Goal: Task Accomplishment & Management: Manage account settings

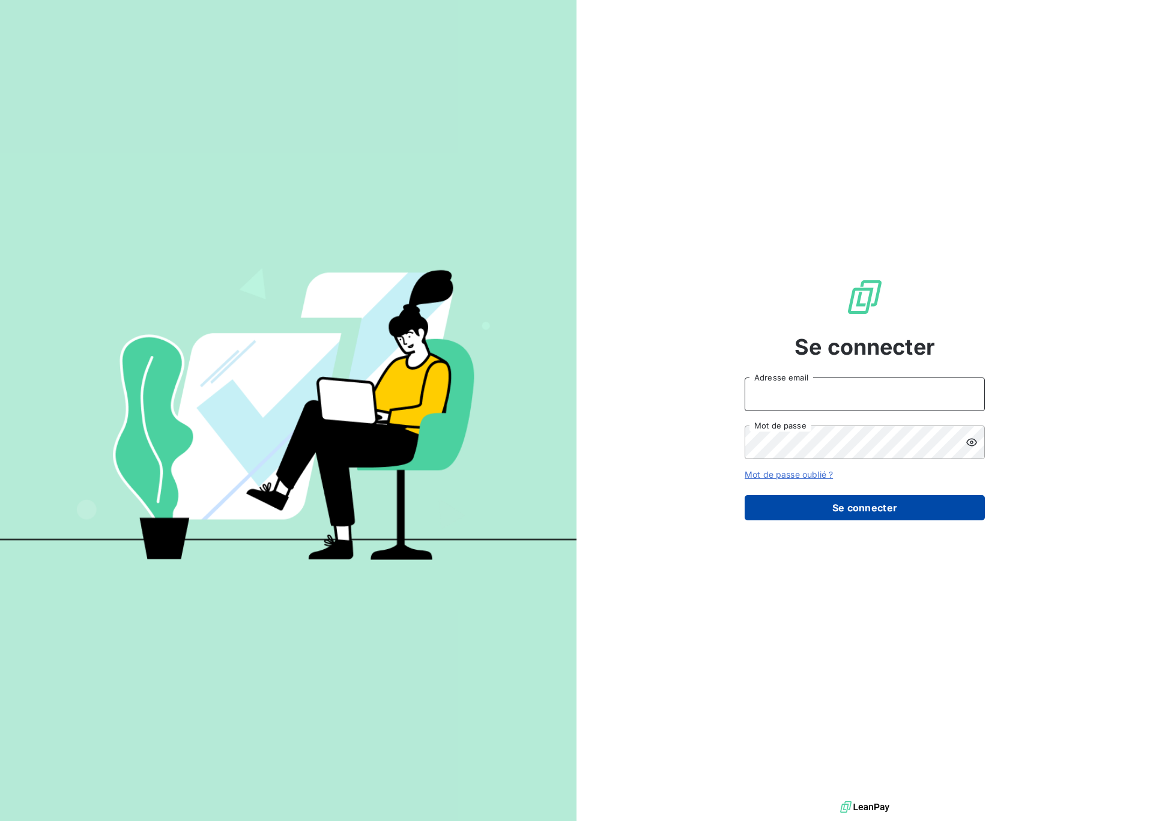
type input "[EMAIL_ADDRESS][DOMAIN_NAME]"
click at [863, 510] on button "Se connecter" at bounding box center [864, 507] width 240 height 25
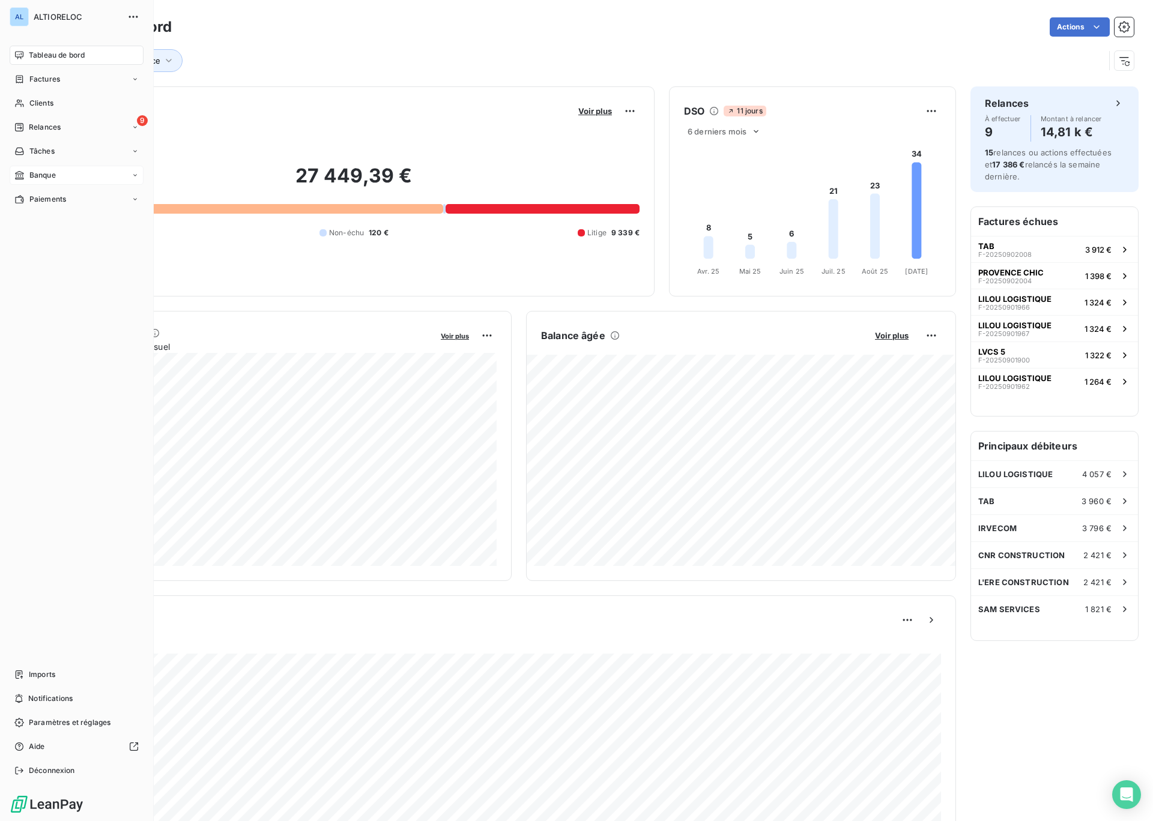
click at [23, 178] on icon at bounding box center [19, 175] width 8 height 8
click at [50, 173] on span "Banque" at bounding box center [42, 175] width 26 height 11
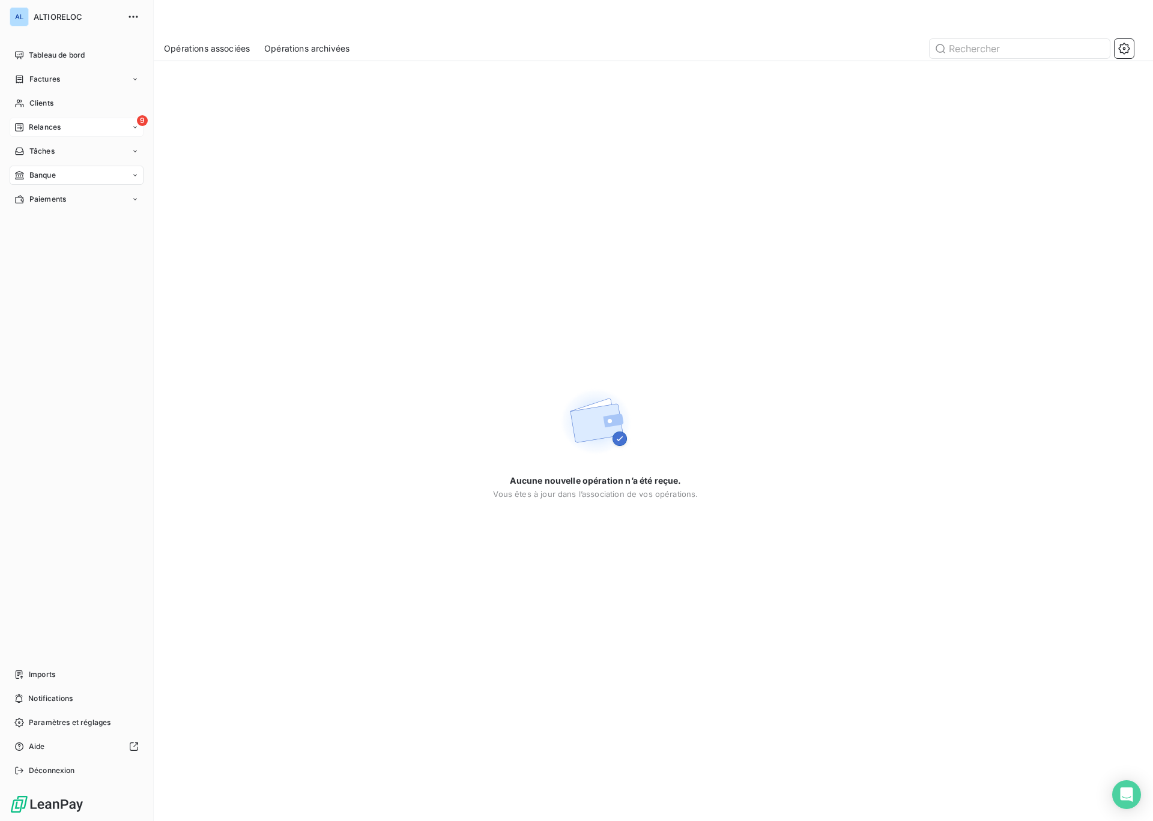
click at [37, 126] on span "Relances" at bounding box center [45, 127] width 32 height 11
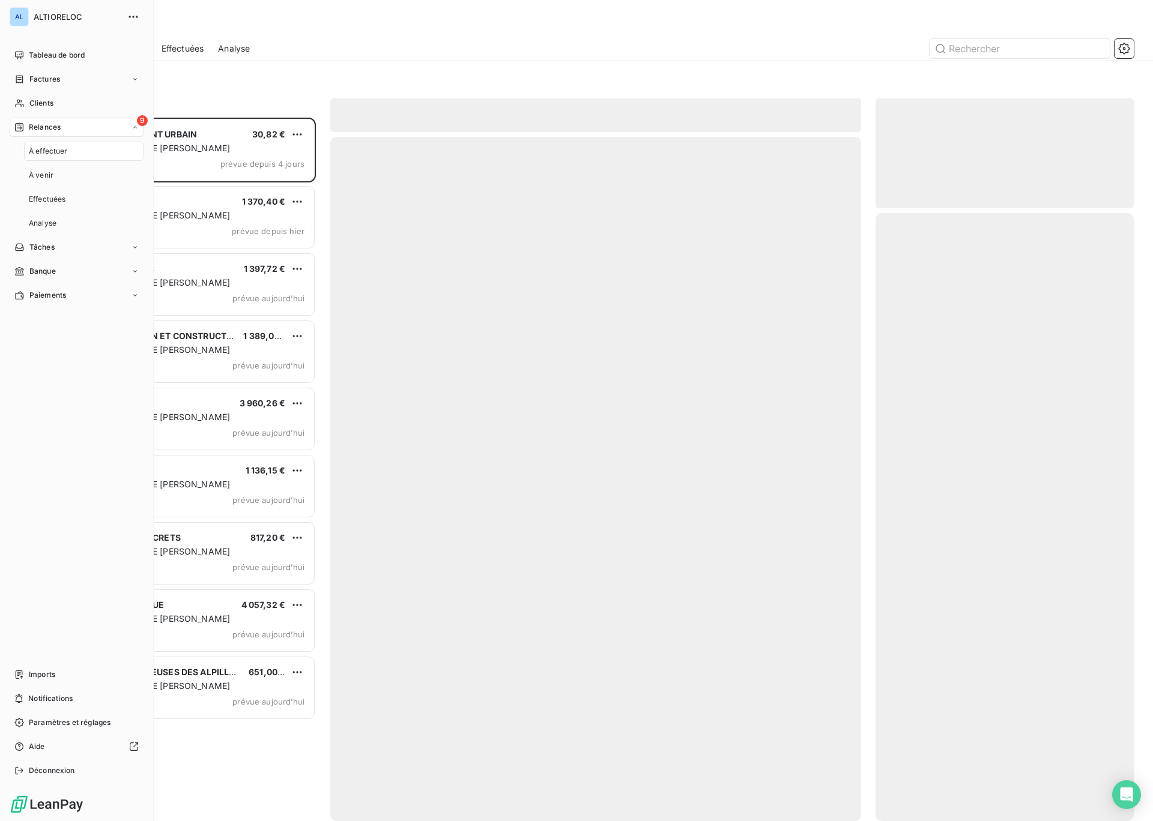
scroll to position [704, 258]
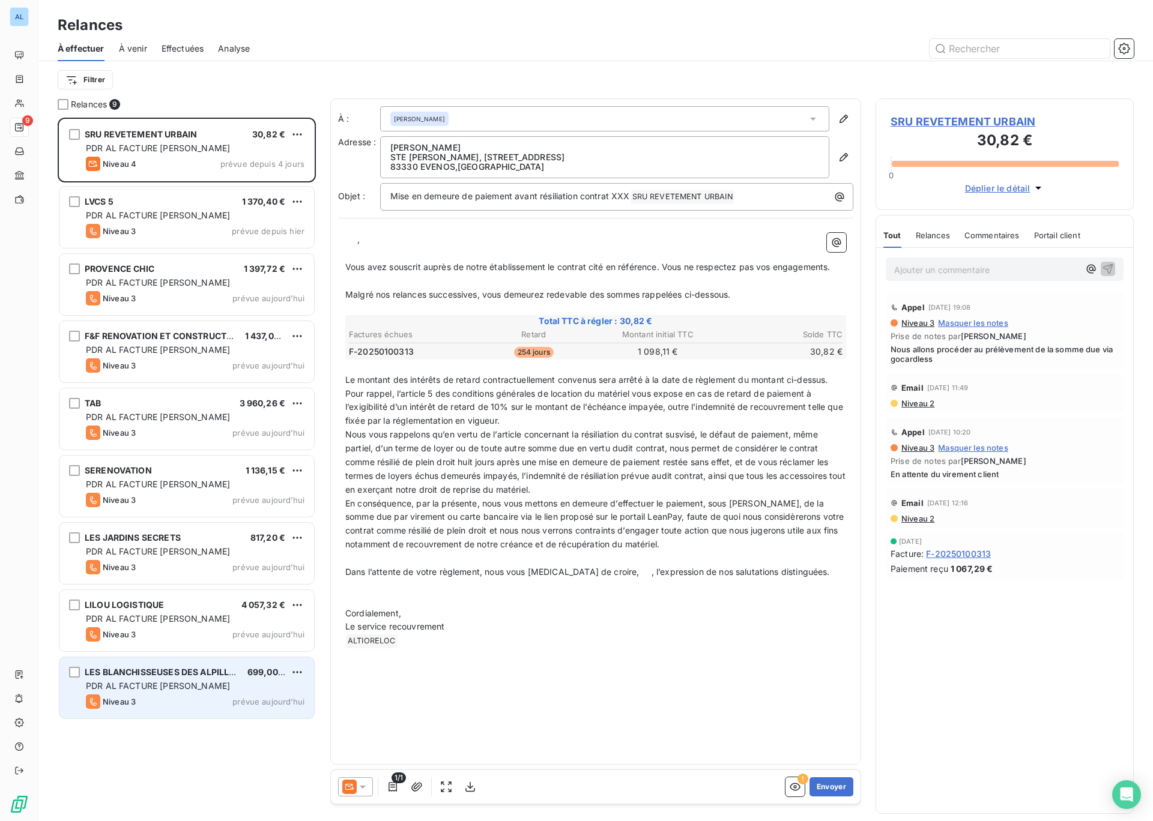
click at [151, 674] on span "LES BLANCHISSEUSES DES ALPILLES" at bounding box center [162, 672] width 155 height 10
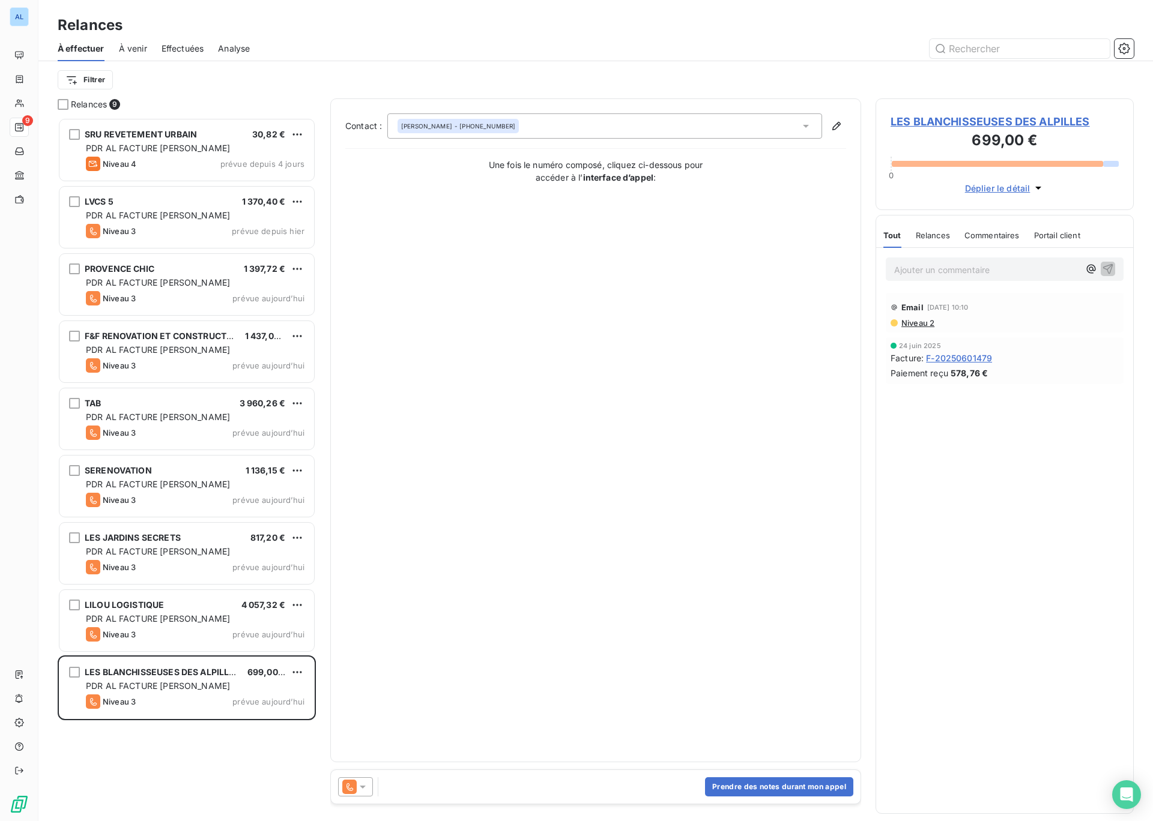
click at [361, 790] on icon at bounding box center [363, 787] width 12 height 12
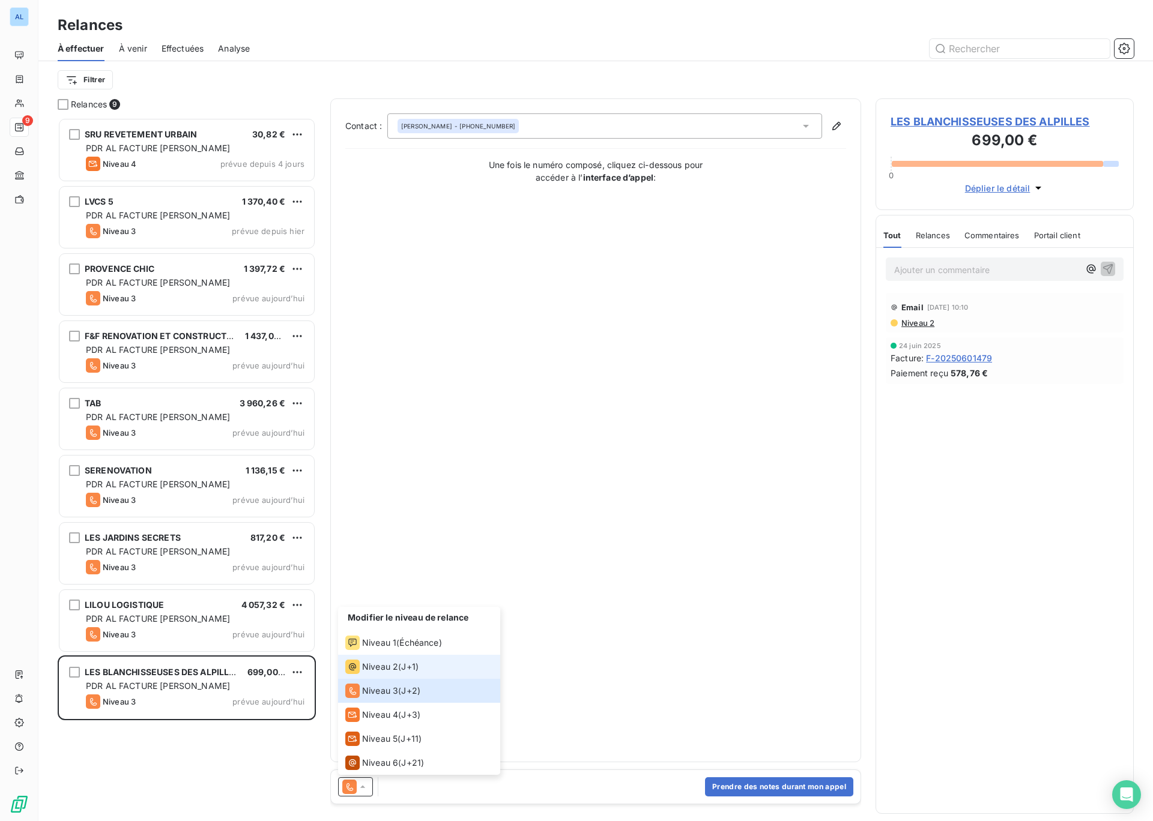
click at [403, 670] on span "J+1 )" at bounding box center [409, 667] width 17 height 12
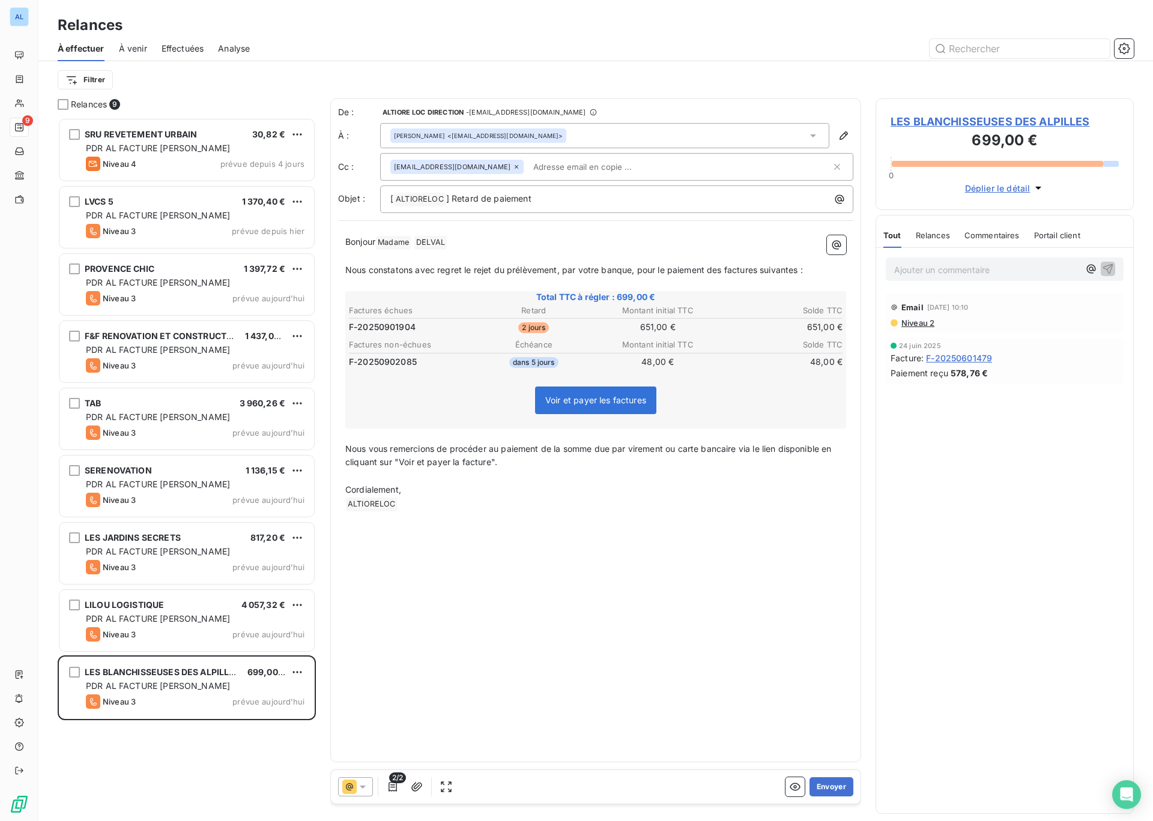
click at [538, 164] on input "text" at bounding box center [597, 167] width 139 height 18
click at [481, 242] on p "Bonjour Madame ﻿ [PERSON_NAME] ﻿ ﻿" at bounding box center [595, 242] width 501 height 14
click at [629, 167] on input "[PERSON_NAME][EMAIL_ADDRESS][PERSON_NAME][DOMAIN_NAME]" at bounding box center [597, 167] width 139 height 18
type input "[PERSON_NAME][EMAIL_ADDRESS][PERSON_NAME][DOMAIN_NAME]"
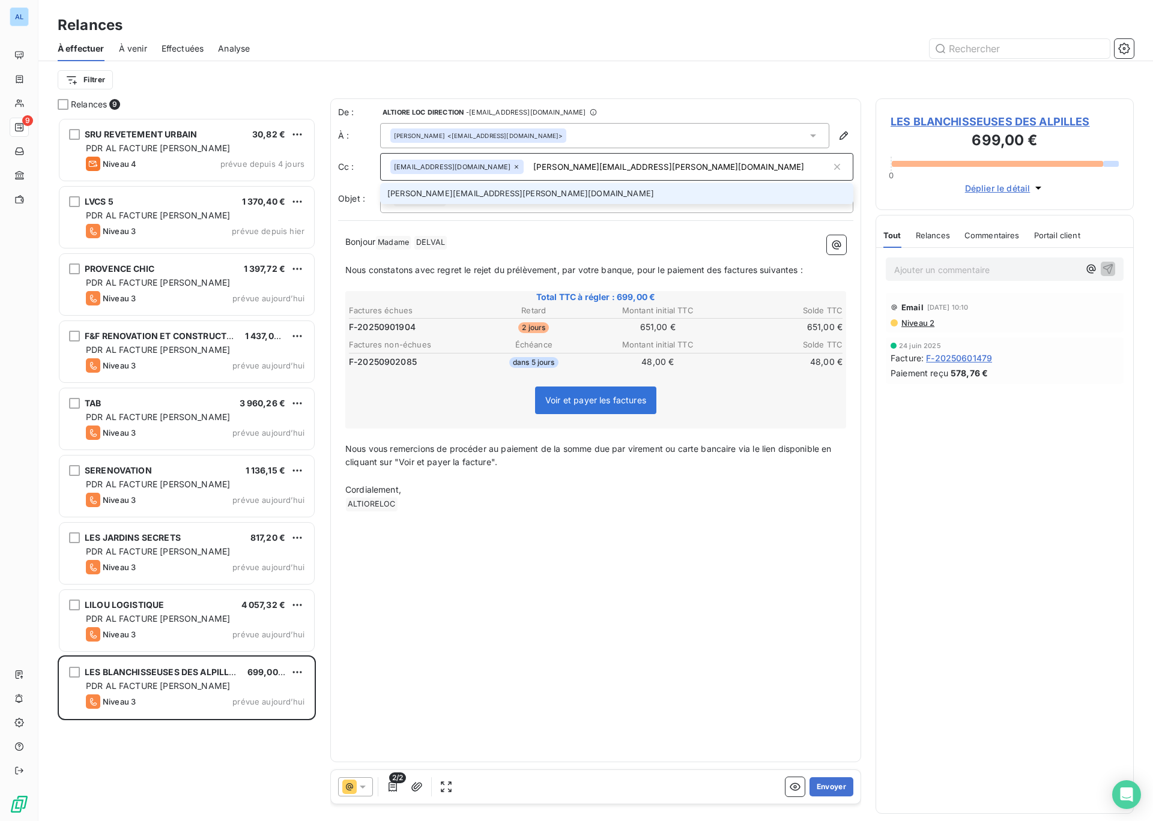
click at [474, 195] on li "[PERSON_NAME][EMAIL_ADDRESS][PERSON_NAME][DOMAIN_NAME]" at bounding box center [616, 193] width 473 height 21
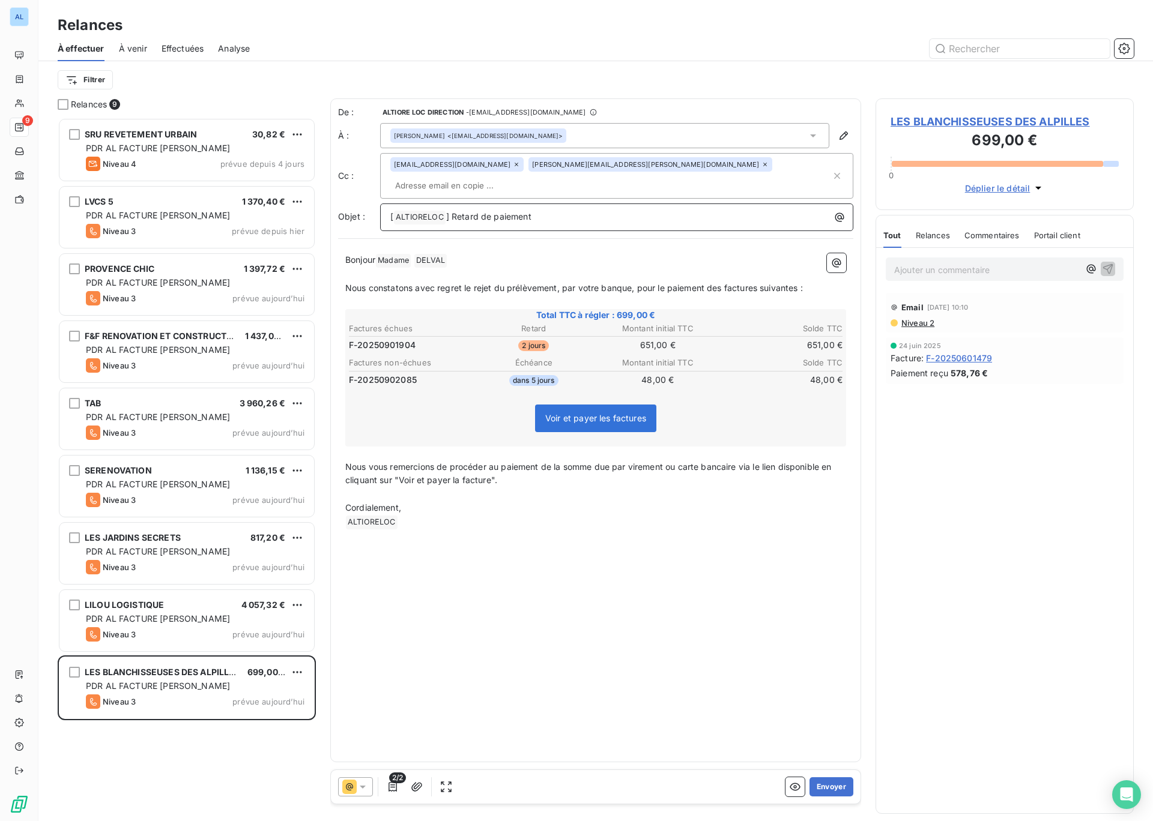
click at [534, 210] on p "[ ALTIORELOC ﻿ ] Retard de paiement" at bounding box center [619, 217] width 459 height 14
click at [397, 373] on td "F-20250902085" at bounding box center [409, 379] width 123 height 13
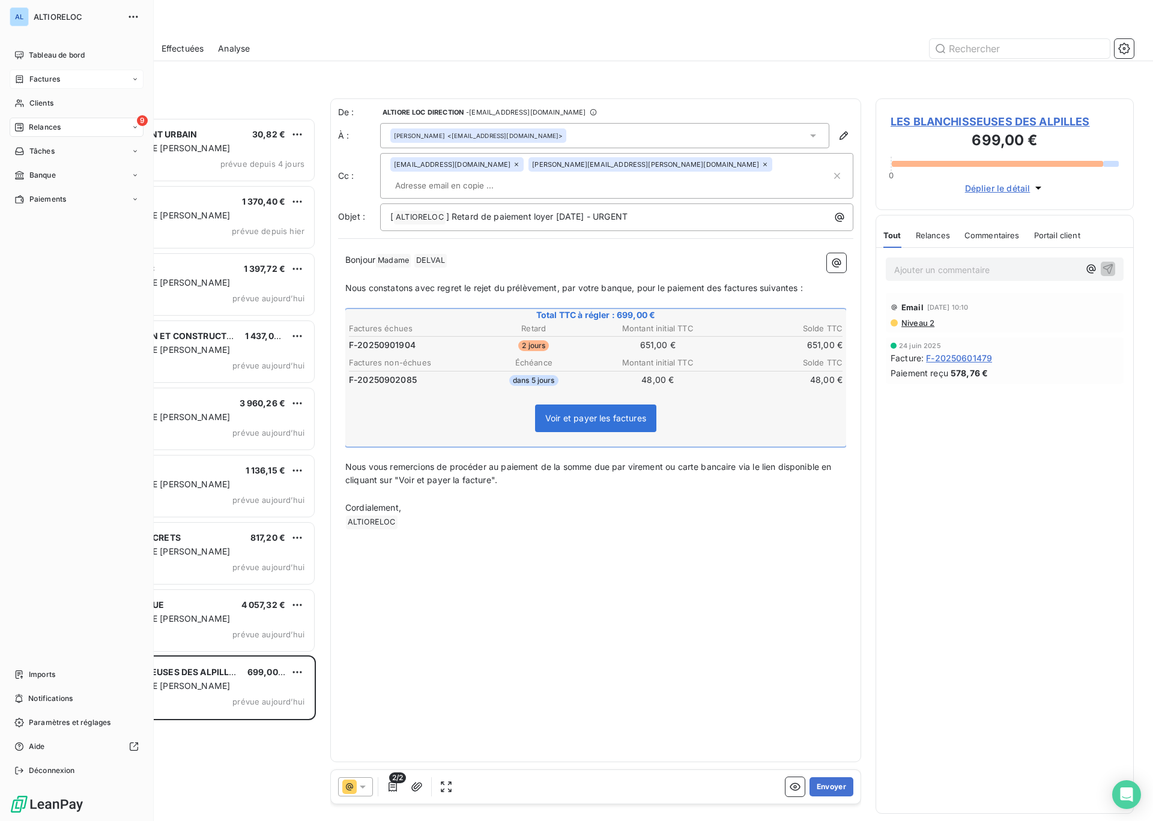
click at [47, 80] on span "Factures" at bounding box center [44, 79] width 31 height 11
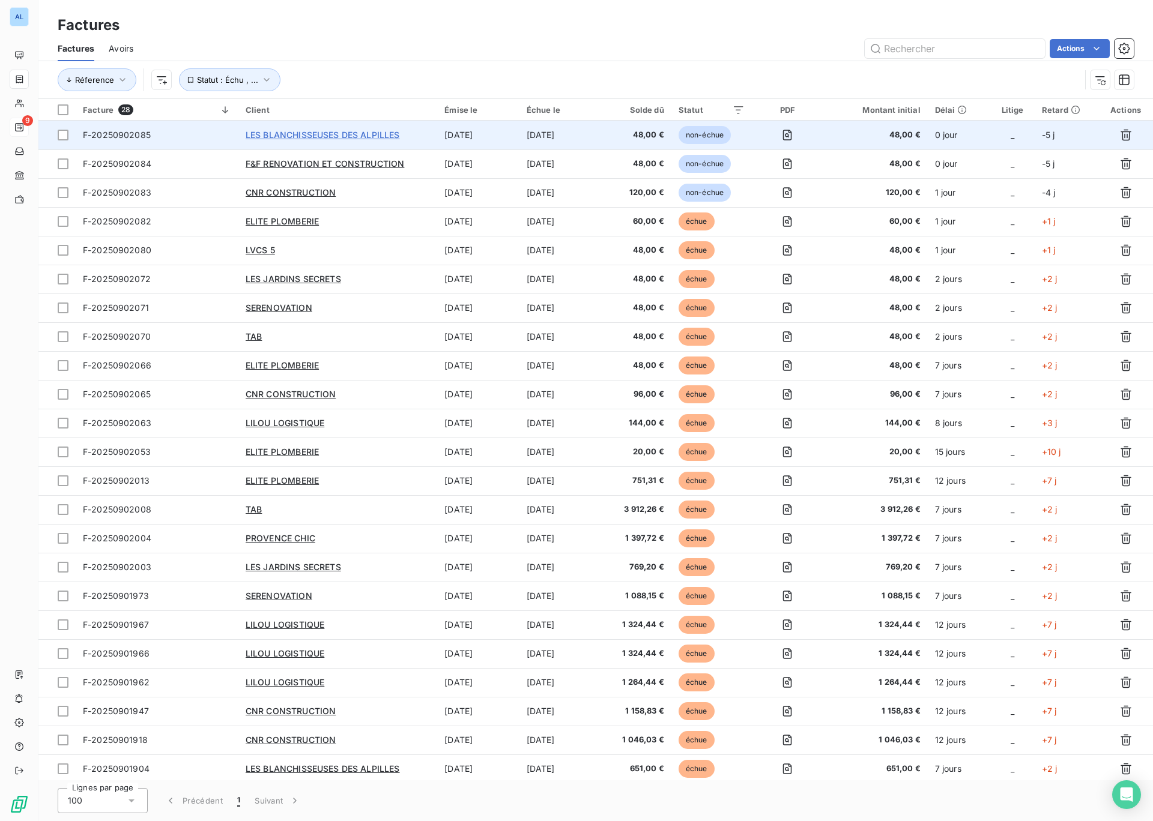
click at [361, 137] on span "LES BLANCHISSEUSES DES ALPILLES" at bounding box center [323, 135] width 154 height 10
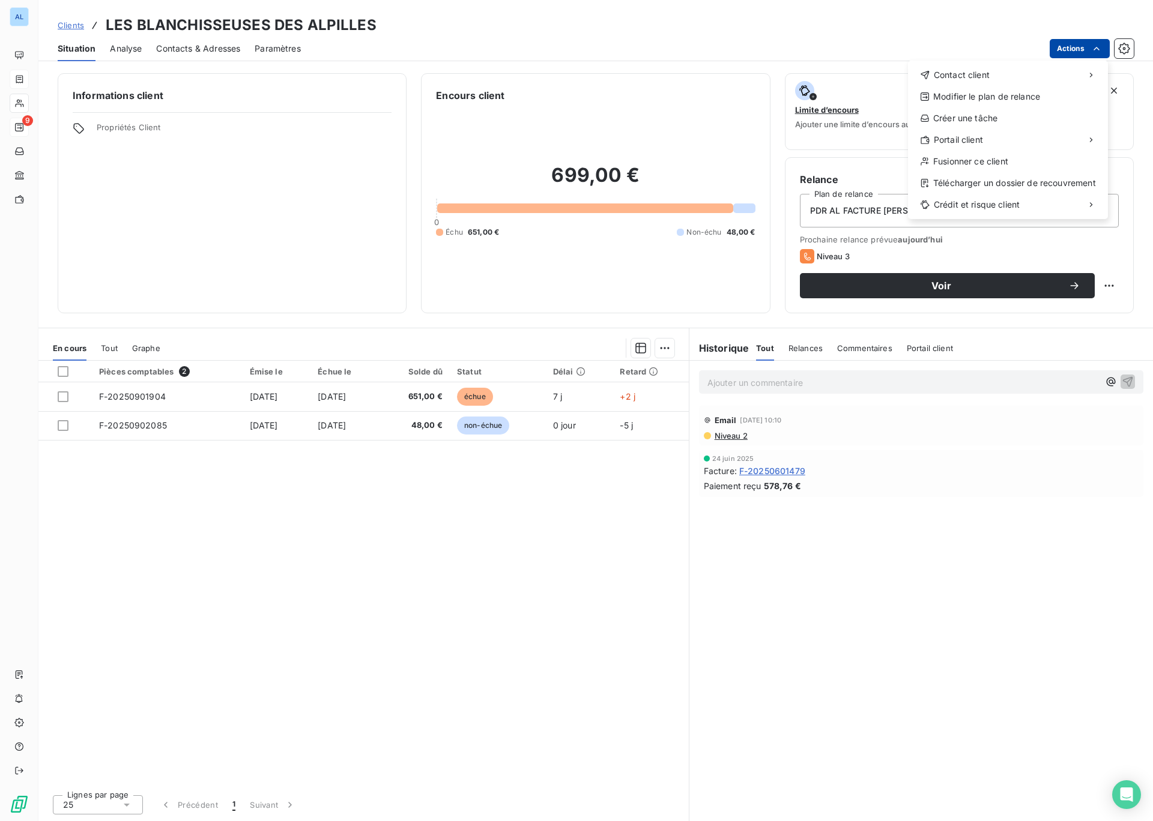
click at [1079, 46] on html "AL 9 Clients LES BLANCHISSEUSES DES ALPILLES Situation Analyse Contacts & Adres…" at bounding box center [576, 410] width 1153 height 821
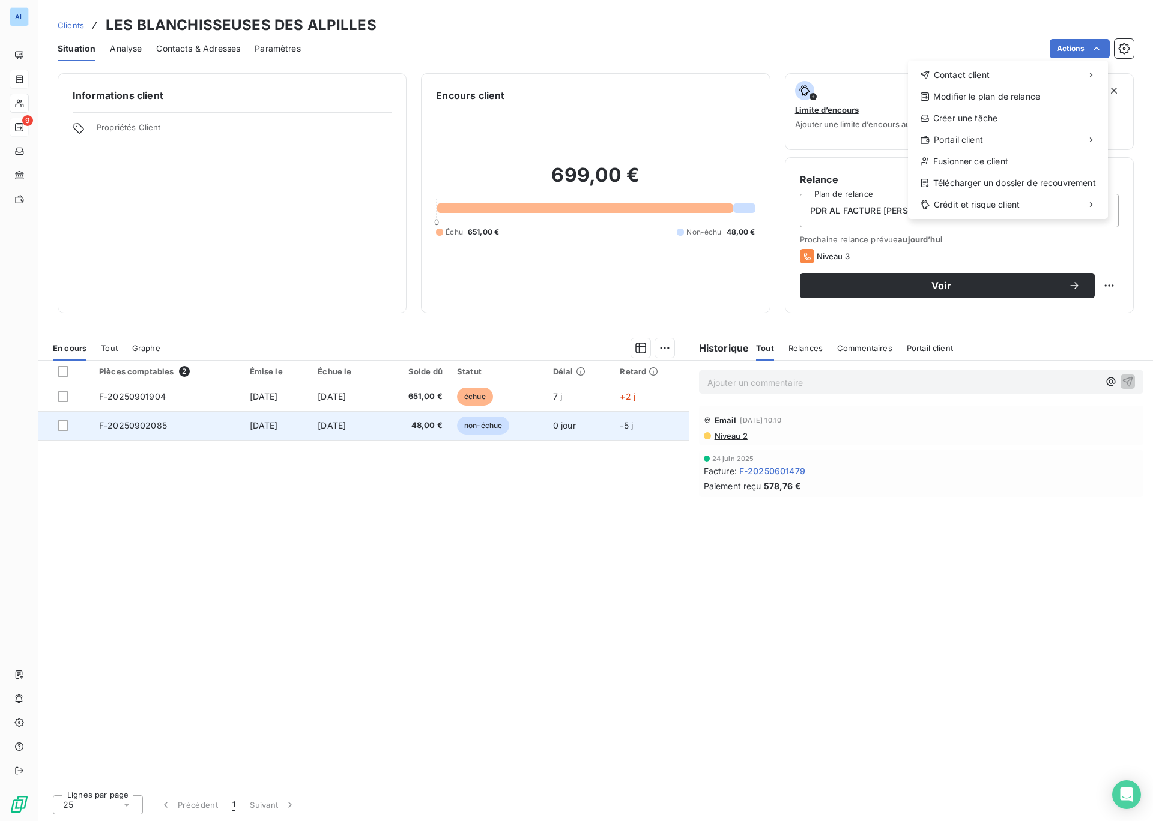
click at [139, 424] on html "AL 9 Clients LES BLANCHISSEUSES DES ALPILLES Situation Analyse Contacts & Adres…" at bounding box center [576, 410] width 1153 height 821
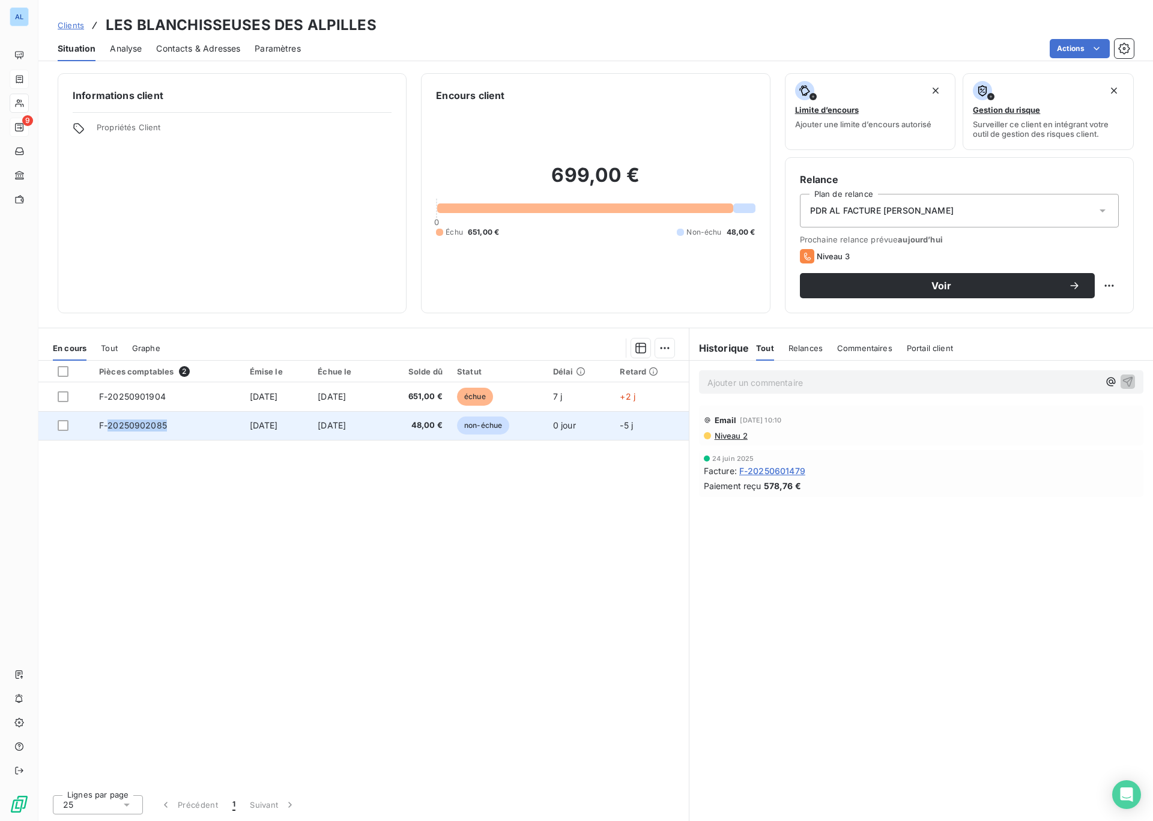
click at [139, 424] on span "F-20250902085" at bounding box center [133, 425] width 68 height 10
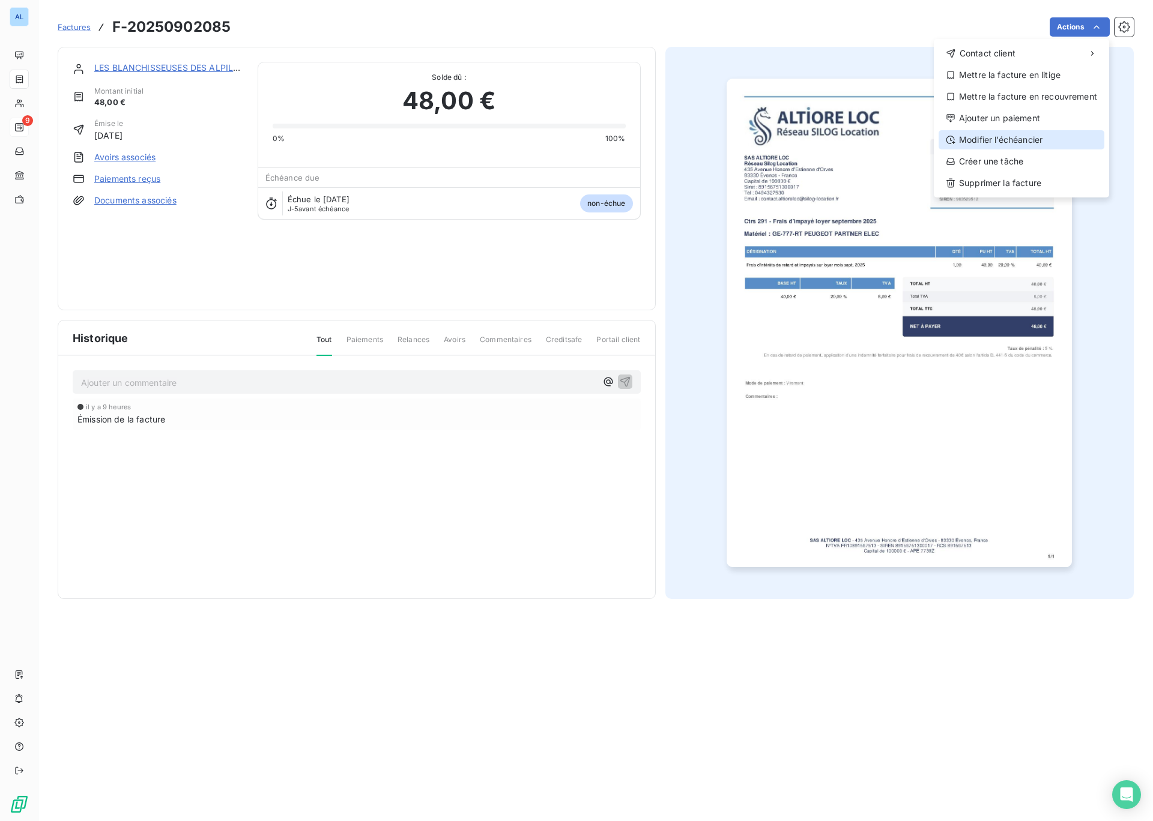
click at [1007, 146] on div "Modifier l’échéancier" at bounding box center [1021, 139] width 166 height 19
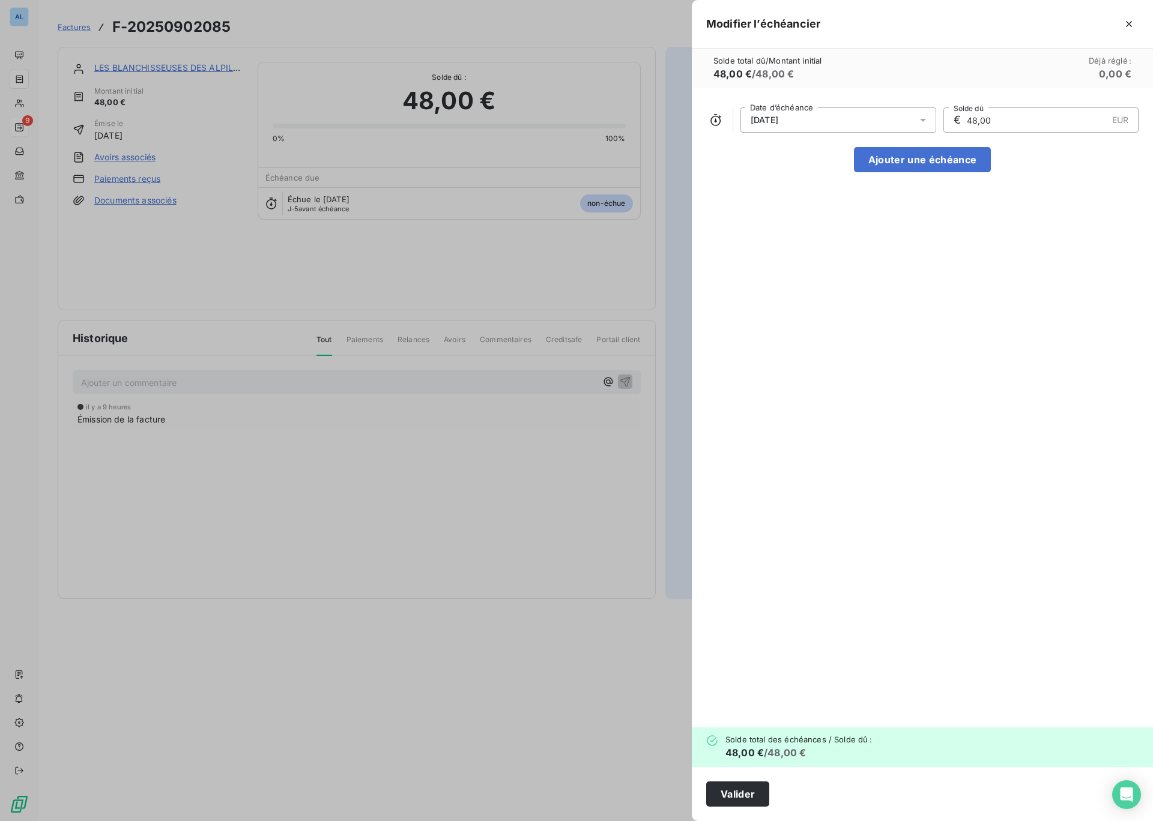
click at [853, 119] on div "[DATE]" at bounding box center [838, 119] width 196 height 25
click at [815, 265] on button "17" at bounding box center [814, 264] width 24 height 24
click at [982, 336] on div "[DATE] Date d’échéance € 48,00 EUR Solde dû Ajouter une échéance" at bounding box center [922, 407] width 461 height 639
click at [731, 797] on button "Valider" at bounding box center [737, 794] width 63 height 25
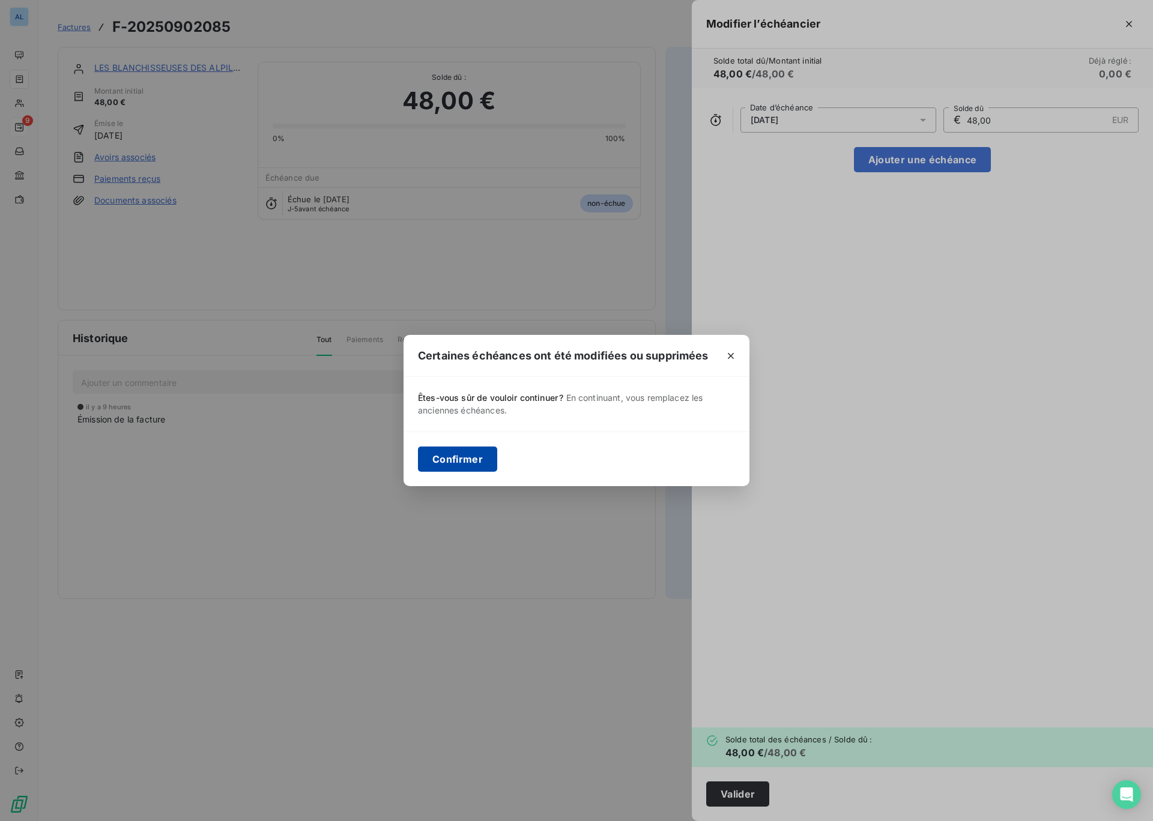
click at [456, 466] on button "Confirmer" at bounding box center [457, 459] width 79 height 25
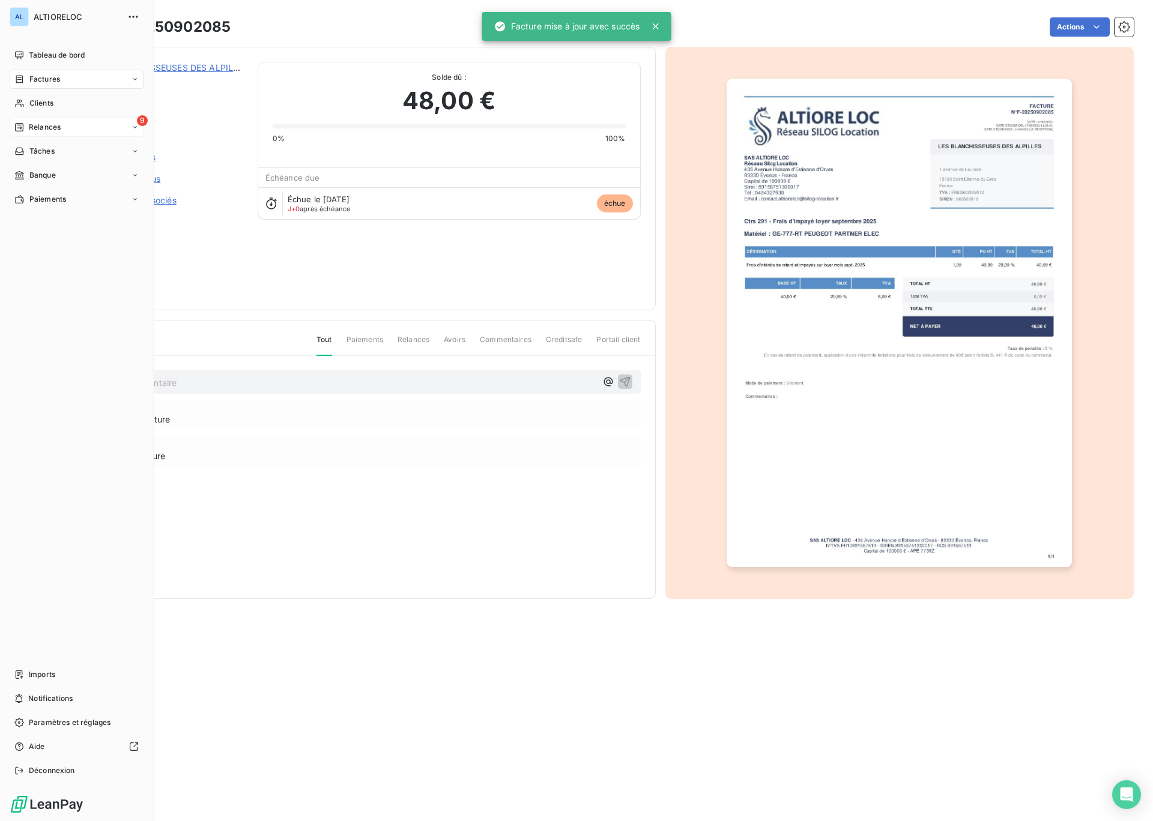
click at [35, 81] on span "Factures" at bounding box center [44, 79] width 31 height 11
click at [44, 80] on span "Factures" at bounding box center [44, 79] width 31 height 11
click at [40, 80] on span "Factures" at bounding box center [44, 79] width 31 height 11
click at [40, 79] on span "Factures" at bounding box center [44, 79] width 31 height 11
click at [43, 54] on span "Tableau de bord" at bounding box center [57, 55] width 56 height 11
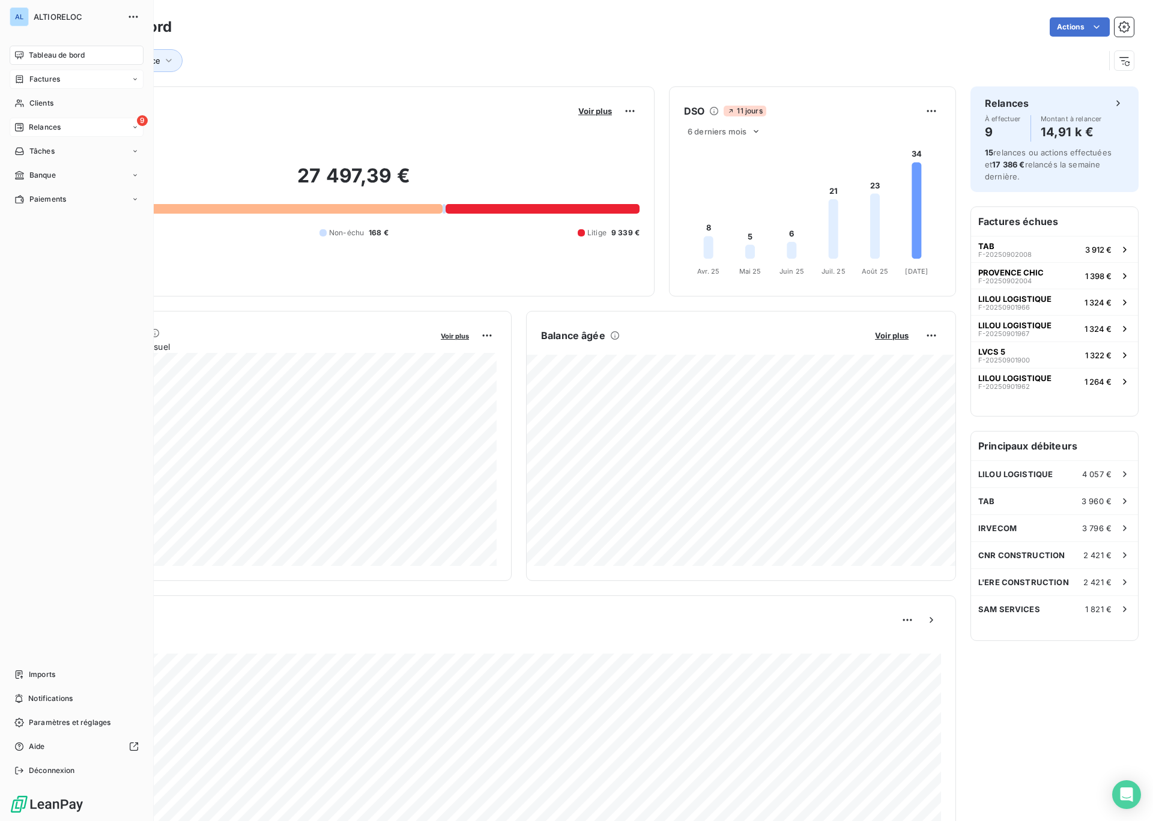
click at [55, 83] on span "Factures" at bounding box center [44, 79] width 31 height 11
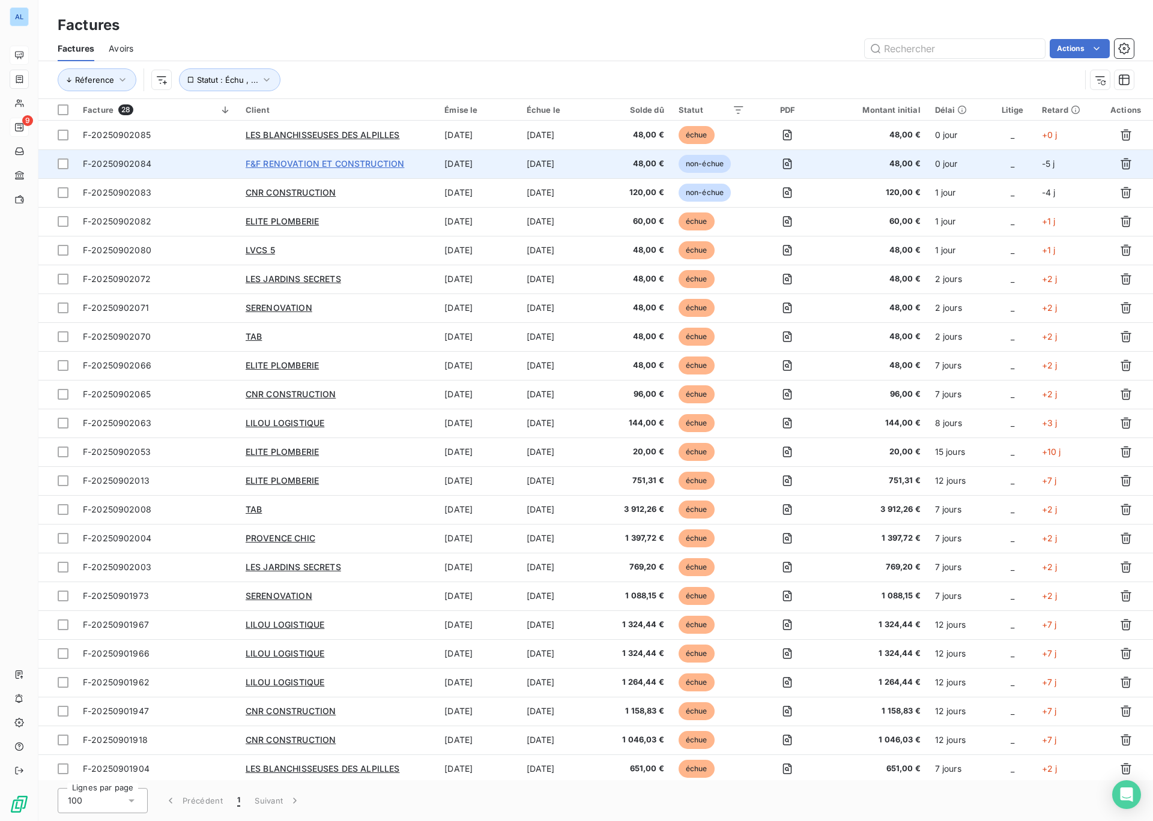
click at [288, 166] on span "F&F RENOVATION ET CONSTRUCTION" at bounding box center [325, 163] width 159 height 10
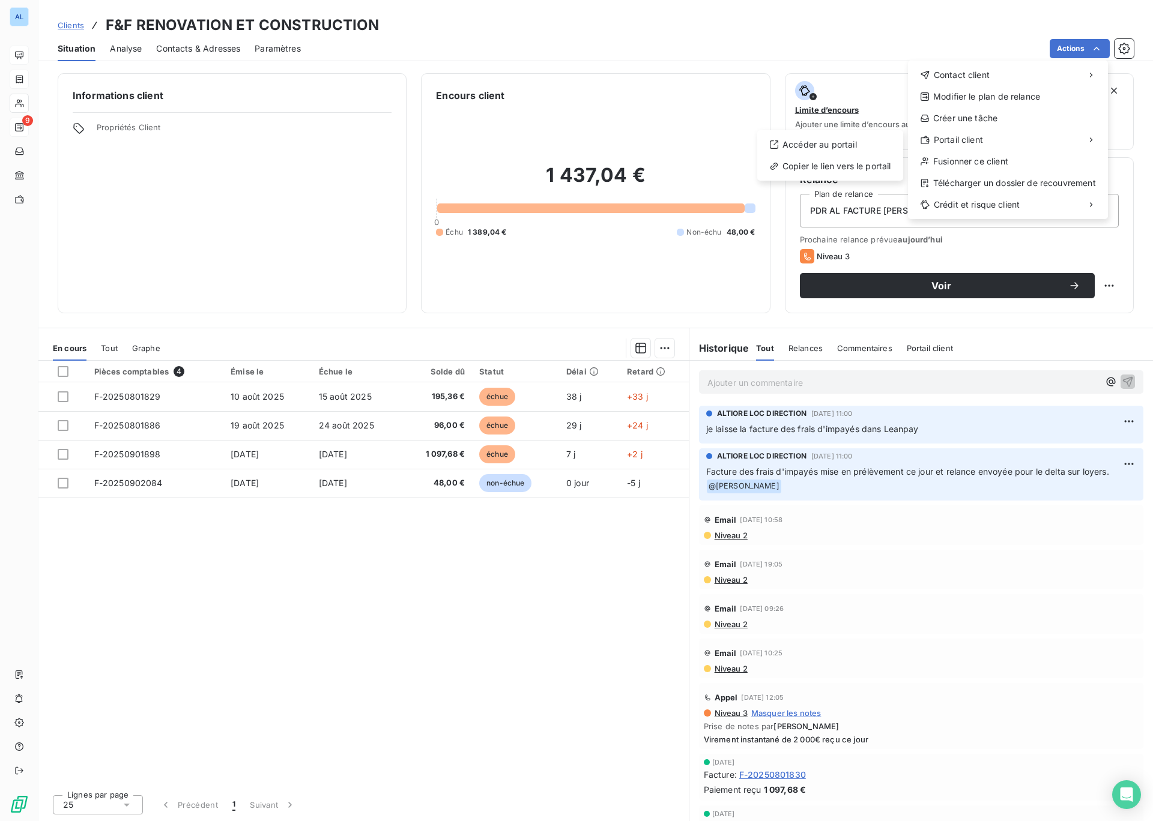
click at [157, 485] on html "AL 9 Clients F&F RENOVATION ET CONSTRUCTION Situation Analyse Contacts & Adress…" at bounding box center [576, 410] width 1153 height 821
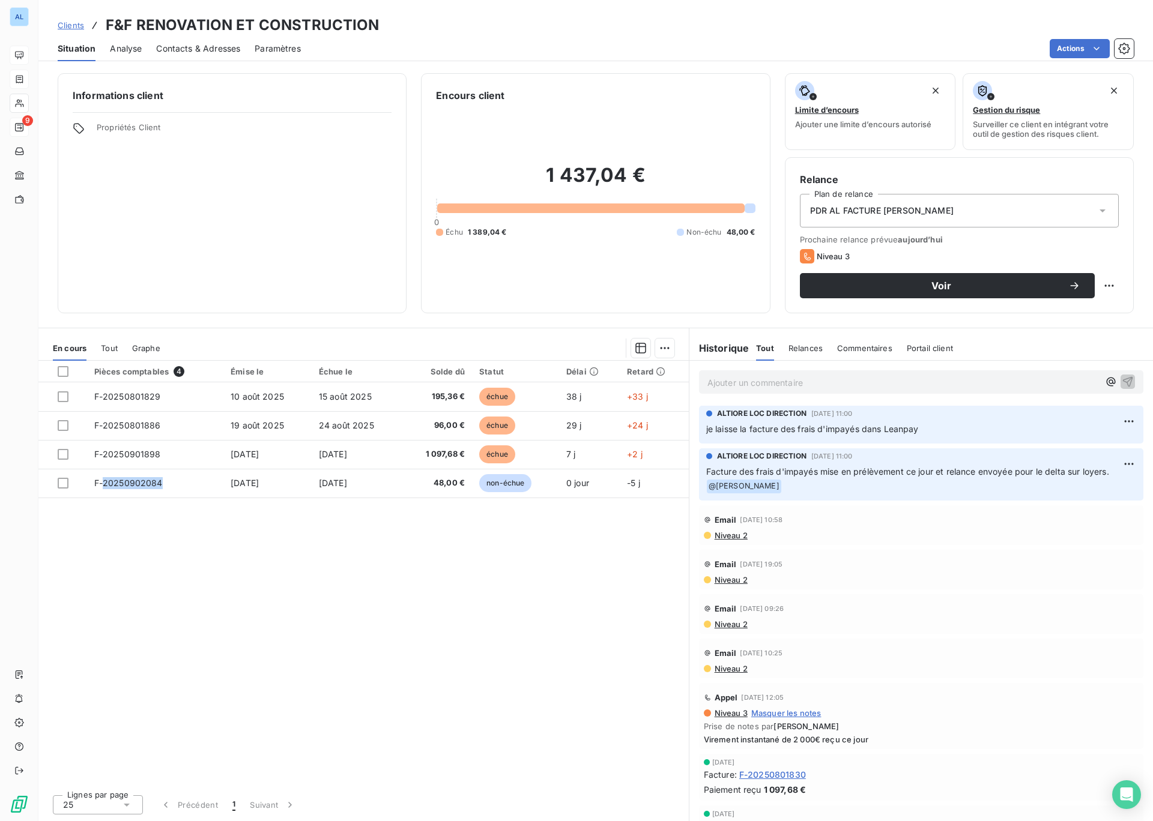
click at [157, 485] on span "F-20250902084" at bounding box center [128, 483] width 68 height 10
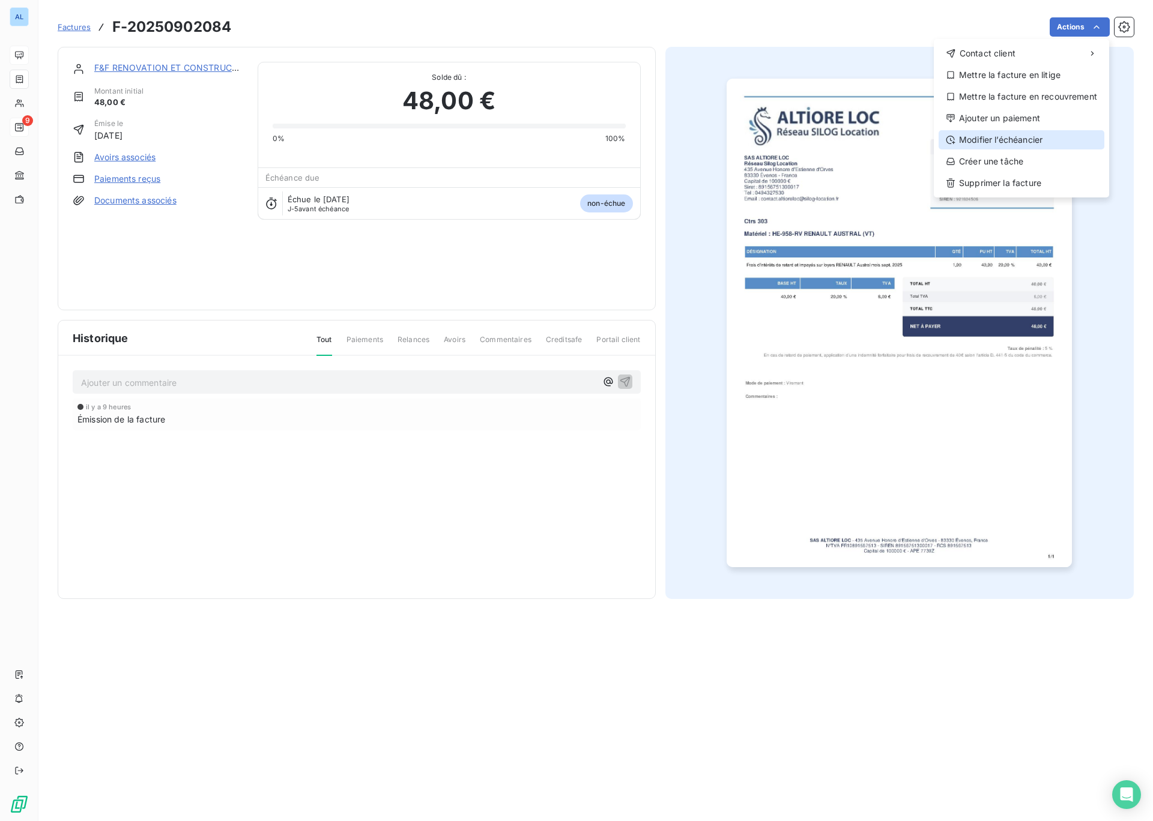
click at [1000, 142] on div "Modifier l’échéancier" at bounding box center [1021, 139] width 166 height 19
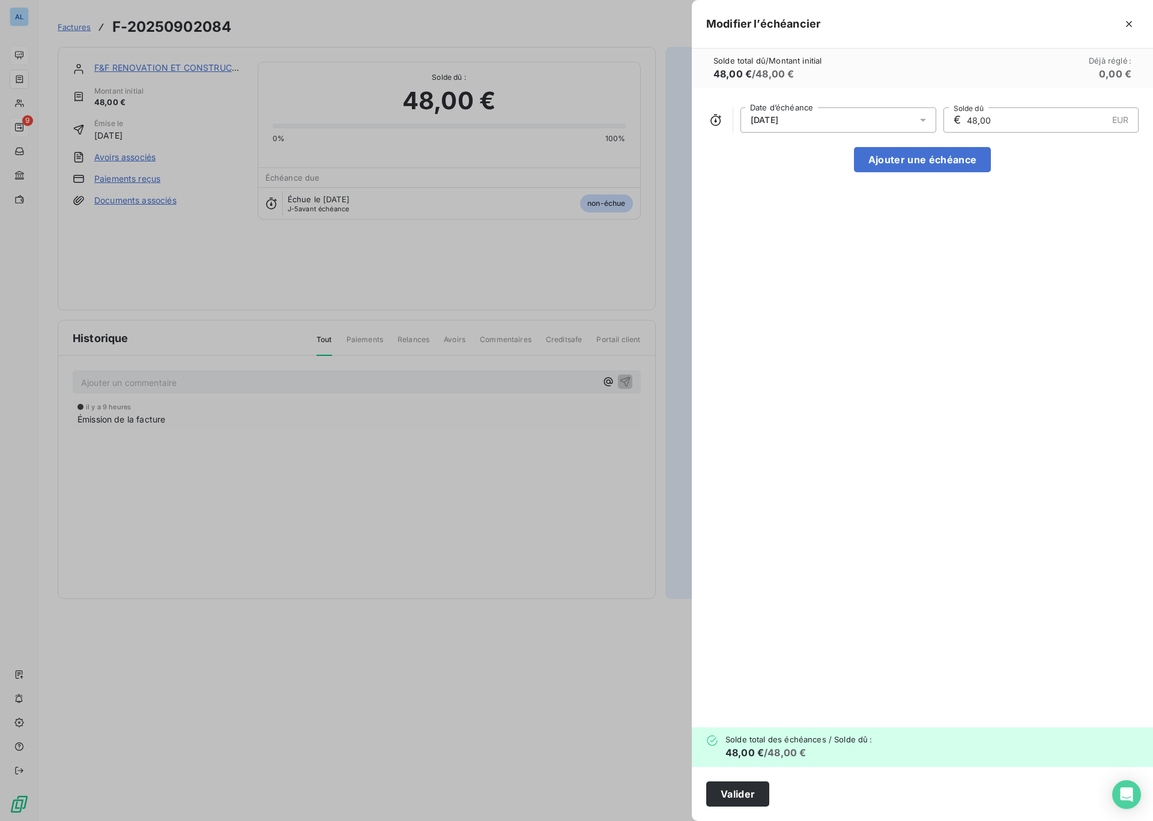
click at [928, 121] on div at bounding box center [926, 119] width 19 height 25
click at [814, 268] on button "17" at bounding box center [814, 264] width 24 height 24
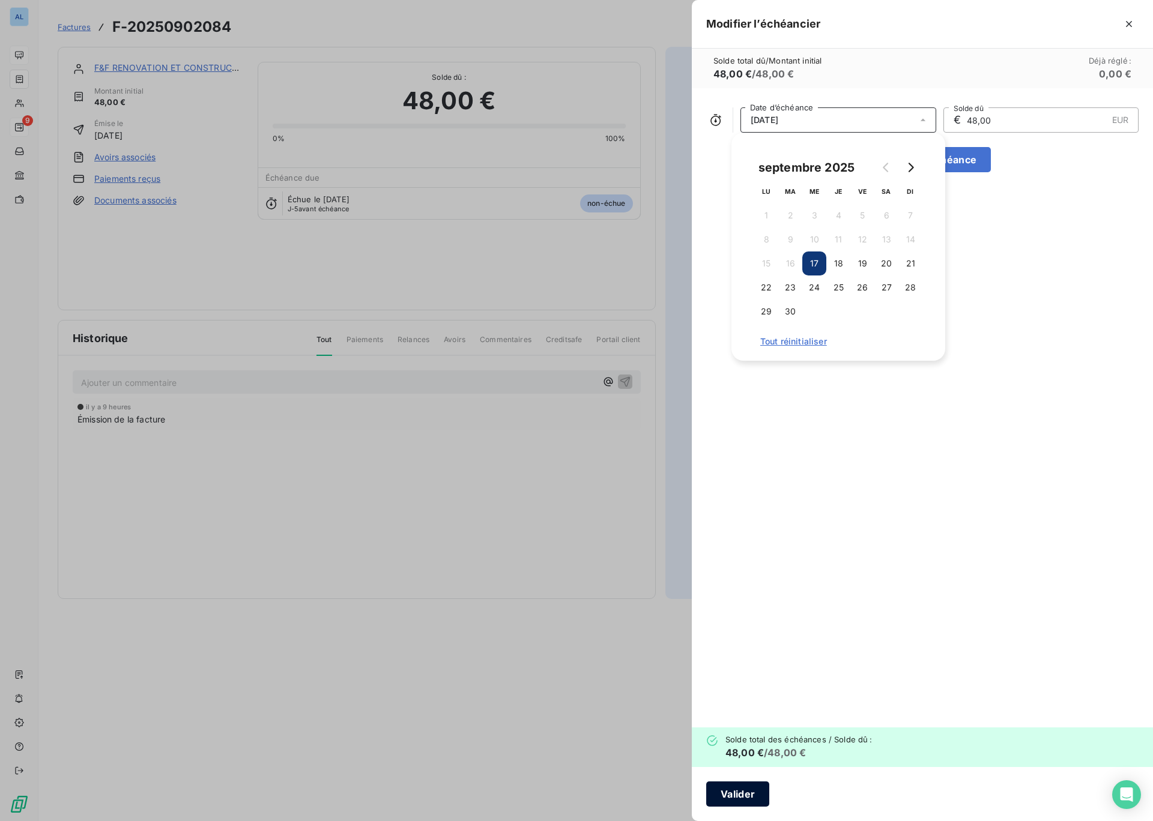
click at [737, 796] on button "Valider" at bounding box center [737, 794] width 63 height 25
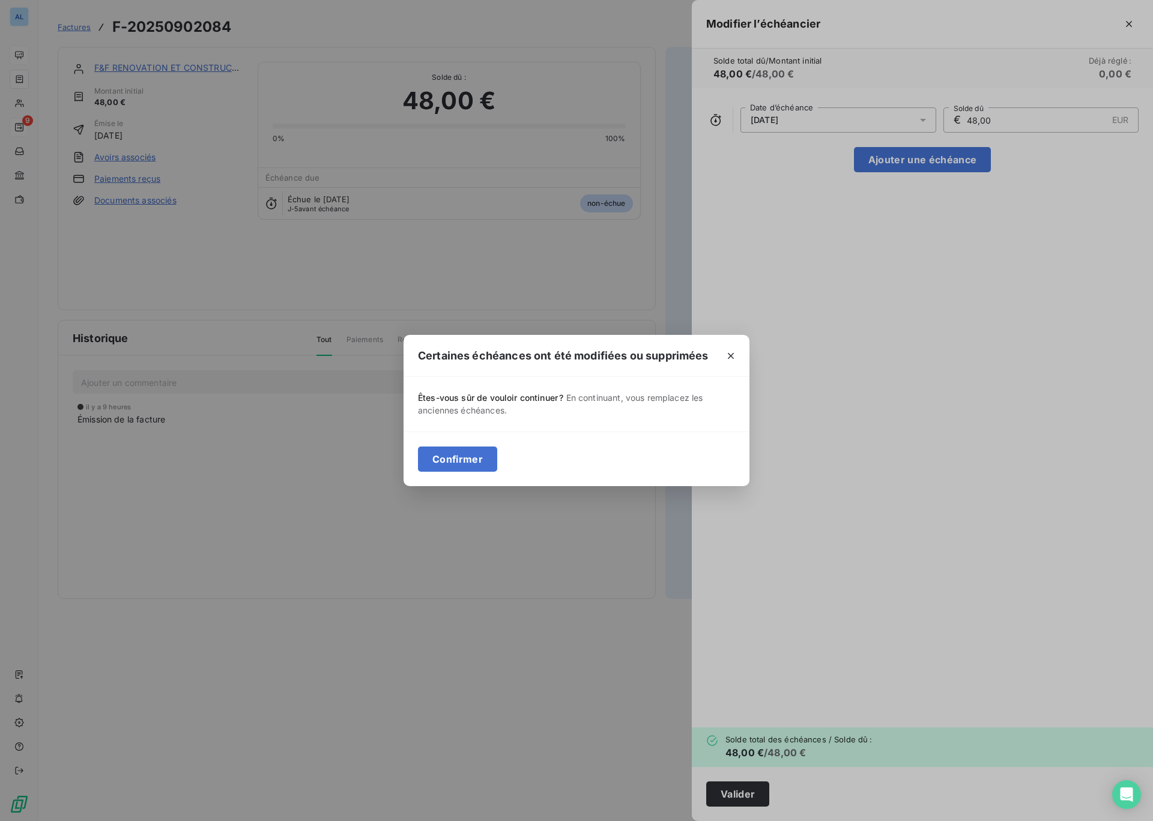
click at [737, 793] on div "Certaines échéances ont été modifiées ou supprimées Êtes-vous sûr de vouloir co…" at bounding box center [576, 410] width 1153 height 821
click at [463, 461] on button "Confirmer" at bounding box center [457, 459] width 79 height 25
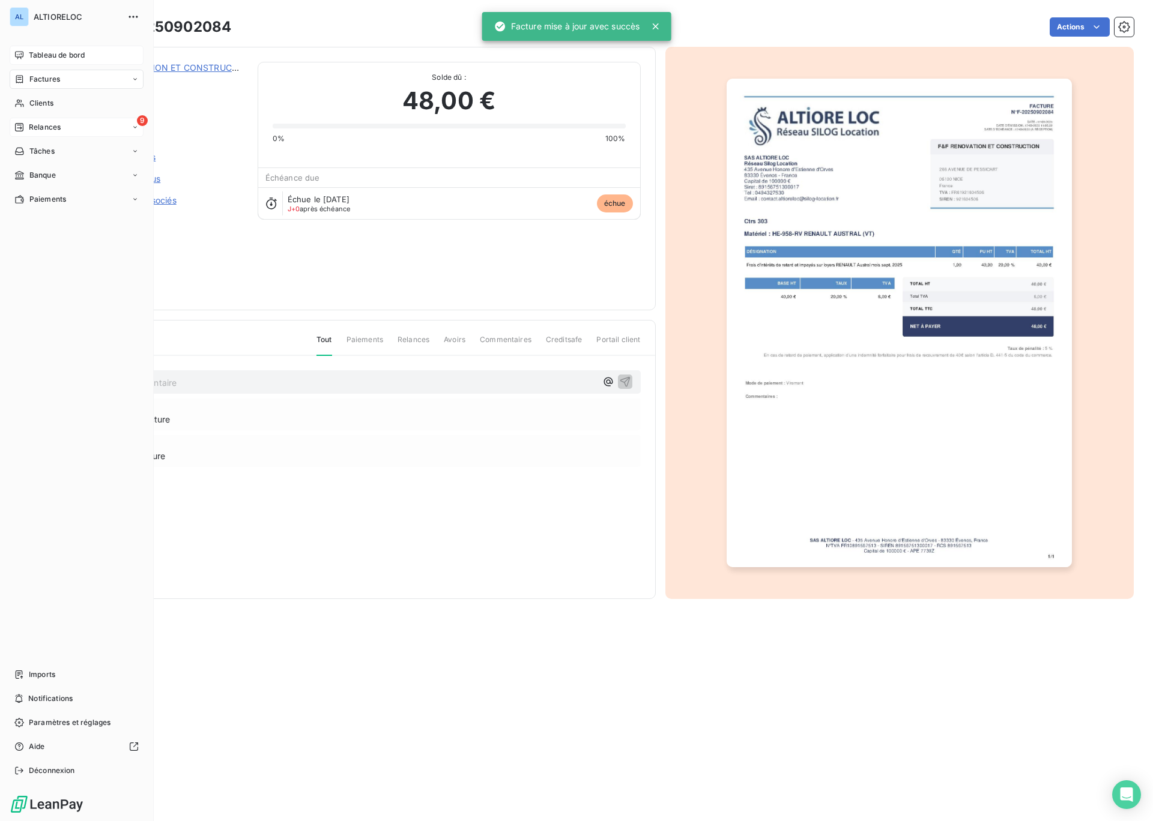
click at [19, 77] on icon at bounding box center [19, 79] width 7 height 8
click at [63, 77] on div "Factures" at bounding box center [77, 79] width 134 height 19
click at [46, 53] on span "Tableau de bord" at bounding box center [57, 55] width 56 height 11
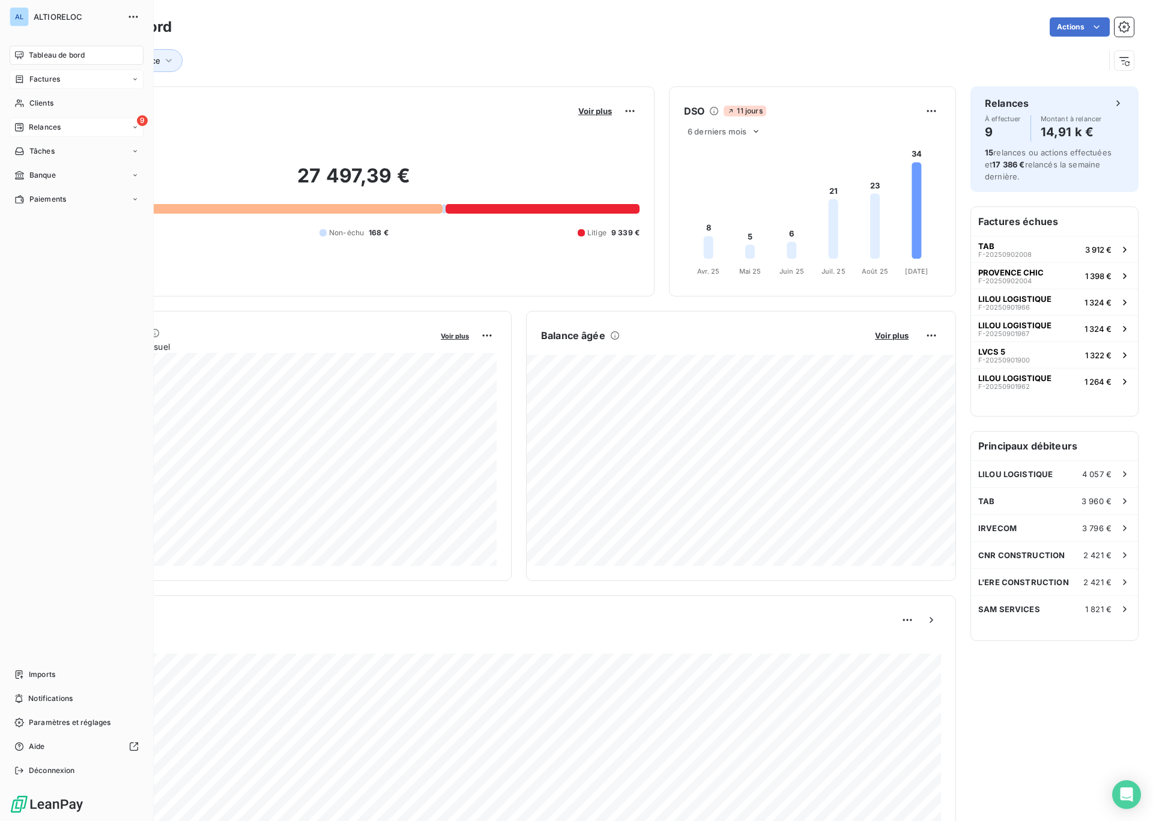
click at [44, 74] on span "Factures" at bounding box center [44, 79] width 31 height 11
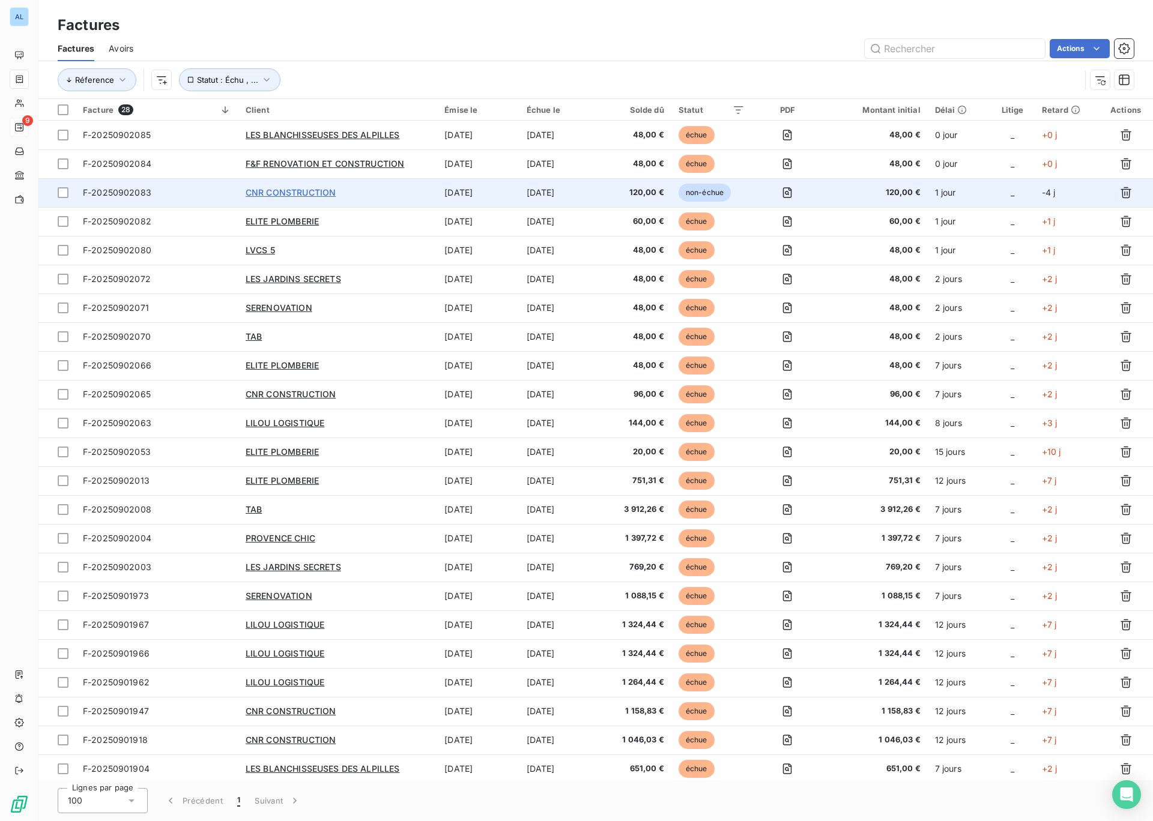
click at [301, 190] on span "CNR CONSTRUCTION" at bounding box center [291, 192] width 90 height 10
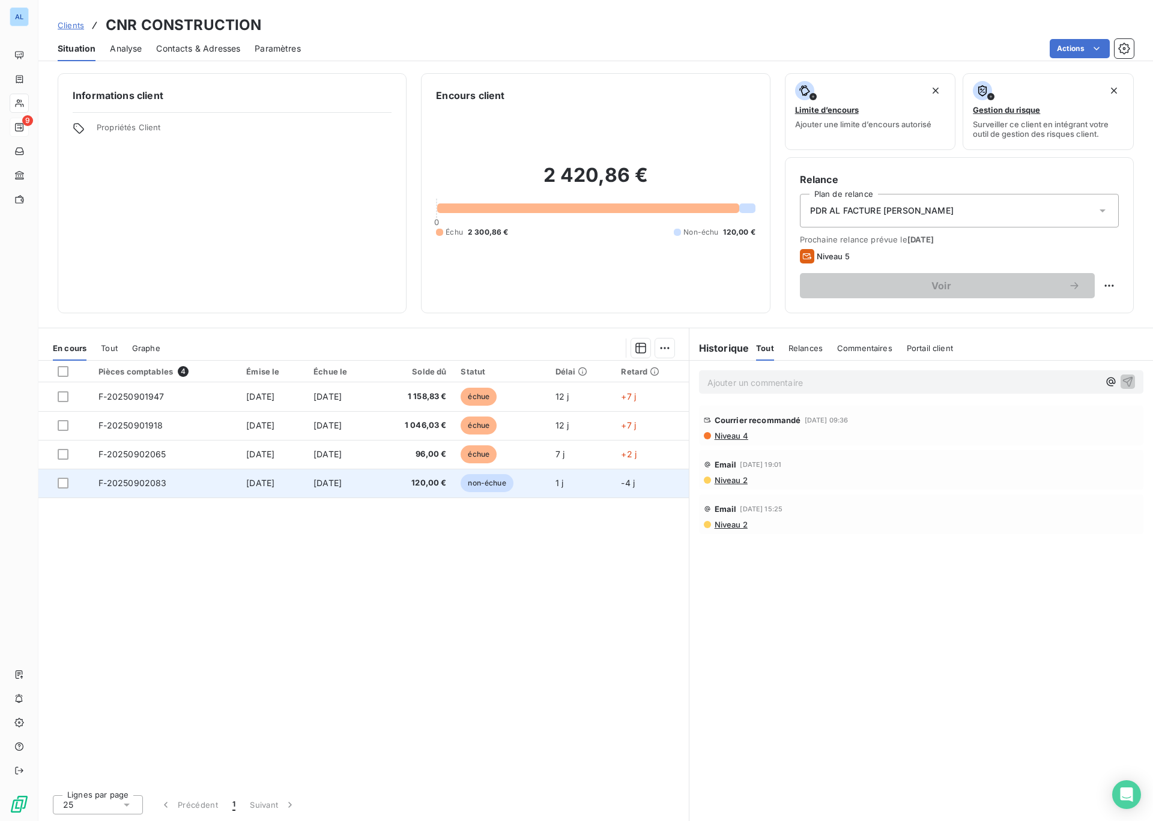
click at [149, 483] on span "F-20250902083" at bounding box center [132, 483] width 68 height 10
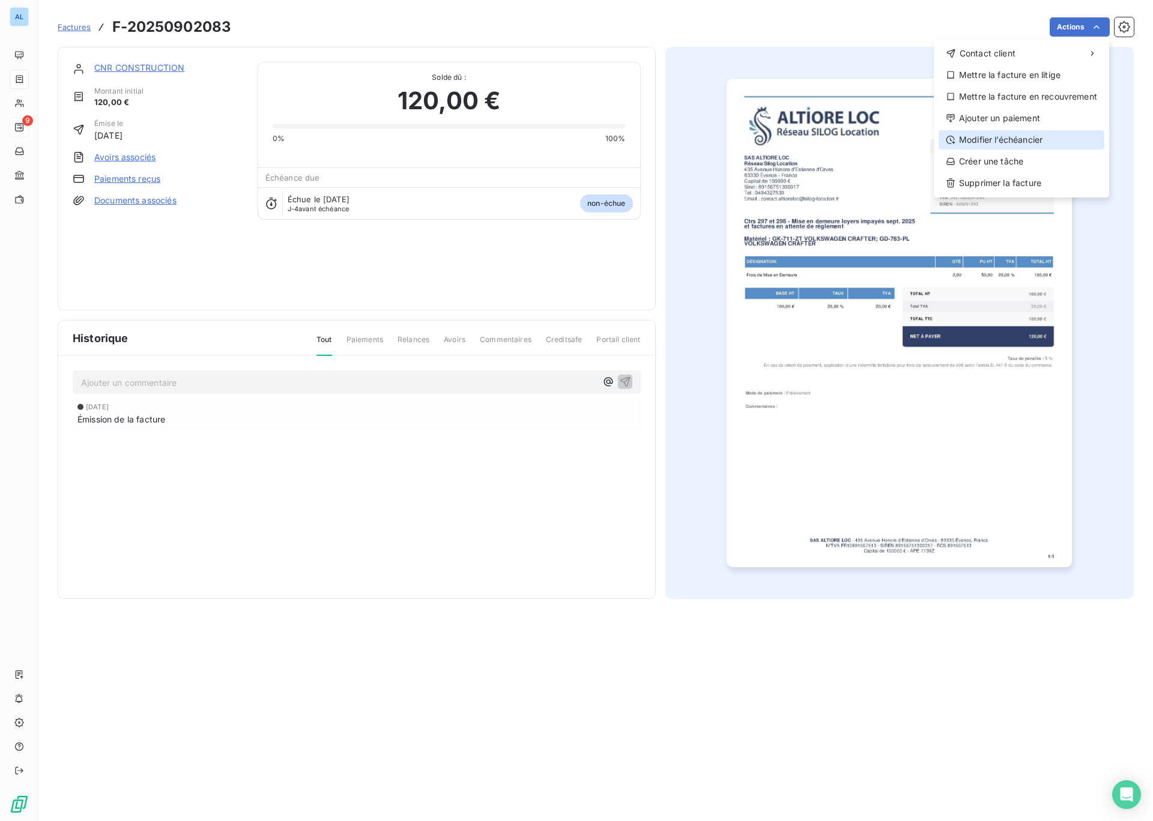
click at [986, 137] on div "Modifier l’échéancier" at bounding box center [1021, 139] width 166 height 19
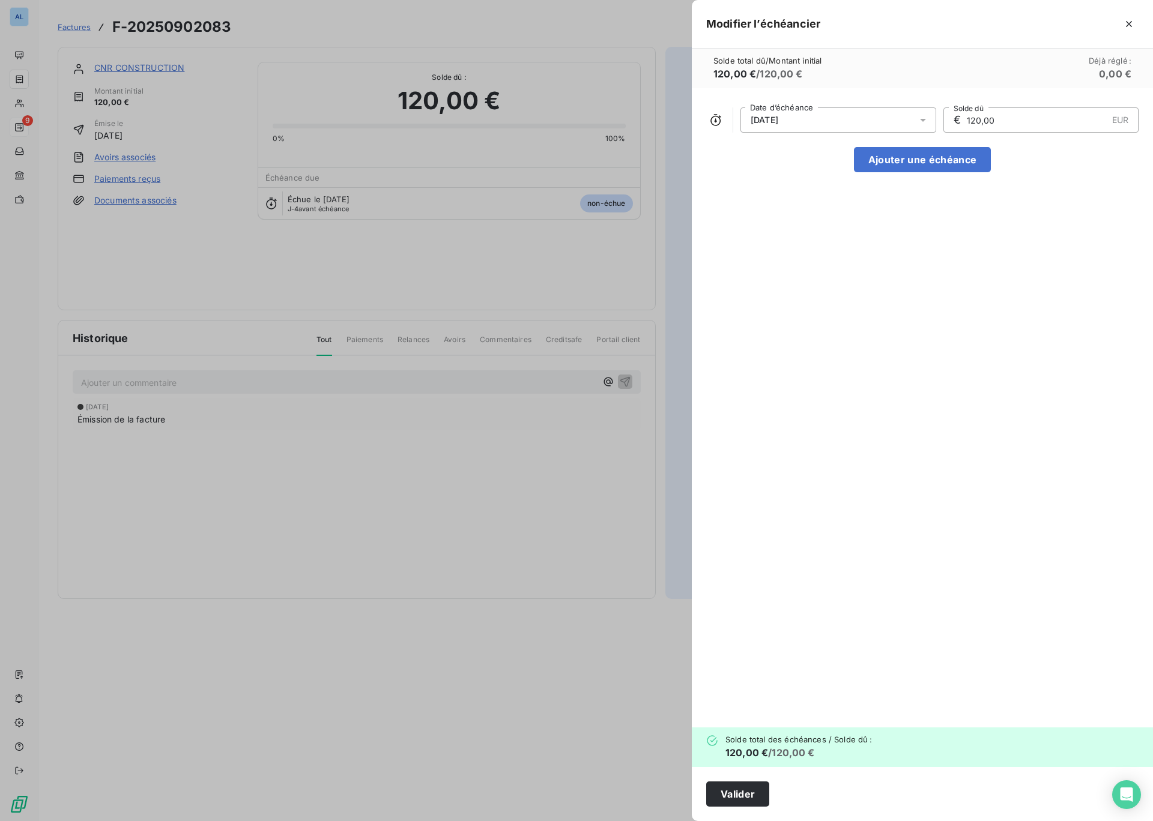
click at [832, 125] on div "[DATE]" at bounding box center [838, 119] width 196 height 25
click at [813, 267] on button "17" at bounding box center [814, 264] width 24 height 24
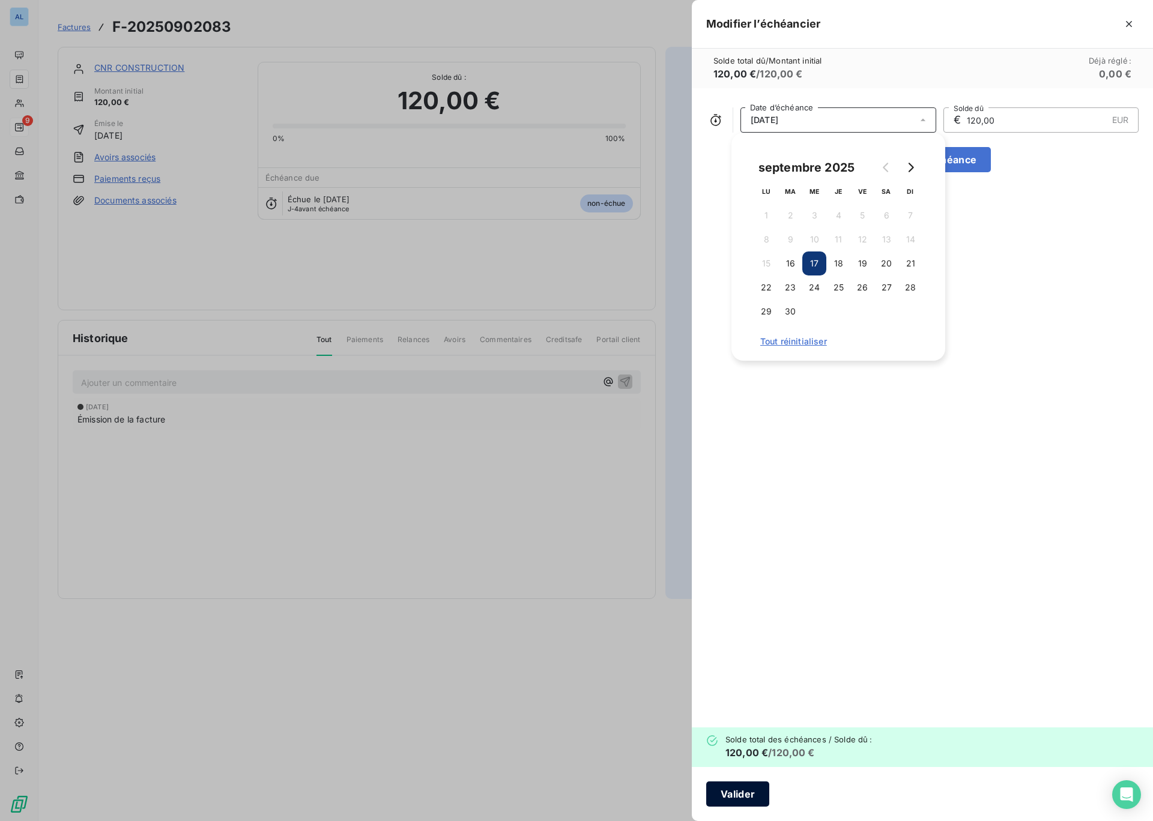
click at [742, 794] on button "Valider" at bounding box center [737, 794] width 63 height 25
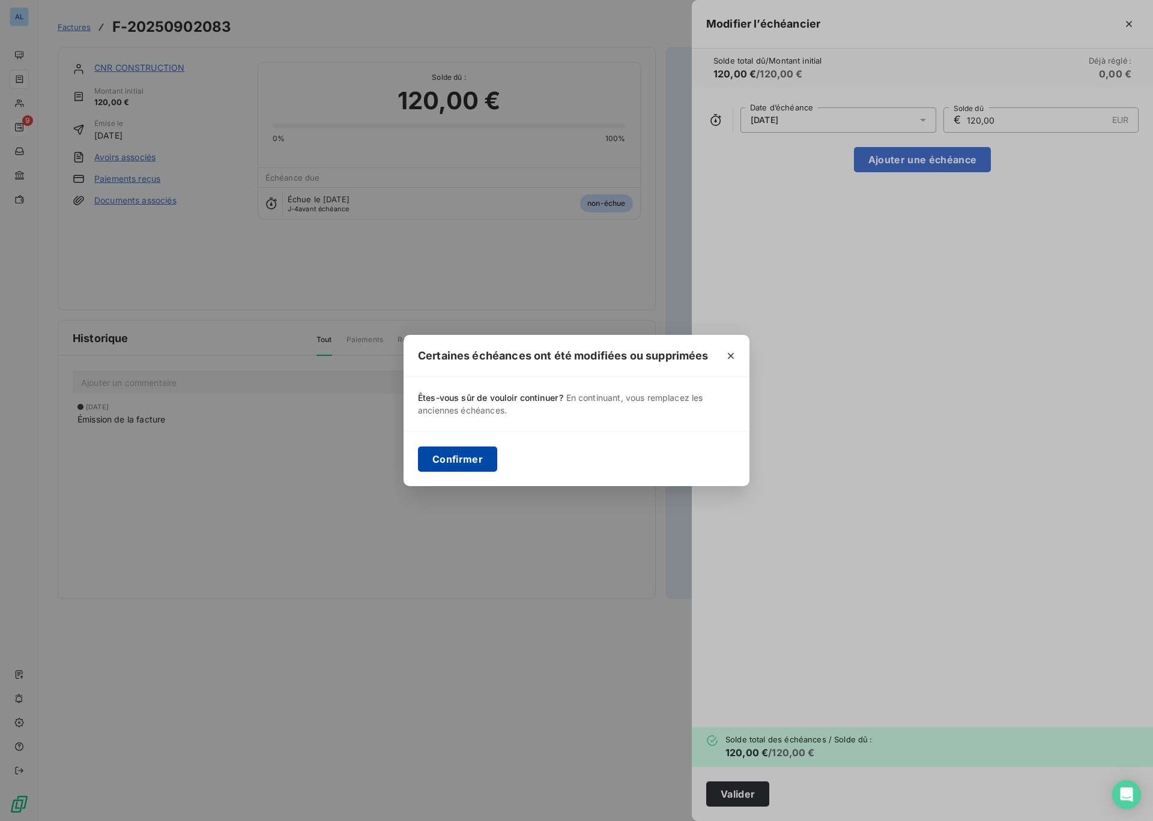
click at [454, 456] on button "Confirmer" at bounding box center [457, 459] width 79 height 25
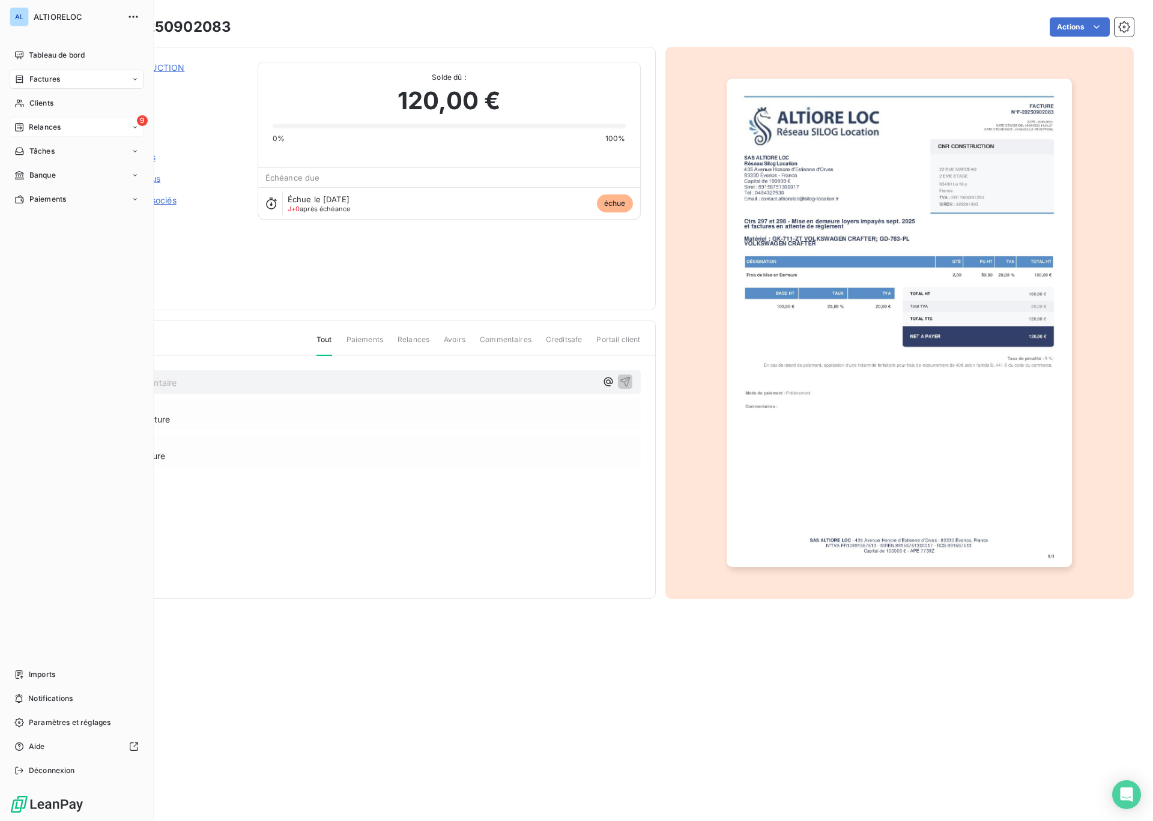
click at [35, 82] on span "Factures" at bounding box center [44, 79] width 31 height 11
click at [35, 80] on span "Factures" at bounding box center [44, 79] width 31 height 11
click at [46, 58] on span "Tableau de bord" at bounding box center [57, 55] width 56 height 11
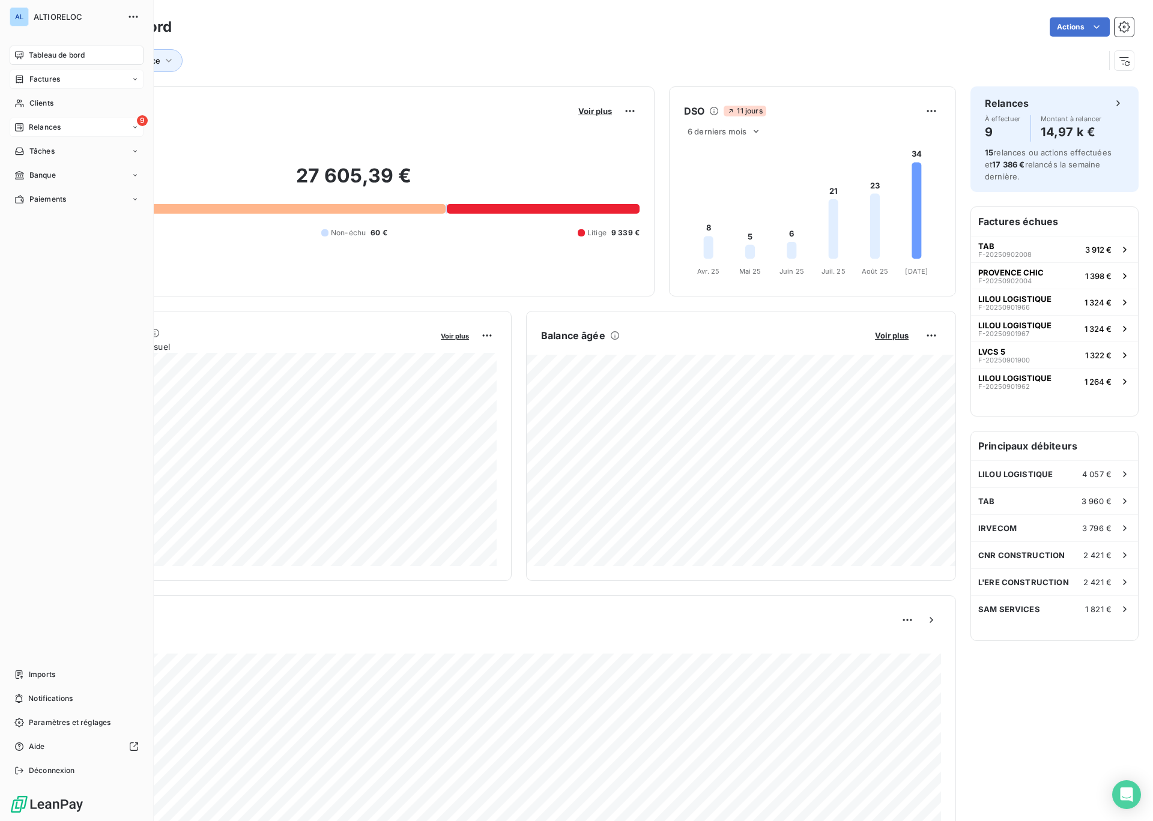
click at [41, 82] on span "Factures" at bounding box center [44, 79] width 31 height 11
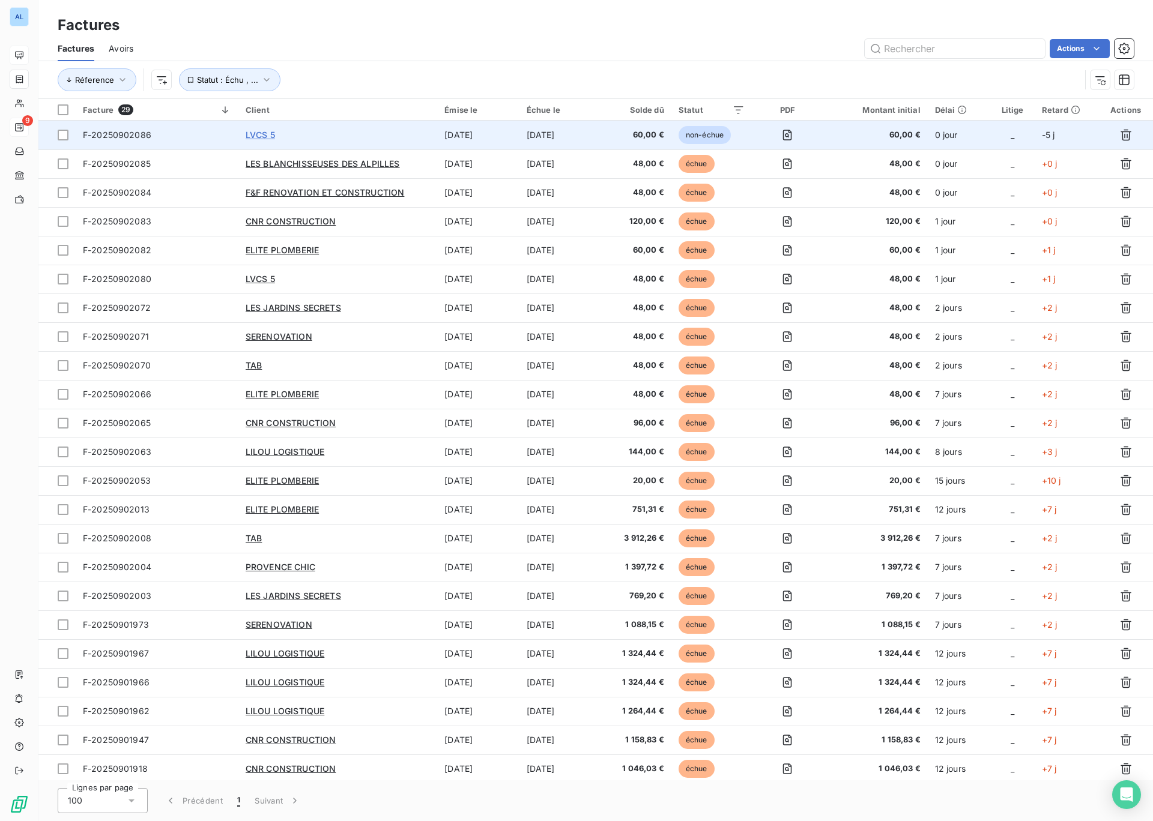
click at [258, 133] on span "LVCS 5" at bounding box center [260, 135] width 29 height 10
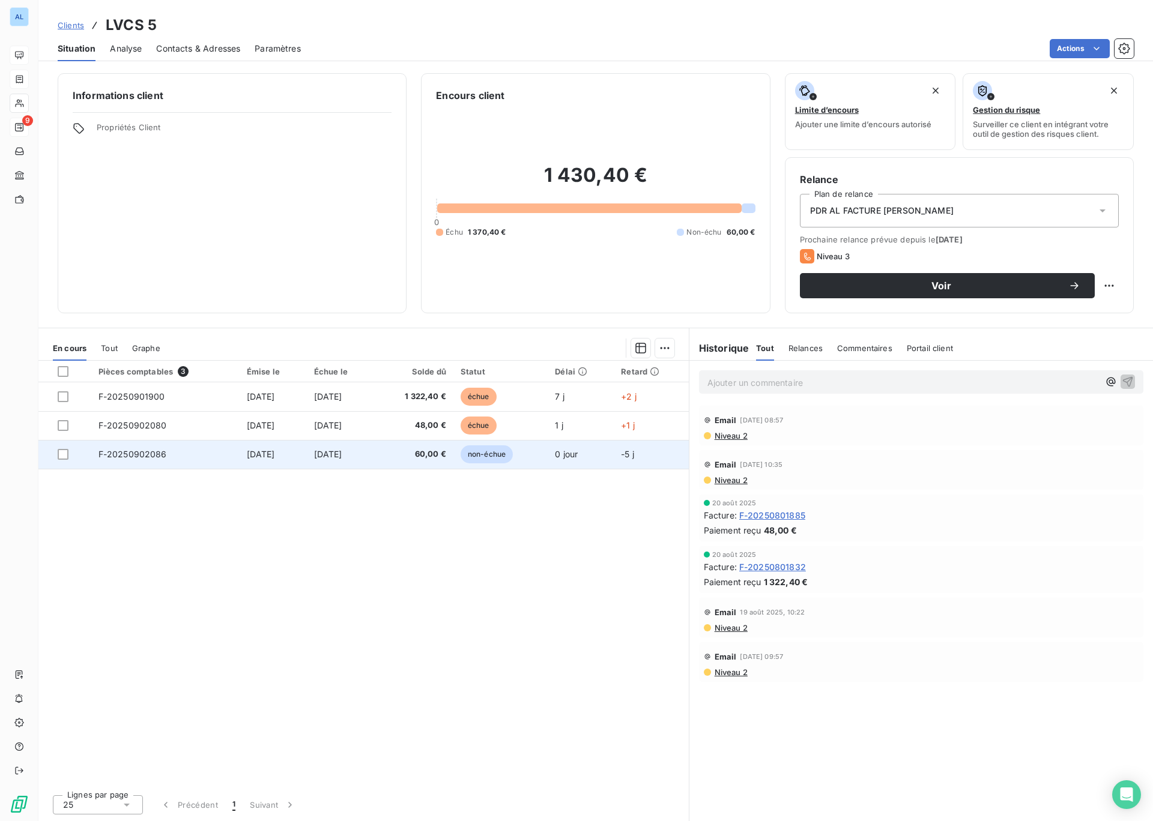
click at [136, 460] on td "F-20250902086" at bounding box center [165, 454] width 148 height 29
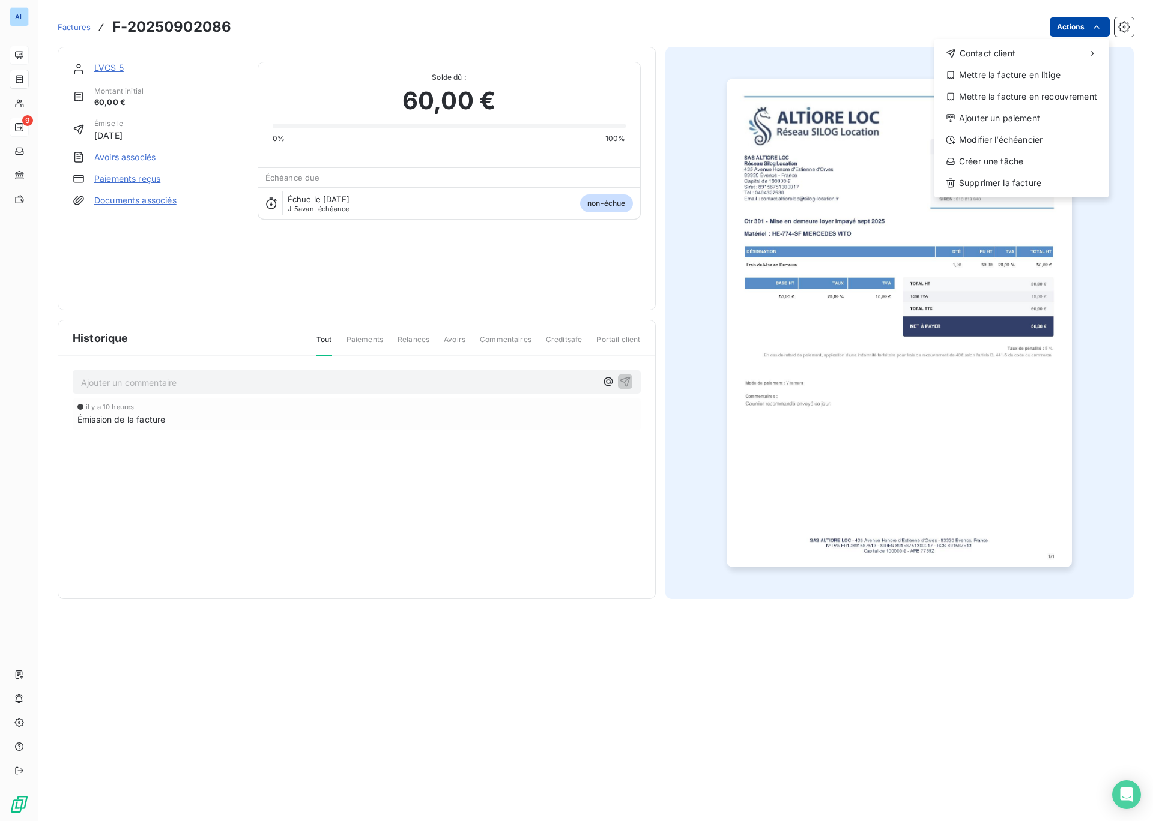
click at [1088, 31] on html "AL 9 Factures F-20250902086 Actions Contact client Mettre la facture en litige …" at bounding box center [576, 410] width 1153 height 821
click at [1013, 143] on div "Modifier l’échéancier" at bounding box center [1021, 139] width 166 height 19
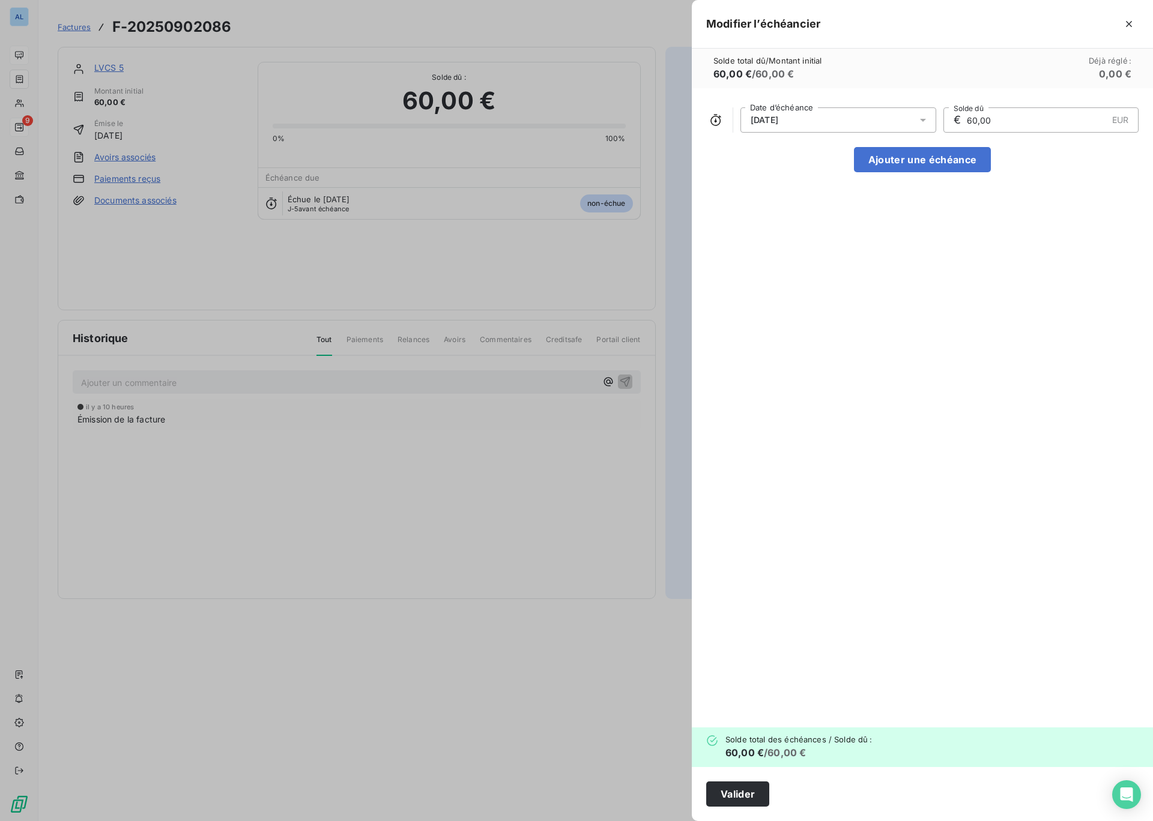
click at [908, 118] on div "[DATE]" at bounding box center [838, 119] width 196 height 25
click at [809, 265] on button "17" at bounding box center [814, 264] width 24 height 24
click at [969, 258] on div "[DATE] Date d’échéance € 60,00 EUR Solde dû Ajouter une échéance" at bounding box center [922, 407] width 461 height 639
click at [733, 801] on button "Valider" at bounding box center [737, 794] width 63 height 25
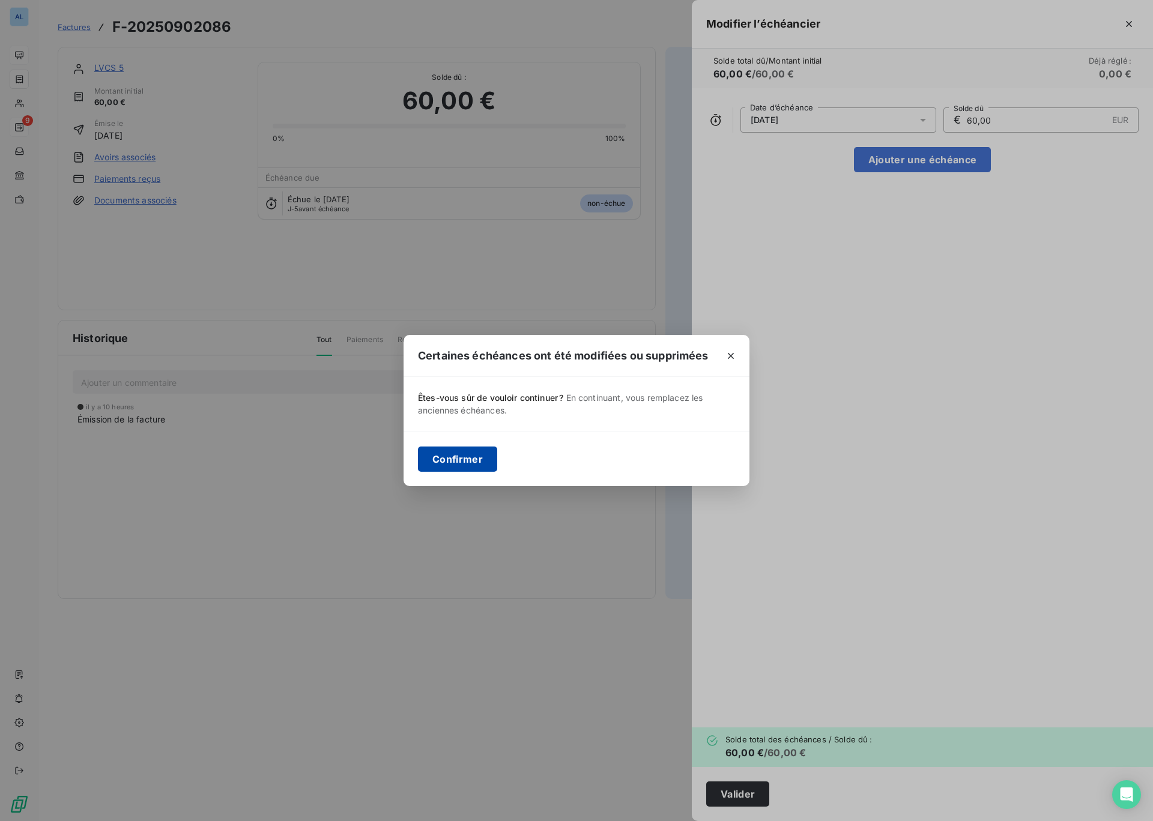
click at [466, 456] on button "Confirmer" at bounding box center [457, 459] width 79 height 25
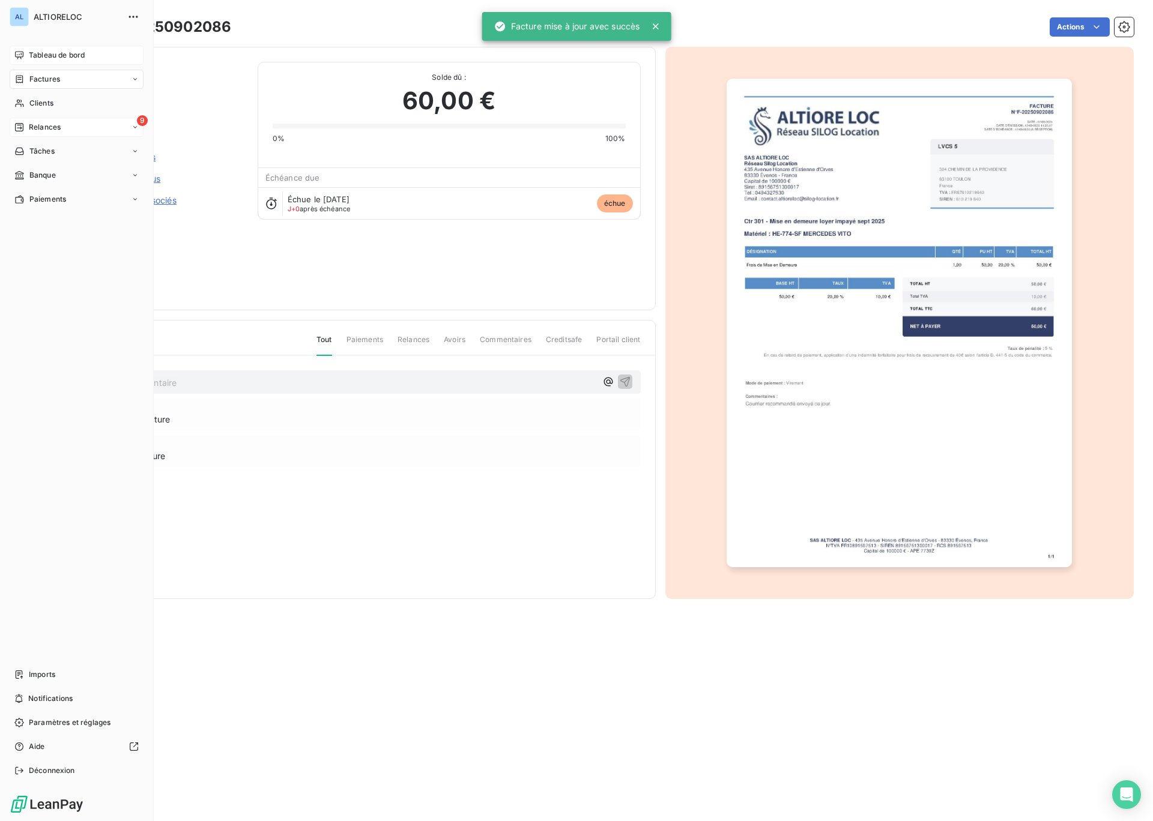
click at [44, 84] on span "Factures" at bounding box center [44, 79] width 31 height 11
click at [47, 103] on span "Factures" at bounding box center [44, 103] width 31 height 11
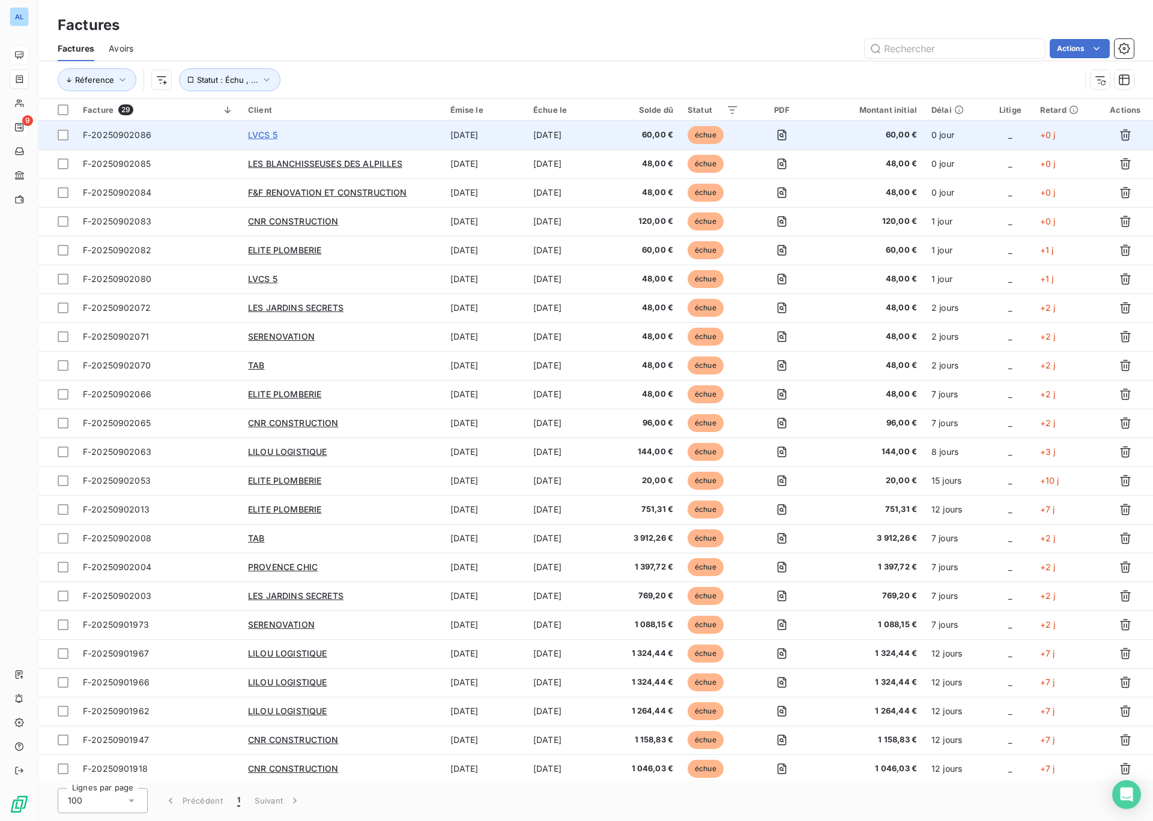
click at [268, 134] on span "LVCS 5" at bounding box center [262, 135] width 29 height 10
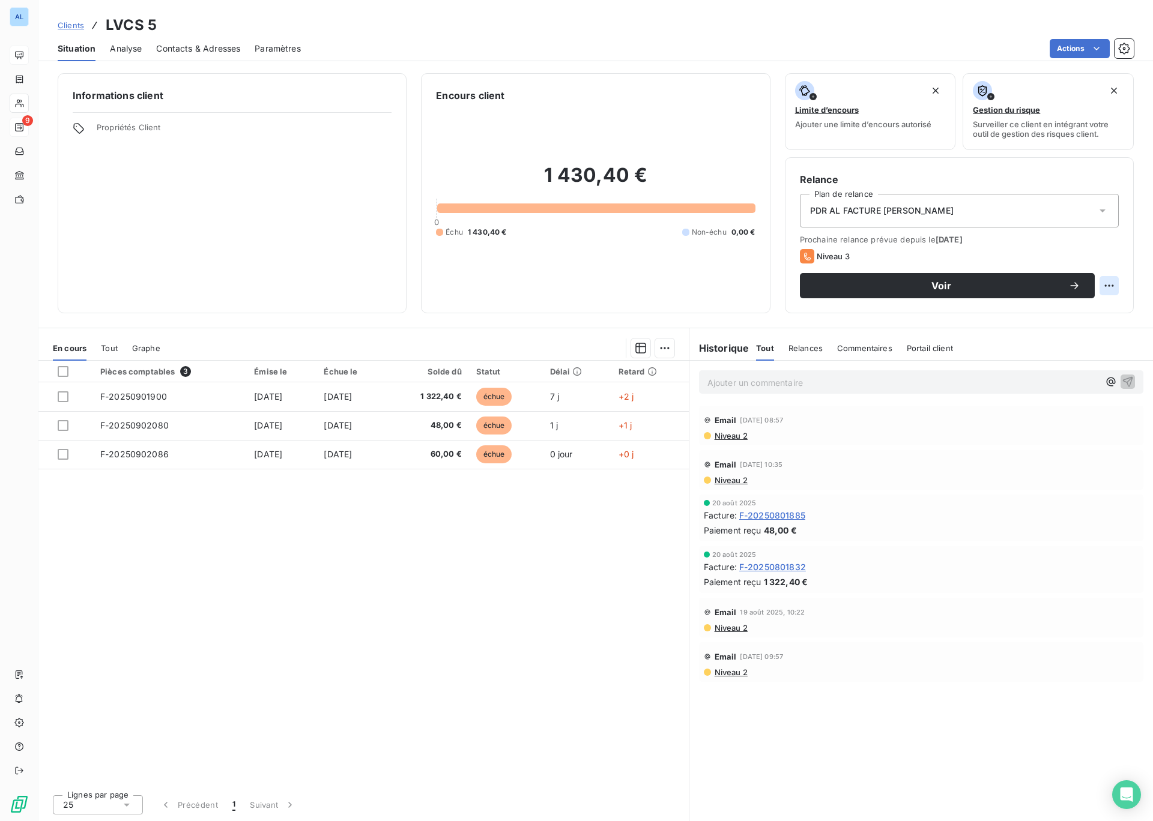
click at [1106, 284] on html "AL 9 Clients LVCS 5 Situation Analyse Contacts & Adresses Paramètres Actions In…" at bounding box center [576, 410] width 1153 height 821
click at [1061, 313] on div "Replanifier cette action" at bounding box center [1059, 312] width 107 height 19
select select "8"
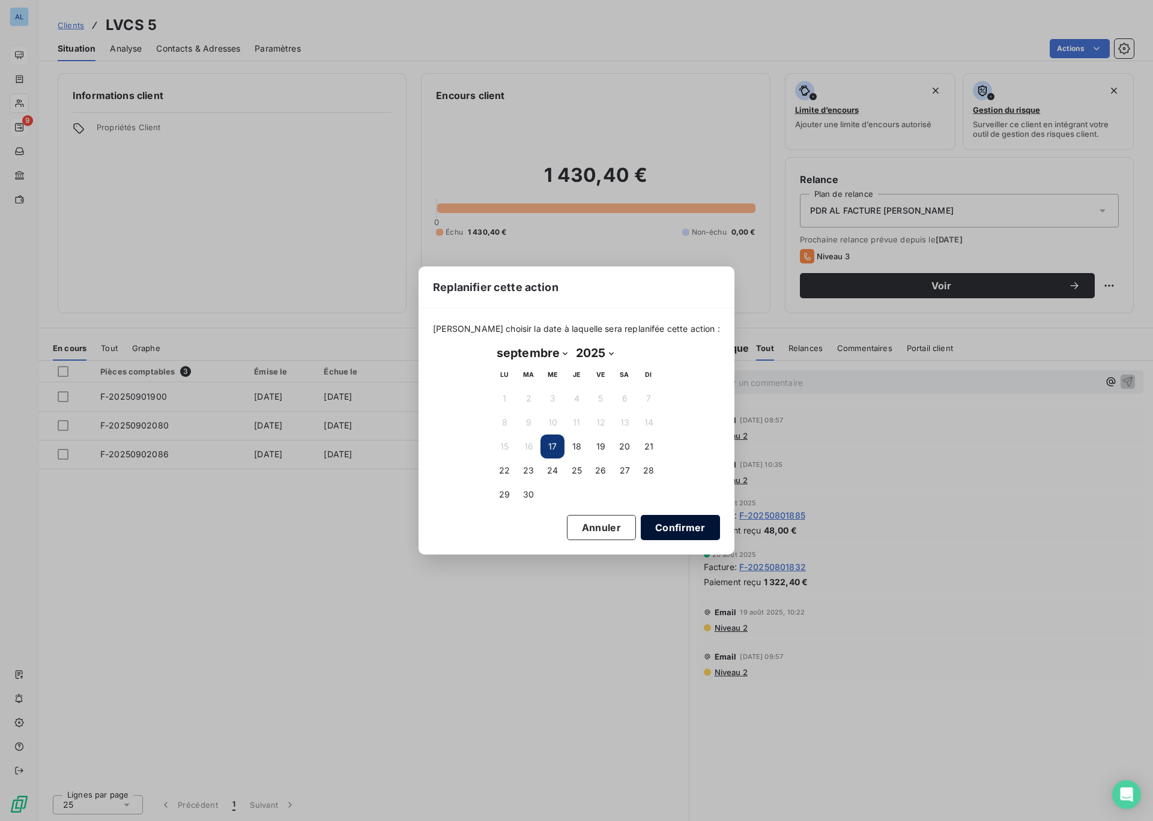
click at [652, 530] on button "Confirmer" at bounding box center [680, 527] width 79 height 25
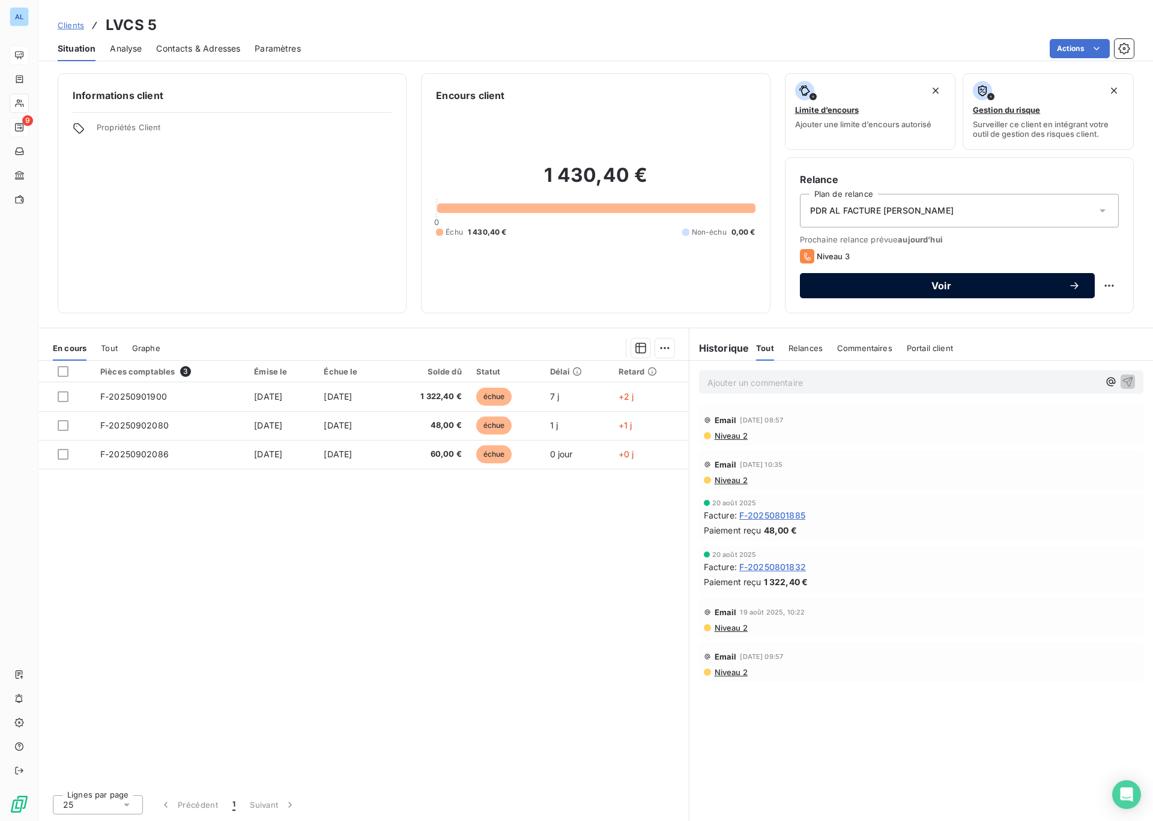
click at [898, 282] on span "Voir" at bounding box center [941, 286] width 254 height 10
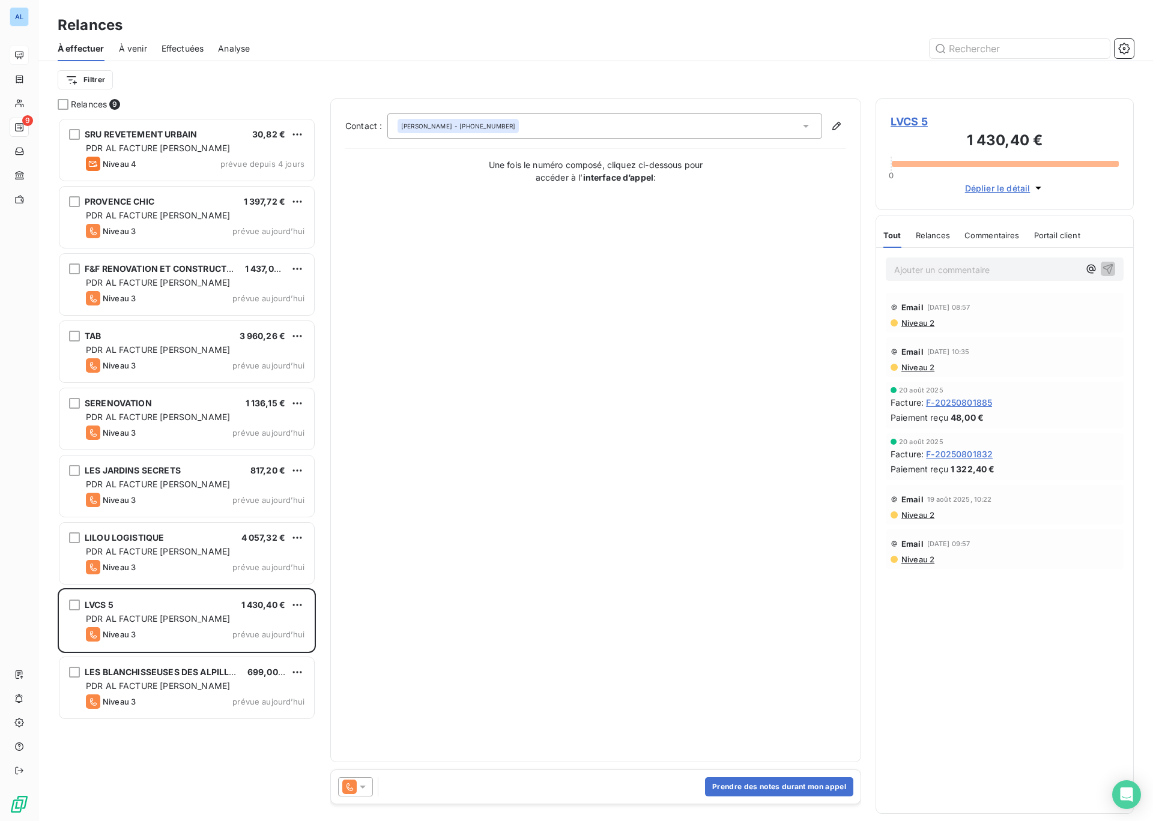
scroll to position [704, 258]
click at [364, 789] on icon at bounding box center [363, 787] width 12 height 12
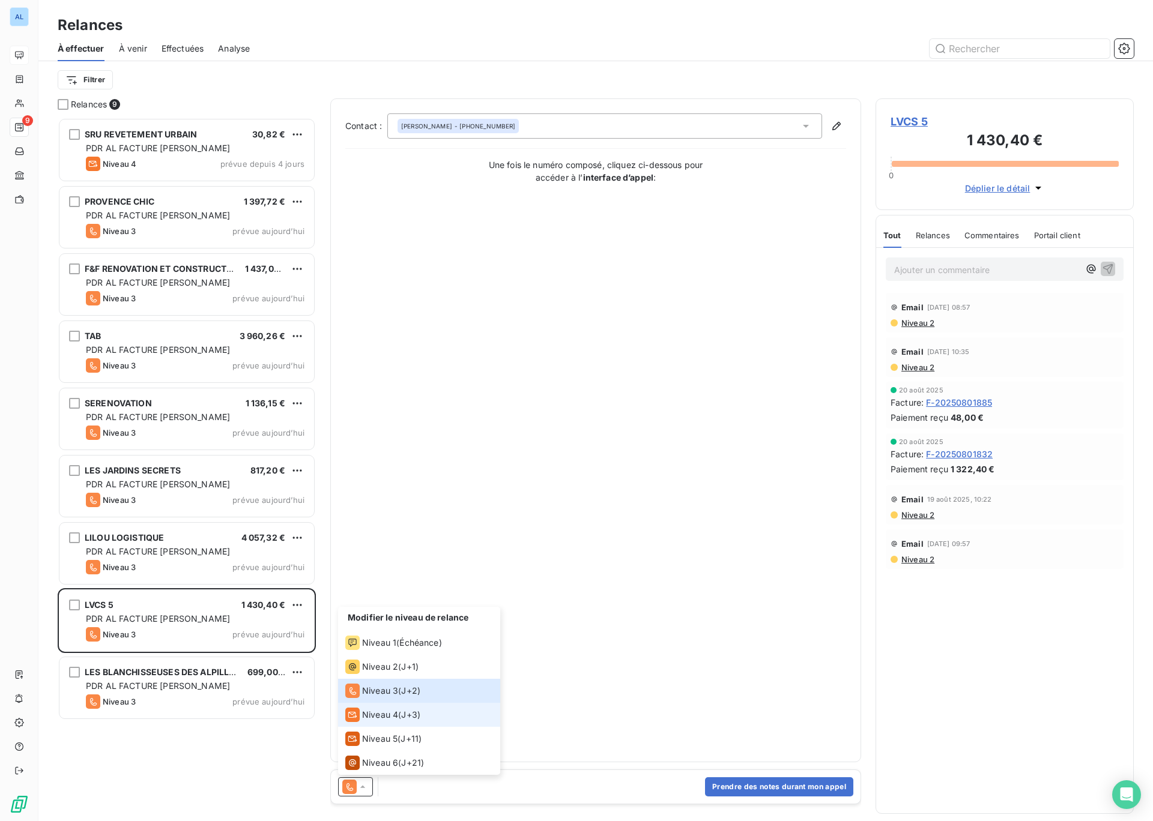
click at [381, 716] on span "Niveau 4" at bounding box center [380, 715] width 36 height 12
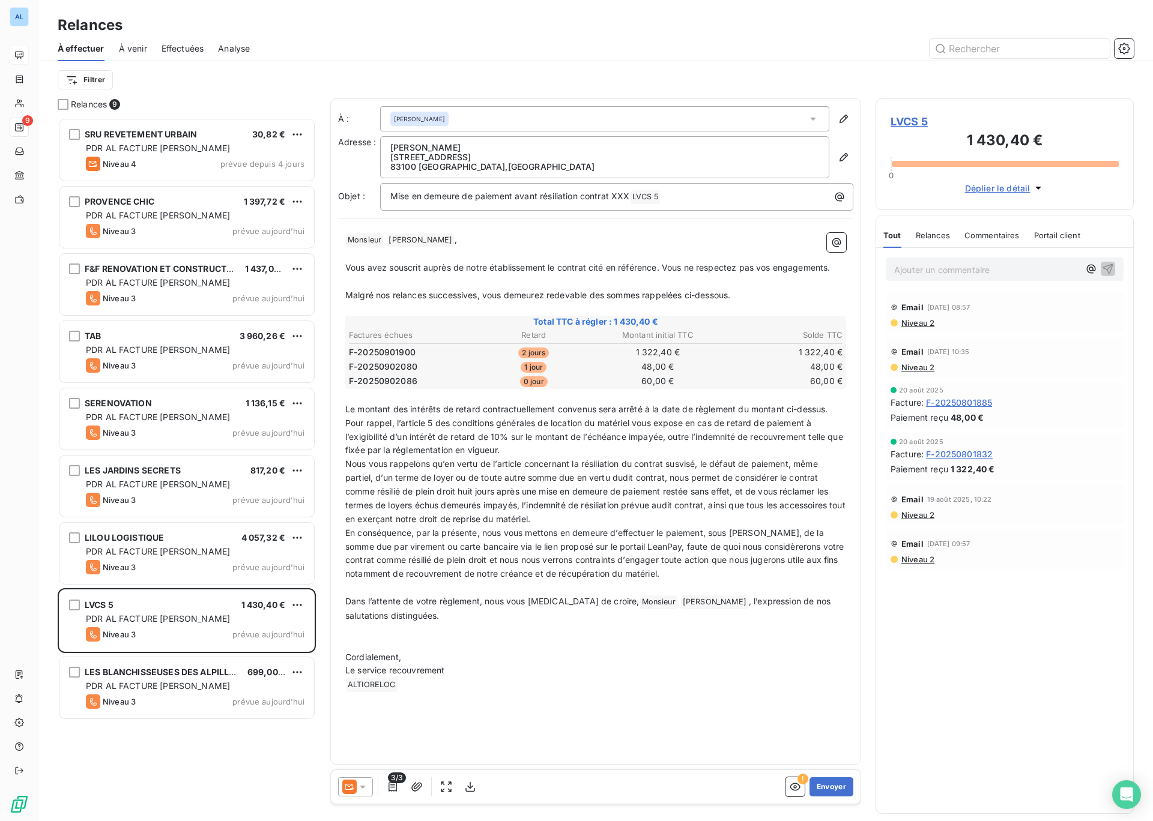
click at [814, 116] on icon at bounding box center [813, 119] width 12 height 12
click at [539, 121] on div "[PERSON_NAME]" at bounding box center [604, 118] width 449 height 25
click at [519, 116] on div "[PERSON_NAME]" at bounding box center [604, 118] width 449 height 25
click at [448, 117] on div "[PERSON_NAME]" at bounding box center [419, 119] width 58 height 14
click at [445, 121] on span "[PERSON_NAME]" at bounding box center [419, 119] width 51 height 8
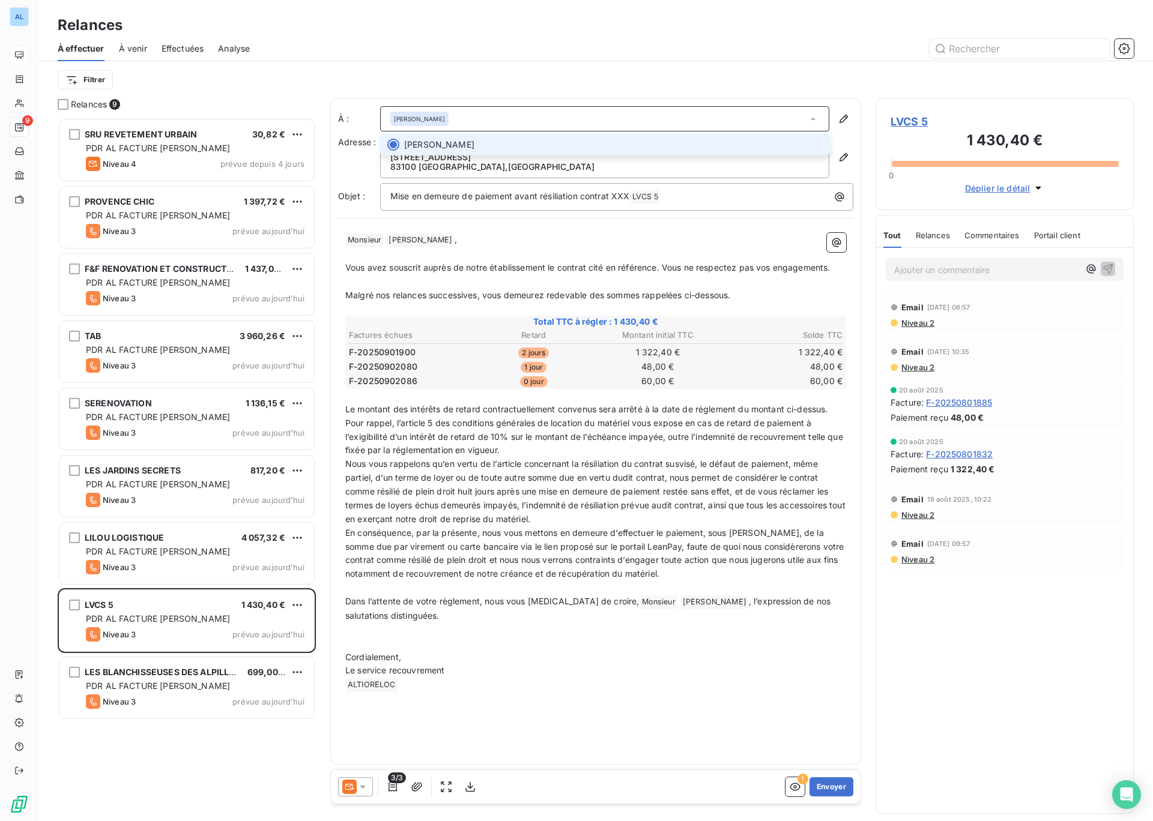
click at [445, 144] on span "[PERSON_NAME]" at bounding box center [439, 145] width 70 height 12
click at [843, 158] on icon "button" at bounding box center [843, 157] width 12 height 12
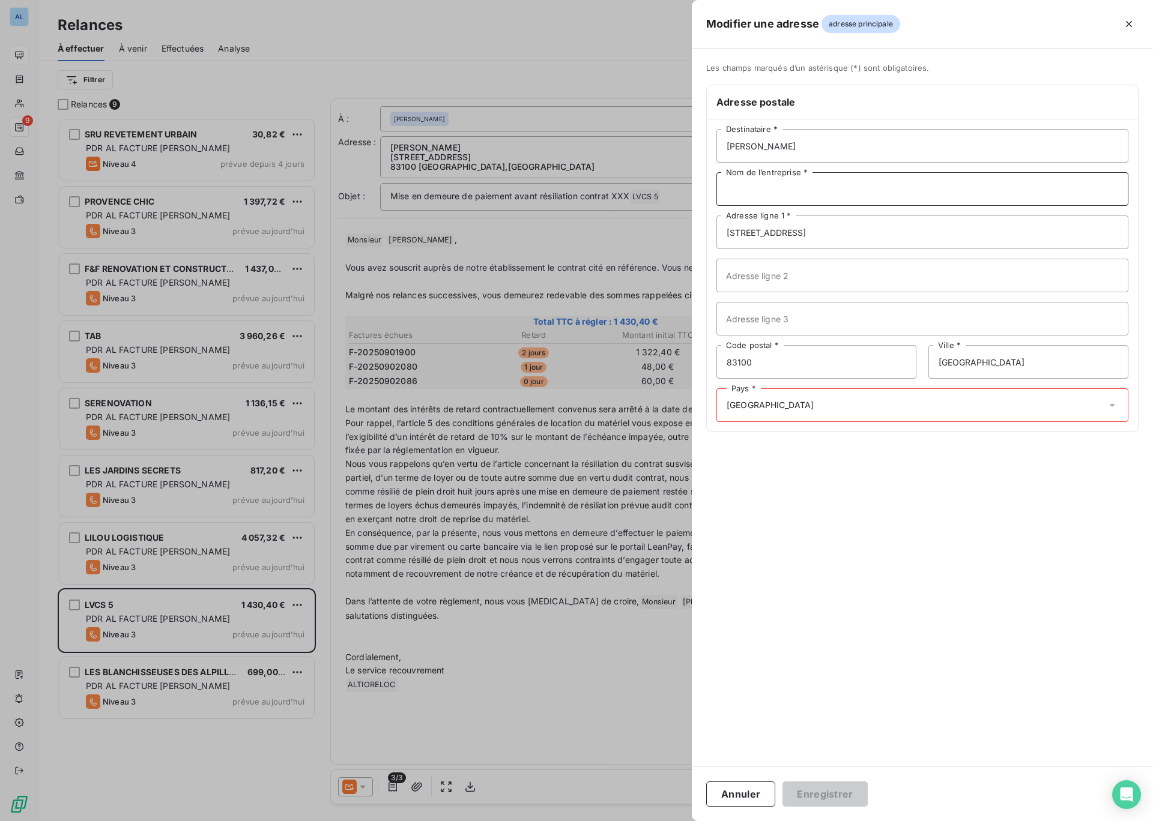
click at [783, 194] on input "Nom de l’entreprise *" at bounding box center [922, 189] width 412 height 34
type input "LVCS 5"
click at [744, 408] on span "[GEOGRAPHIC_DATA]" at bounding box center [770, 405] width 88 height 12
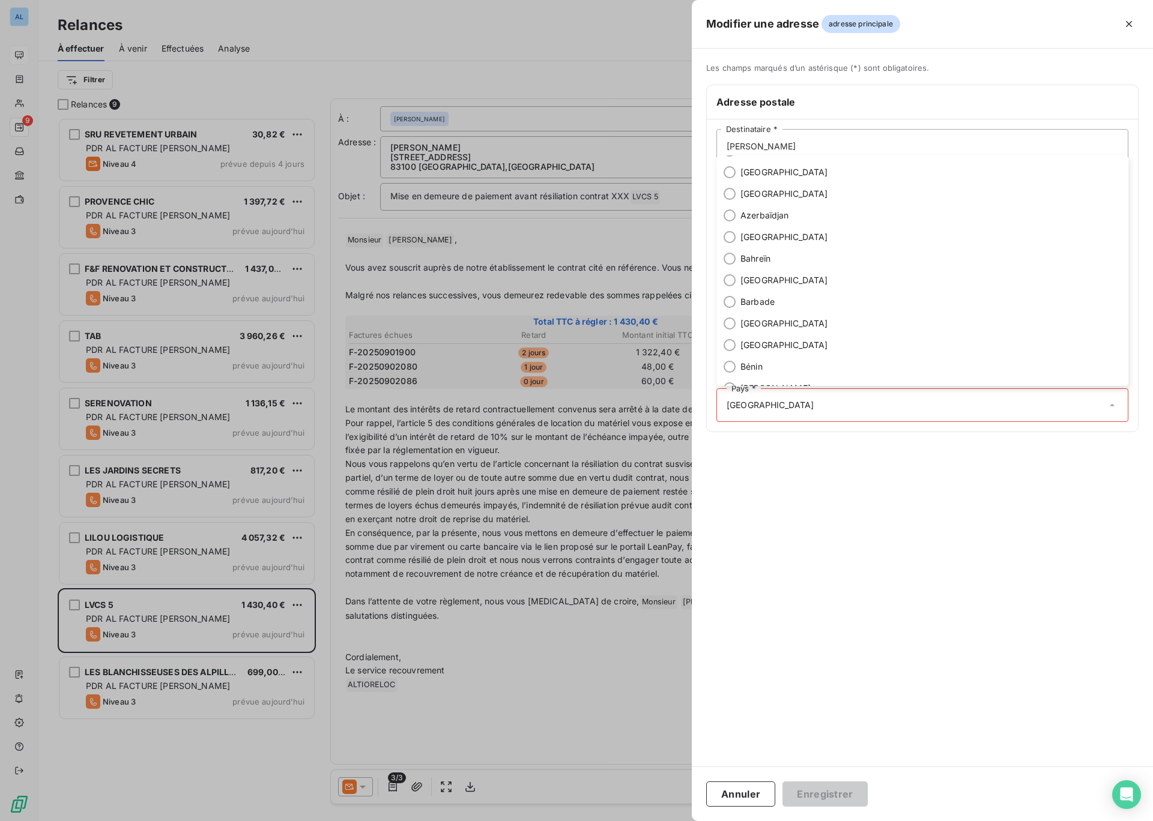
scroll to position [0, 0]
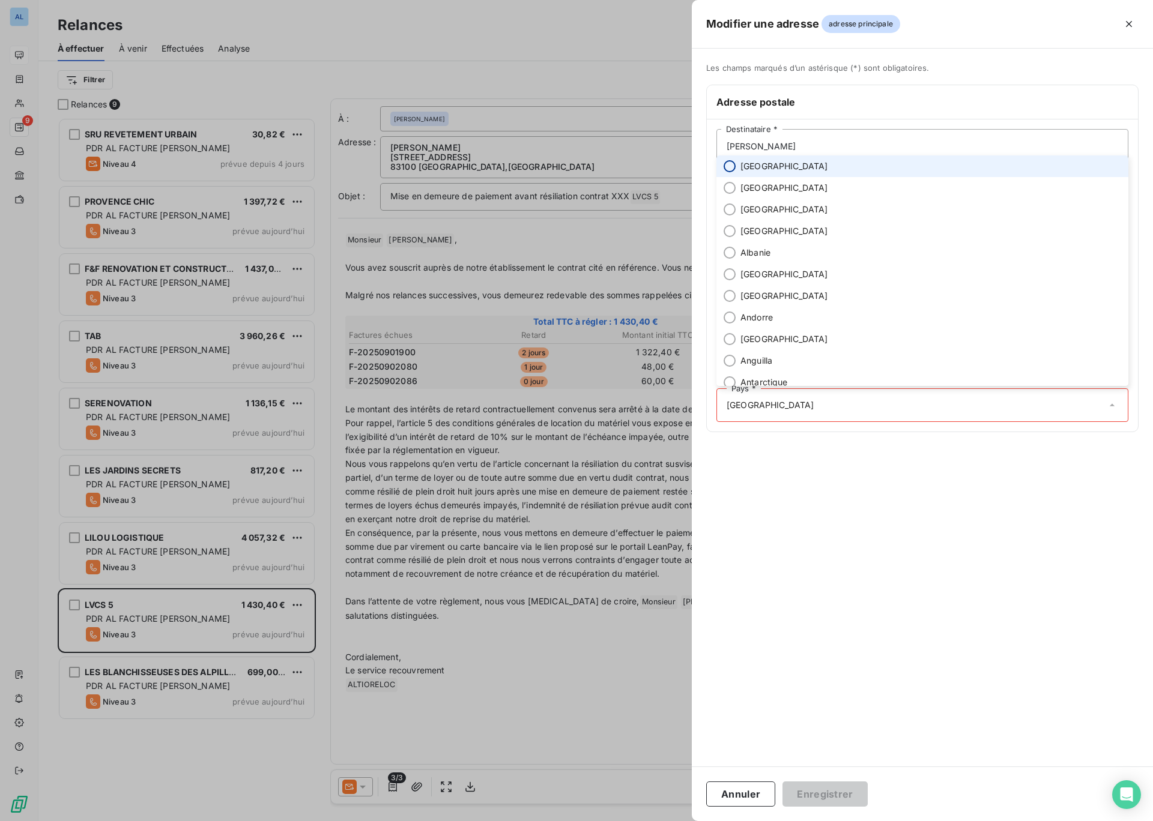
click at [732, 165] on input "radio" at bounding box center [729, 166] width 12 height 12
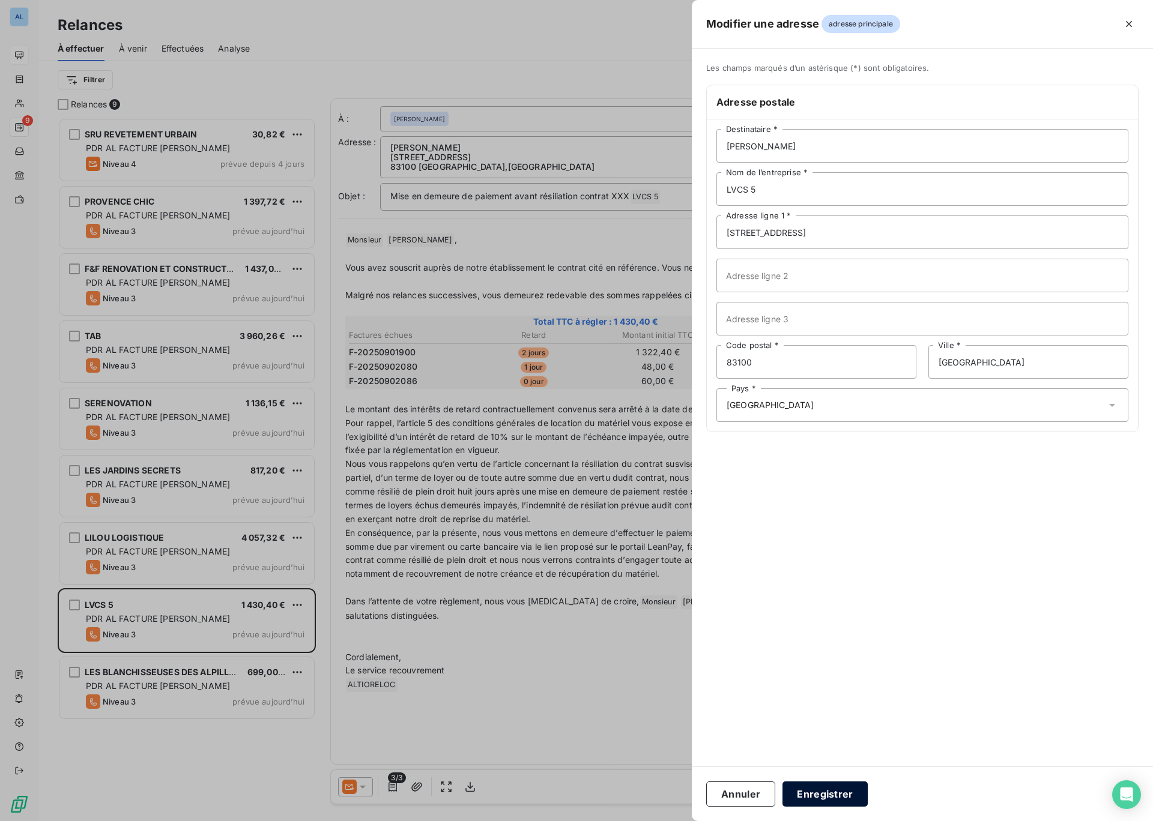
click at [812, 794] on button "Enregistrer" at bounding box center [824, 794] width 85 height 25
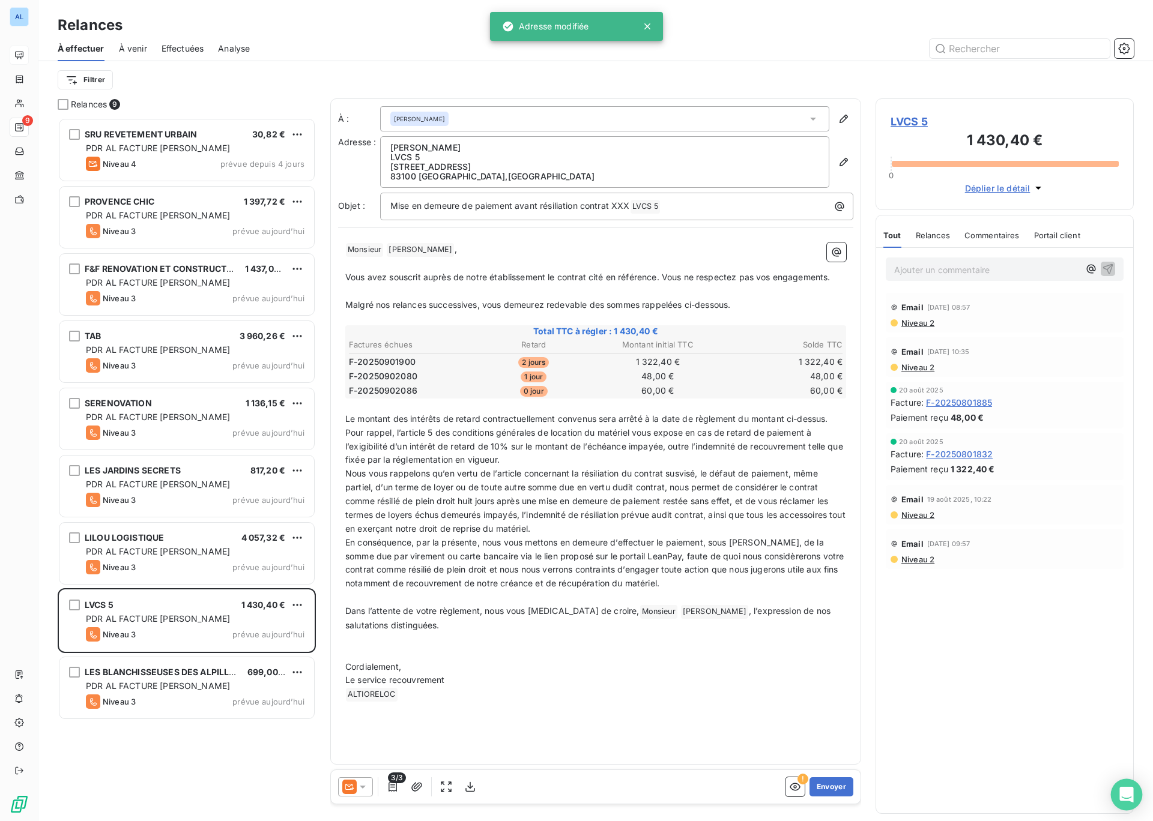
click at [1125, 795] on icon "Open Intercom Messenger" at bounding box center [1126, 795] width 14 height 16
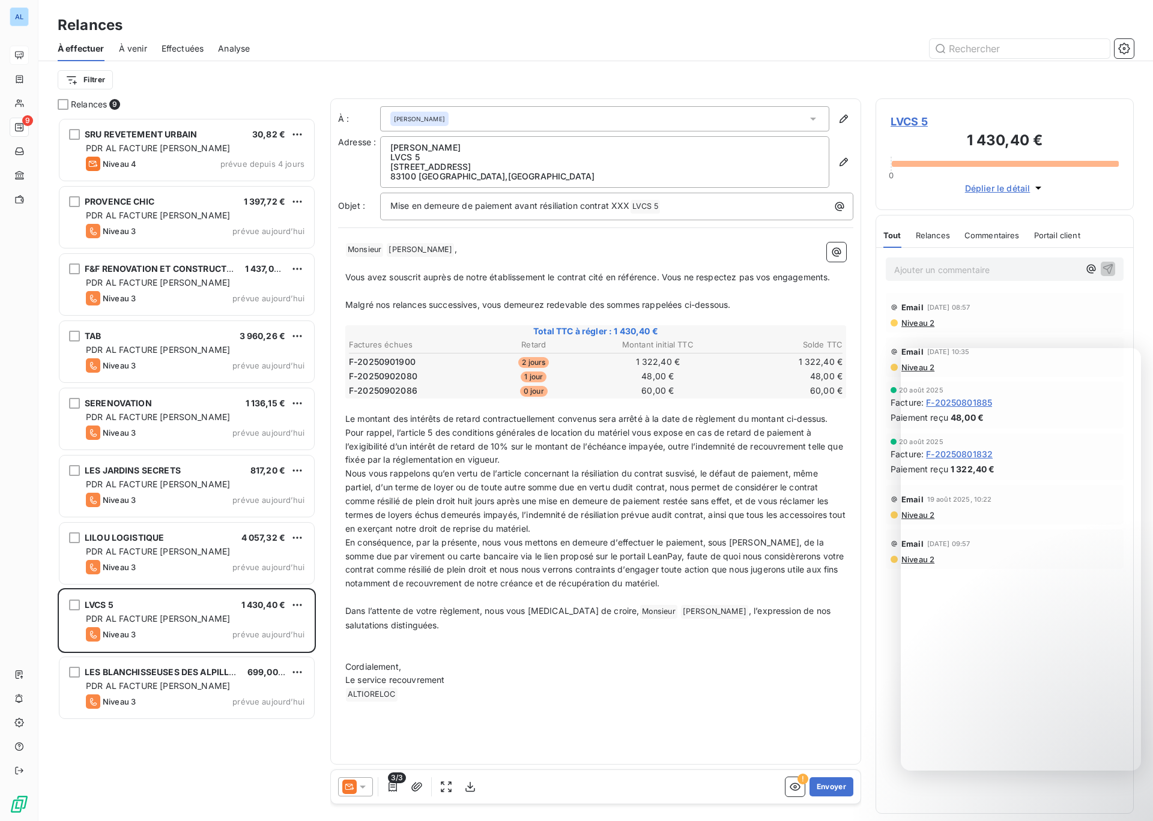
click at [651, 703] on div "﻿ Monsieur ﻿ [PERSON_NAME] ﻿ , ﻿ Vous avez souscrit auprès de notre établisseme…" at bounding box center [595, 472] width 515 height 474
click at [629, 207] on span "Mise en demeure de paiement avant résiliation contrat XXX" at bounding box center [510, 206] width 240 height 10
click at [670, 279] on span "Vous avez souscrit auprès de notre établissement le contrat cité en référence. …" at bounding box center [587, 277] width 485 height 10
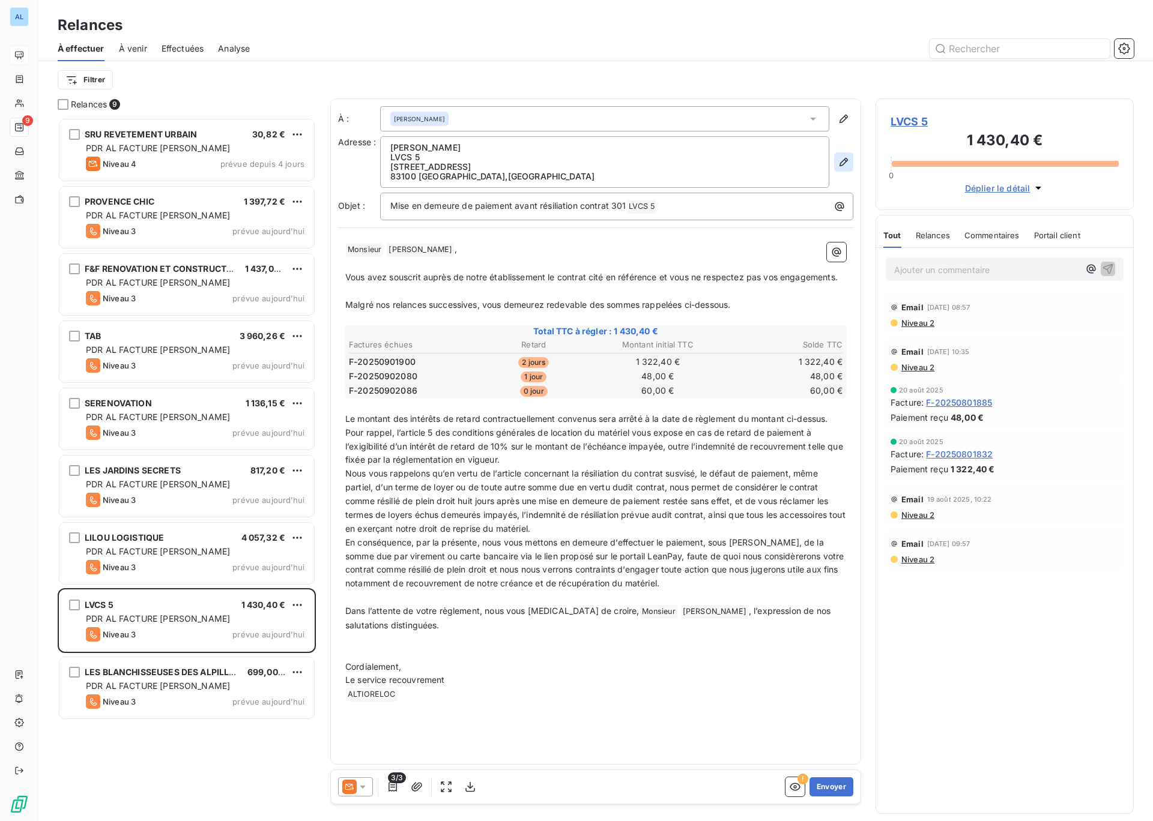
click at [843, 162] on icon "button" at bounding box center [843, 162] width 12 height 12
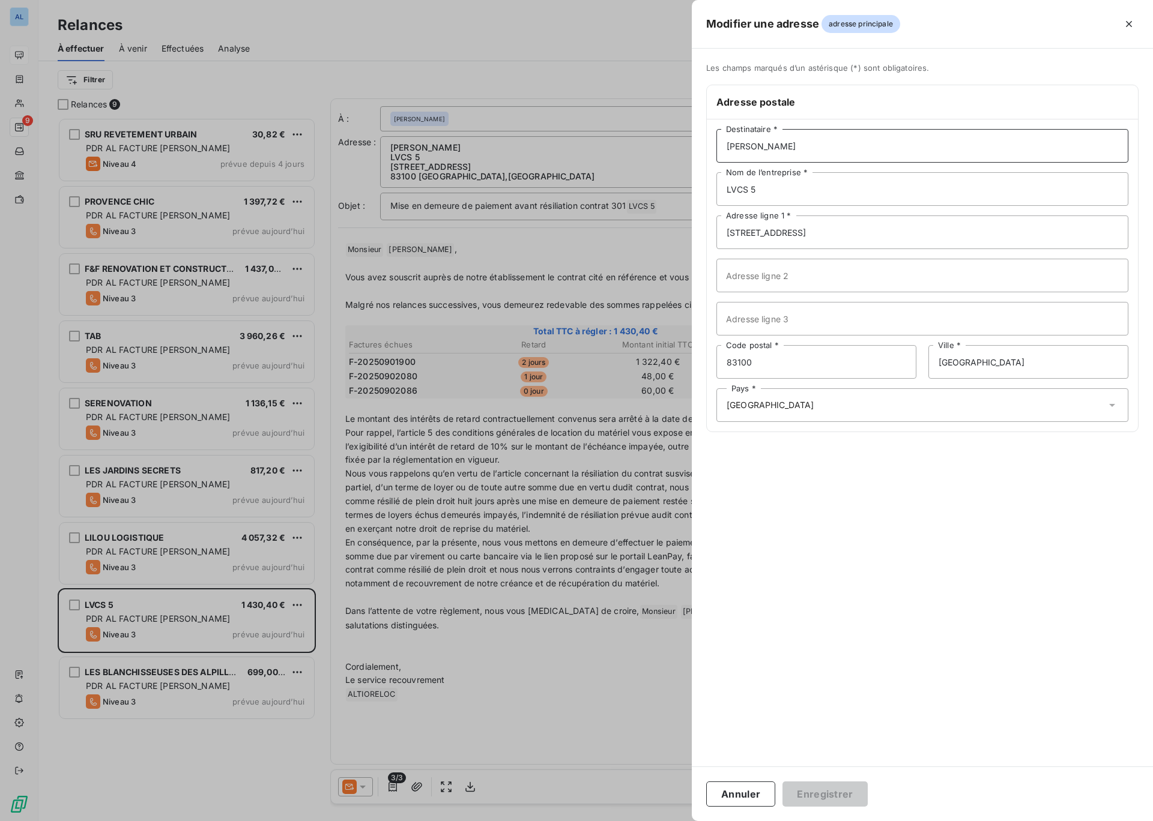
click at [810, 144] on input "[PERSON_NAME]" at bounding box center [922, 146] width 412 height 34
click at [727, 146] on input "[PERSON_NAME]" at bounding box center [922, 146] width 412 height 34
type input "LVCS 5 M. [PERSON_NAME]"
click at [801, 802] on button "Enregistrer" at bounding box center [824, 794] width 85 height 25
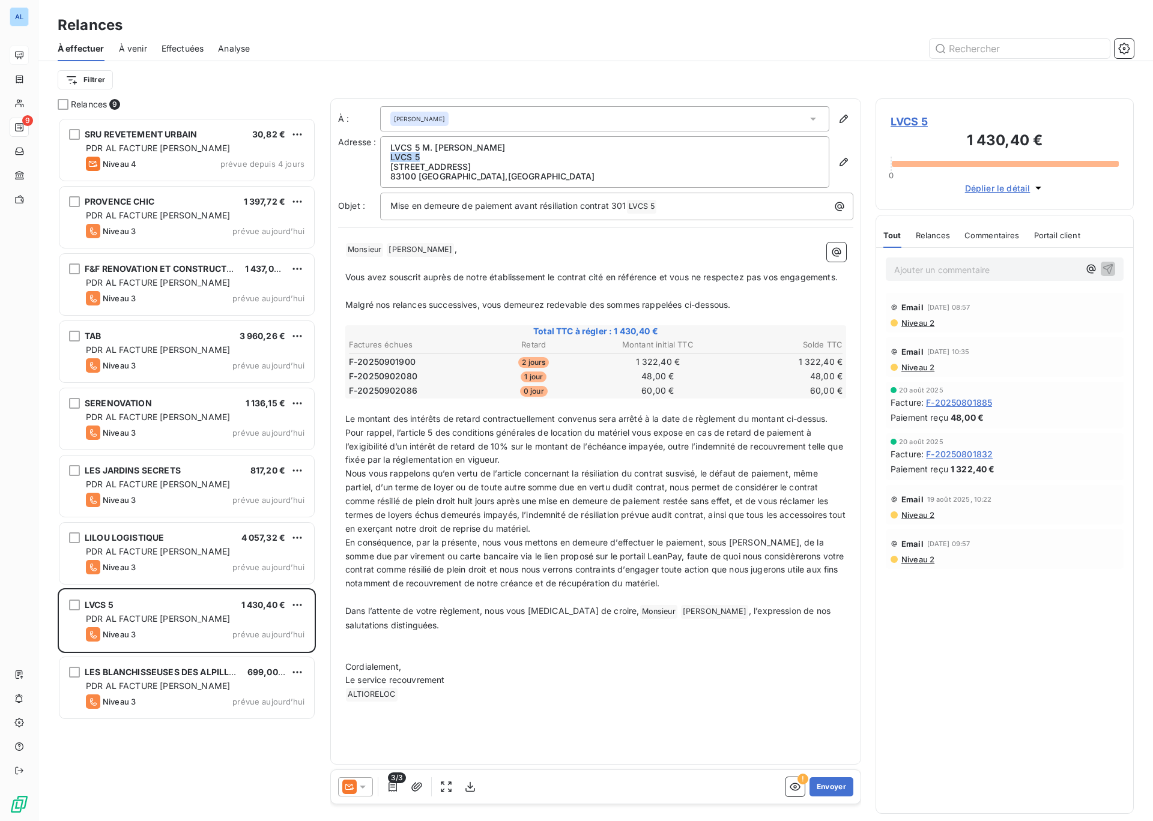
drag, startPoint x: 390, startPoint y: 155, endPoint x: 420, endPoint y: 157, distance: 30.6
click at [420, 157] on p "LVCS 5" at bounding box center [604, 157] width 429 height 10
click at [843, 164] on icon "button" at bounding box center [843, 162] width 8 height 8
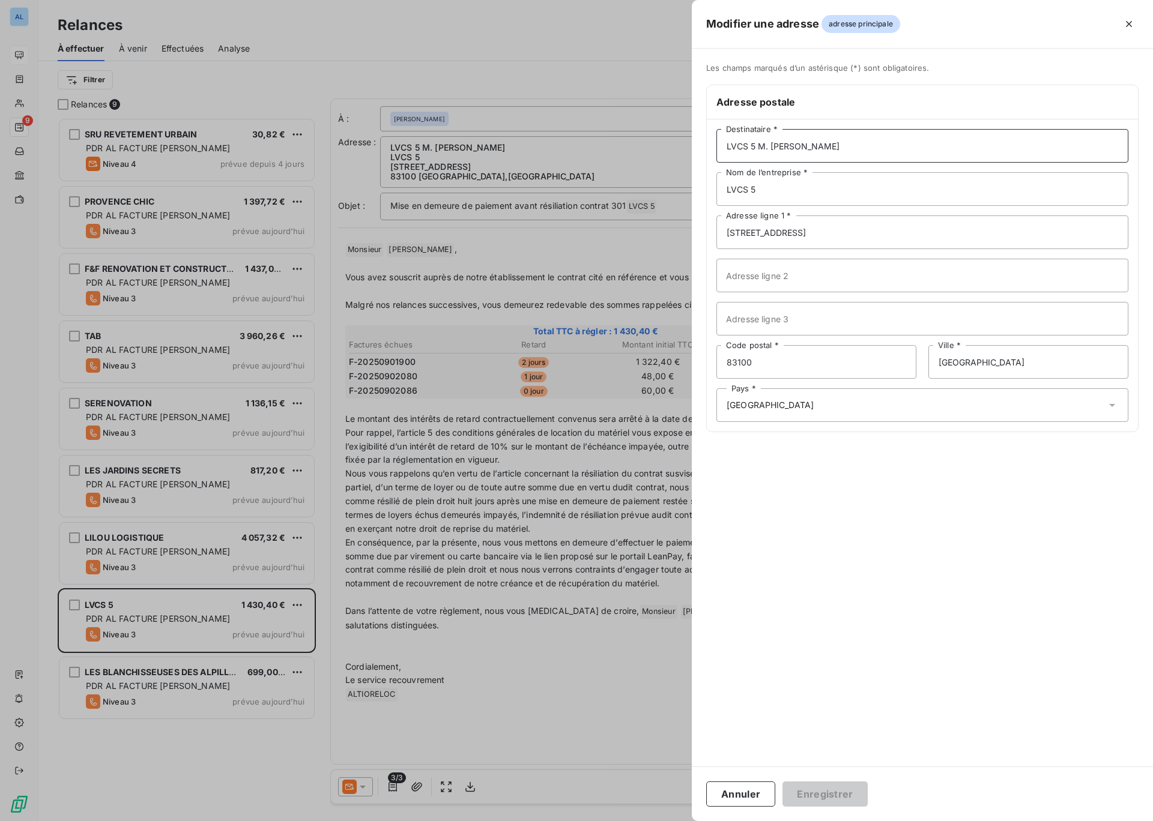
drag, startPoint x: 853, startPoint y: 146, endPoint x: 759, endPoint y: 145, distance: 93.7
click at [759, 145] on input "LVCS 5 M. [PERSON_NAME]" at bounding box center [922, 146] width 412 height 34
type input "LVCS 5"
click at [769, 191] on input "LVCS 5" at bounding box center [922, 189] width 412 height 34
drag, startPoint x: 769, startPoint y: 192, endPoint x: 698, endPoint y: 186, distance: 71.6
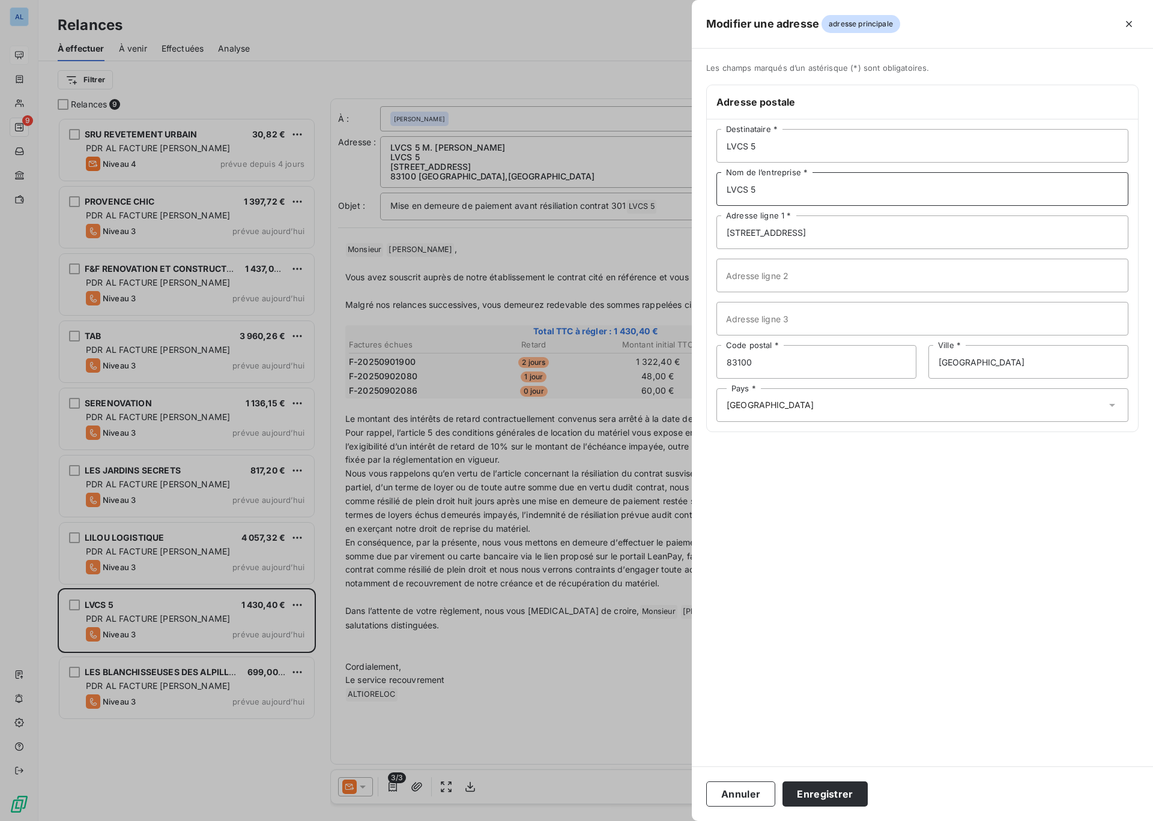
click at [698, 186] on div "Les champs marqués d’un astérisque (*) sont obligatoires. Adresse postale LVCS …" at bounding box center [922, 255] width 461 height 384
type input "m"
type input "Monsieur [PERSON_NAME]"
click at [824, 797] on button "Enregistrer" at bounding box center [824, 794] width 85 height 25
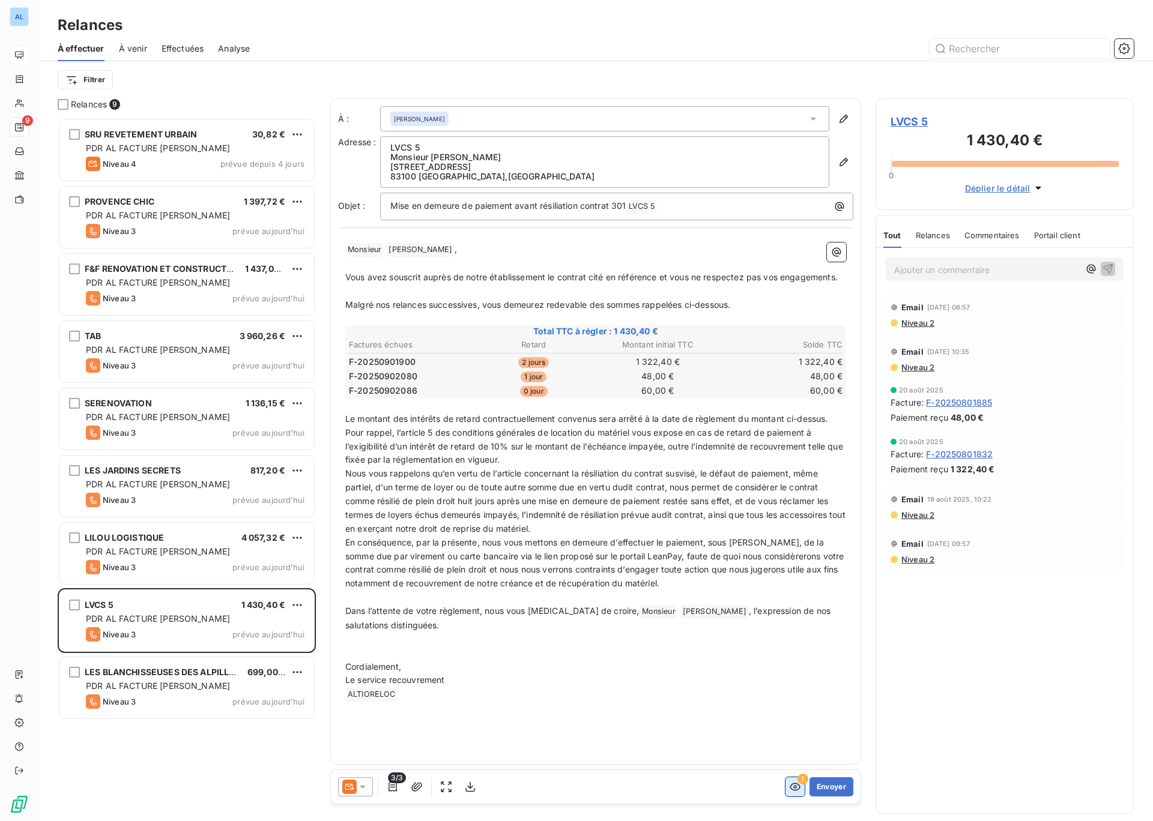
click at [797, 788] on icon "button" at bounding box center [795, 787] width 12 height 12
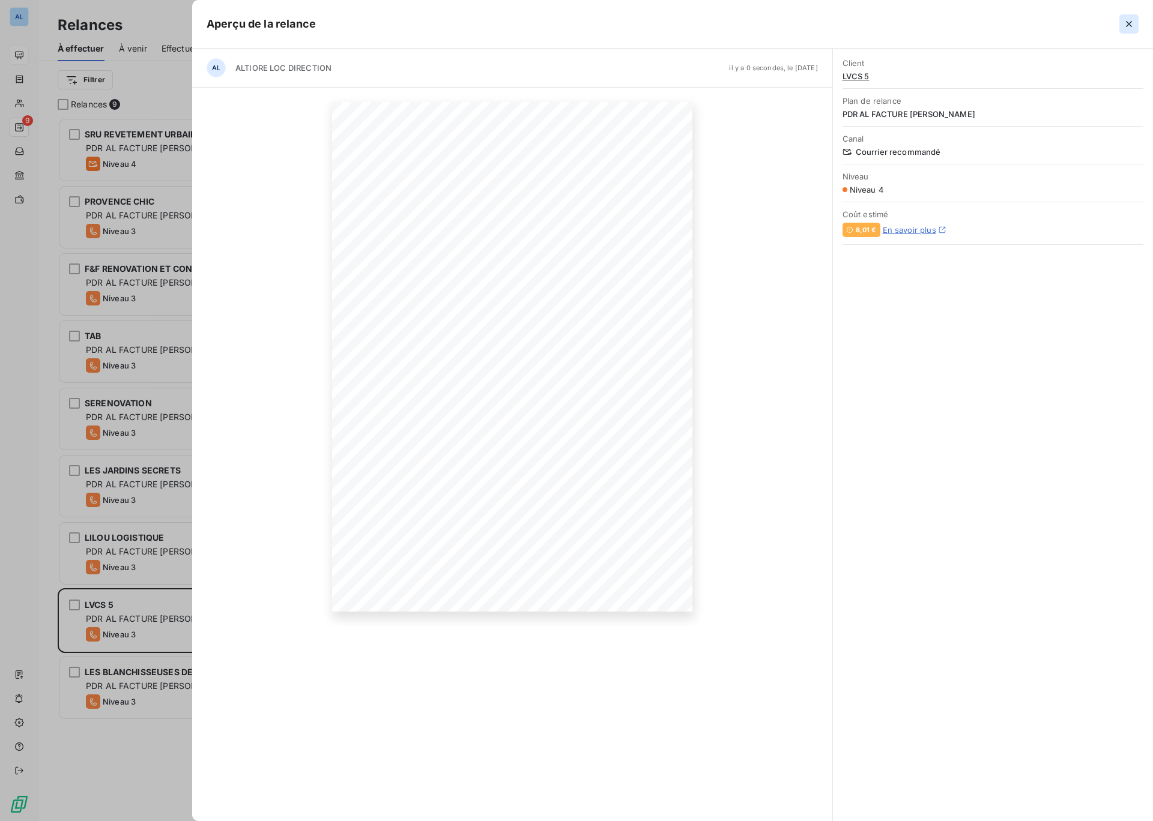
click at [1127, 23] on icon "button" at bounding box center [1129, 24] width 6 height 6
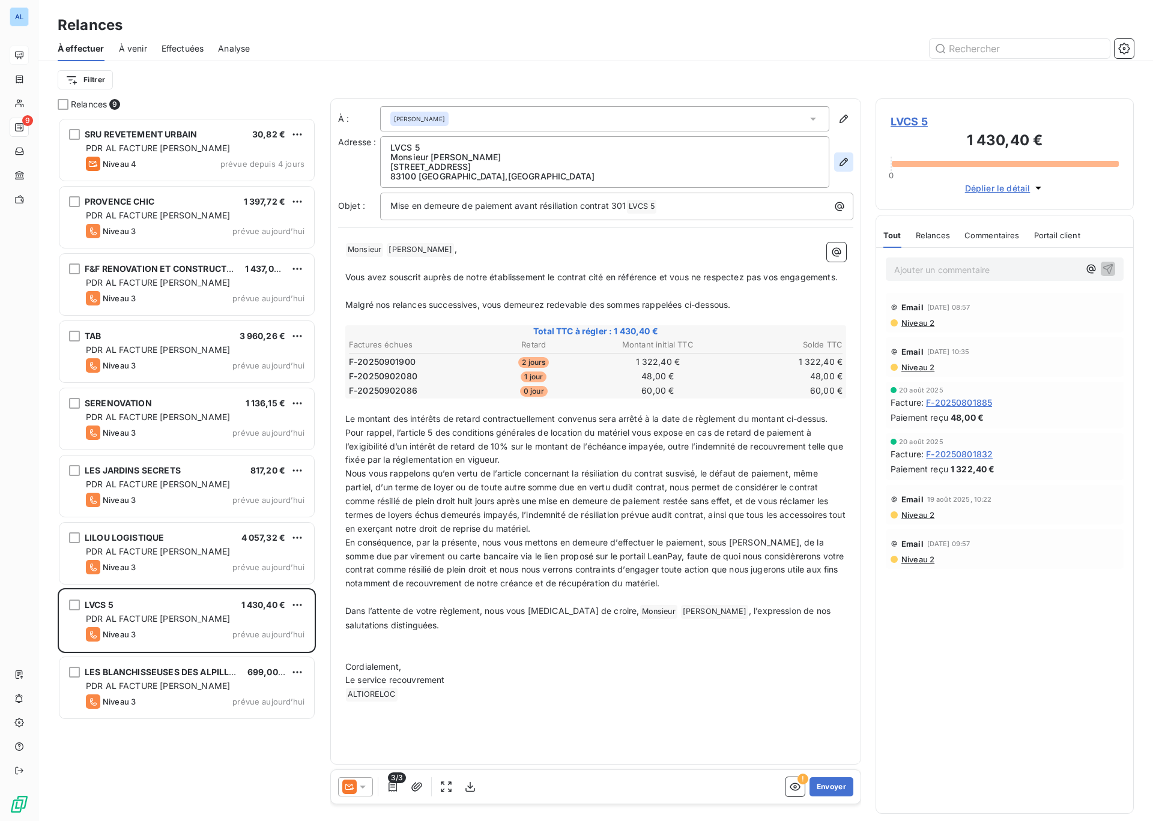
click at [848, 163] on icon "button" at bounding box center [843, 162] width 12 height 12
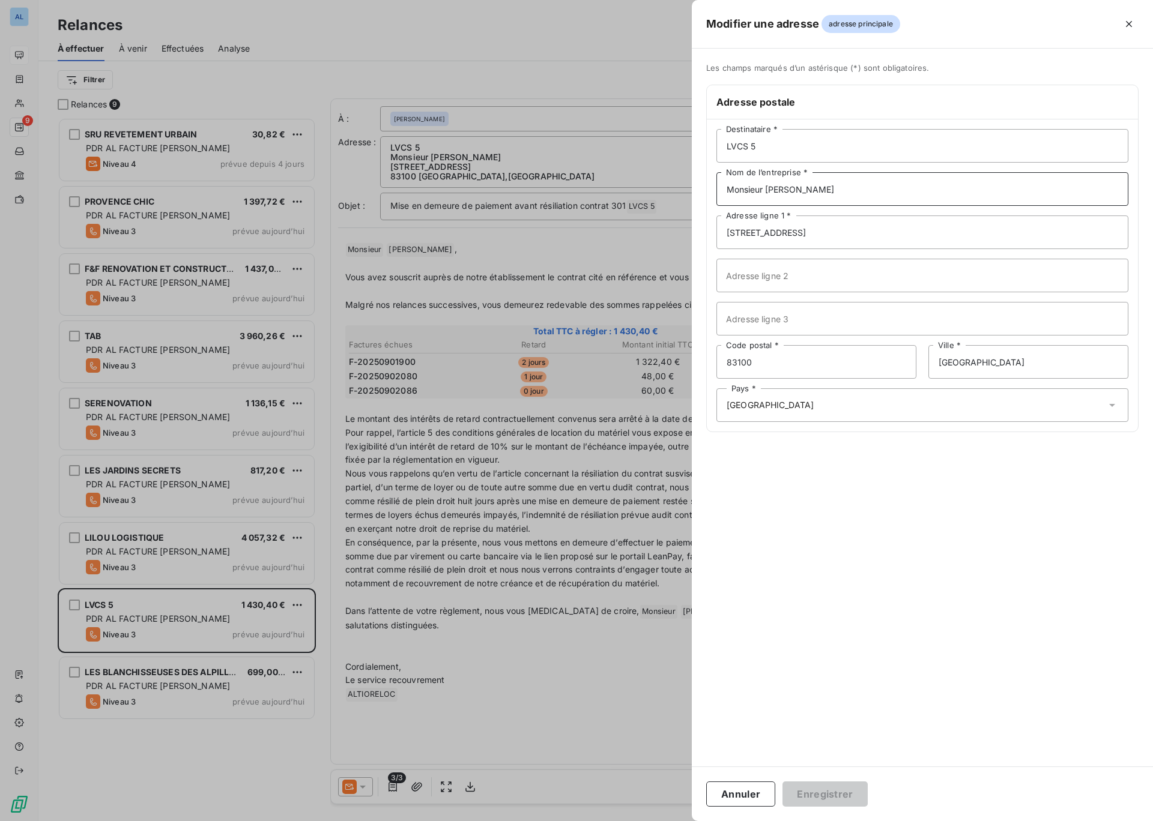
drag, startPoint x: 798, startPoint y: 190, endPoint x: 771, endPoint y: 191, distance: 27.0
click at [771, 191] on input "Monsieur [PERSON_NAME]" at bounding box center [922, 189] width 412 height 34
type input "Monsieur [PERSON_NAME]"
click at [826, 798] on button "Enregistrer" at bounding box center [824, 794] width 85 height 25
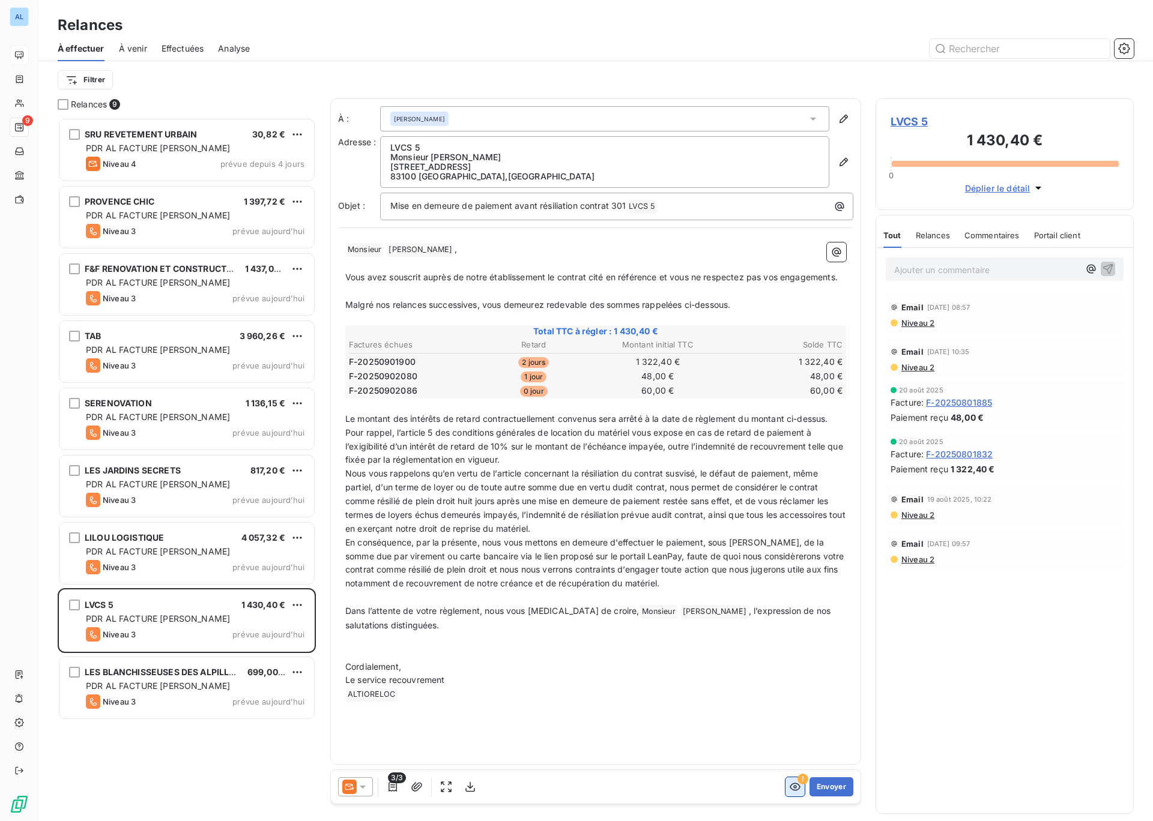
click at [797, 791] on icon "button" at bounding box center [795, 787] width 12 height 12
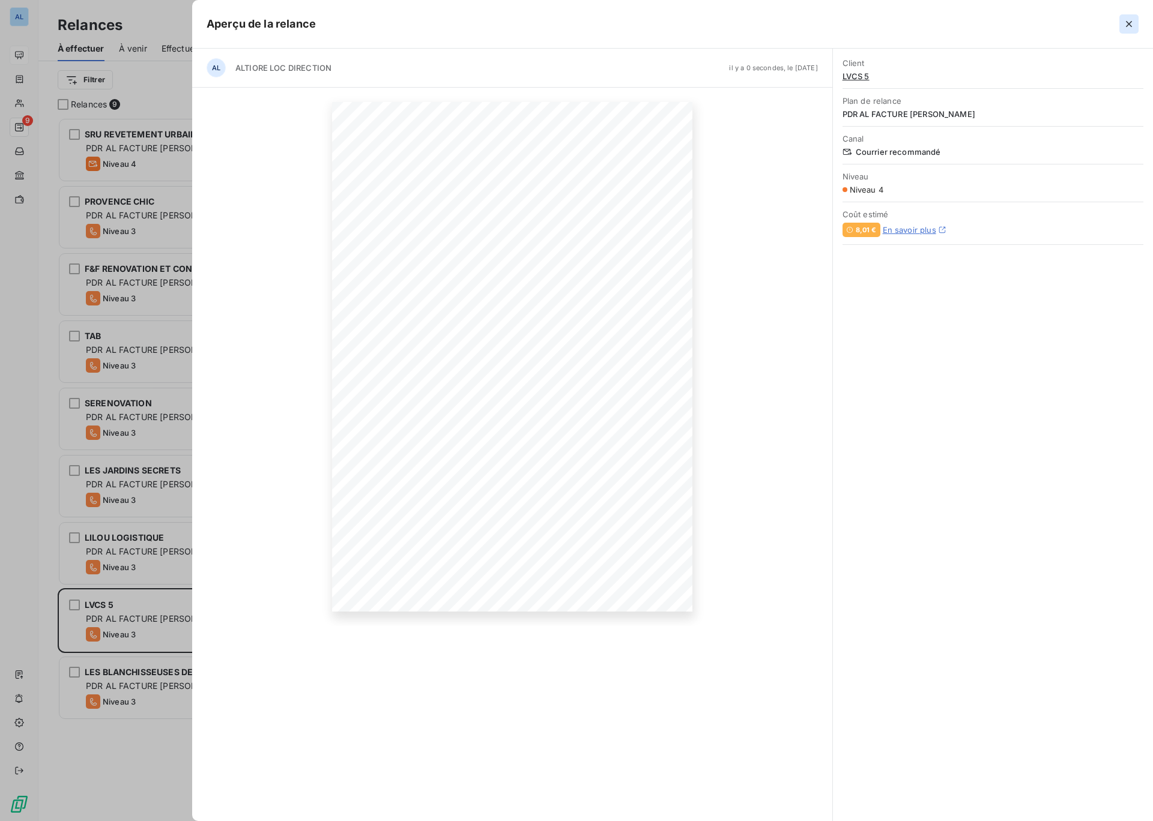
click at [1128, 26] on icon "button" at bounding box center [1129, 24] width 12 height 12
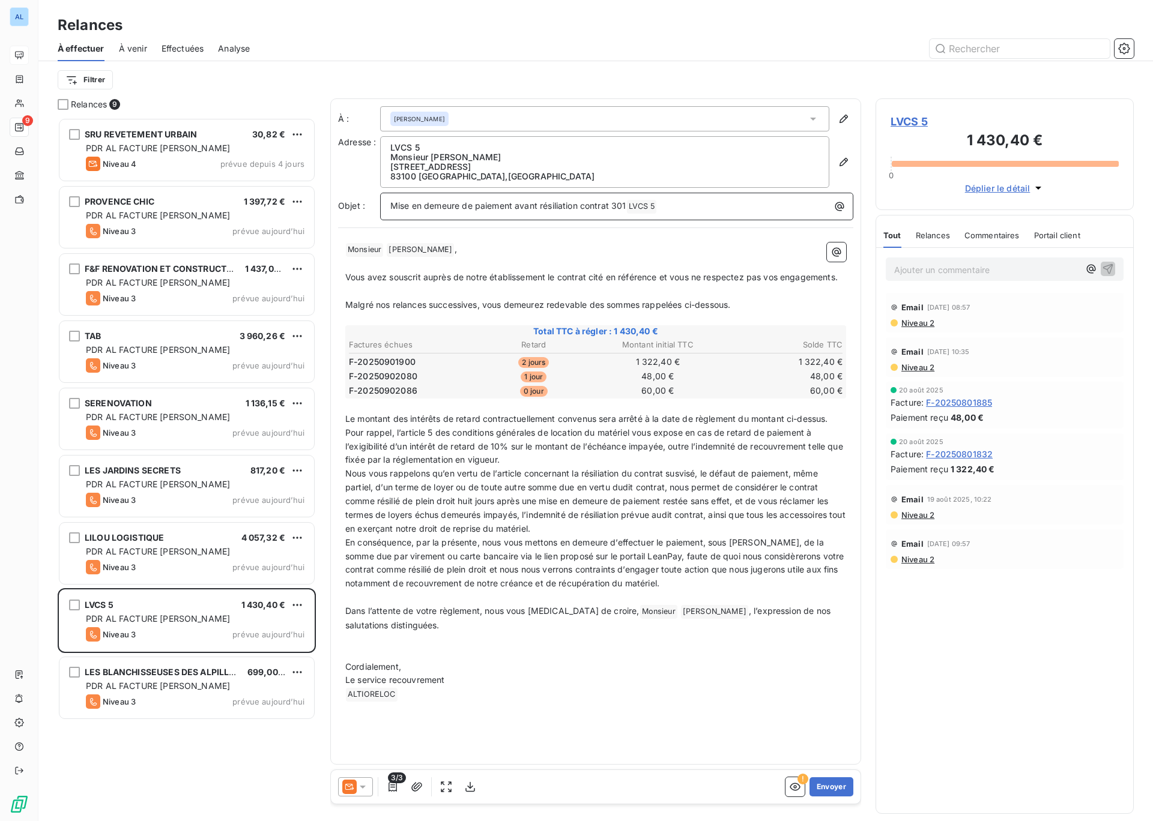
click at [626, 204] on span "Mise en demeure de paiement avant résiliation contrat 301" at bounding box center [508, 206] width 236 height 10
click at [825, 788] on button "Envoyer" at bounding box center [831, 786] width 44 height 19
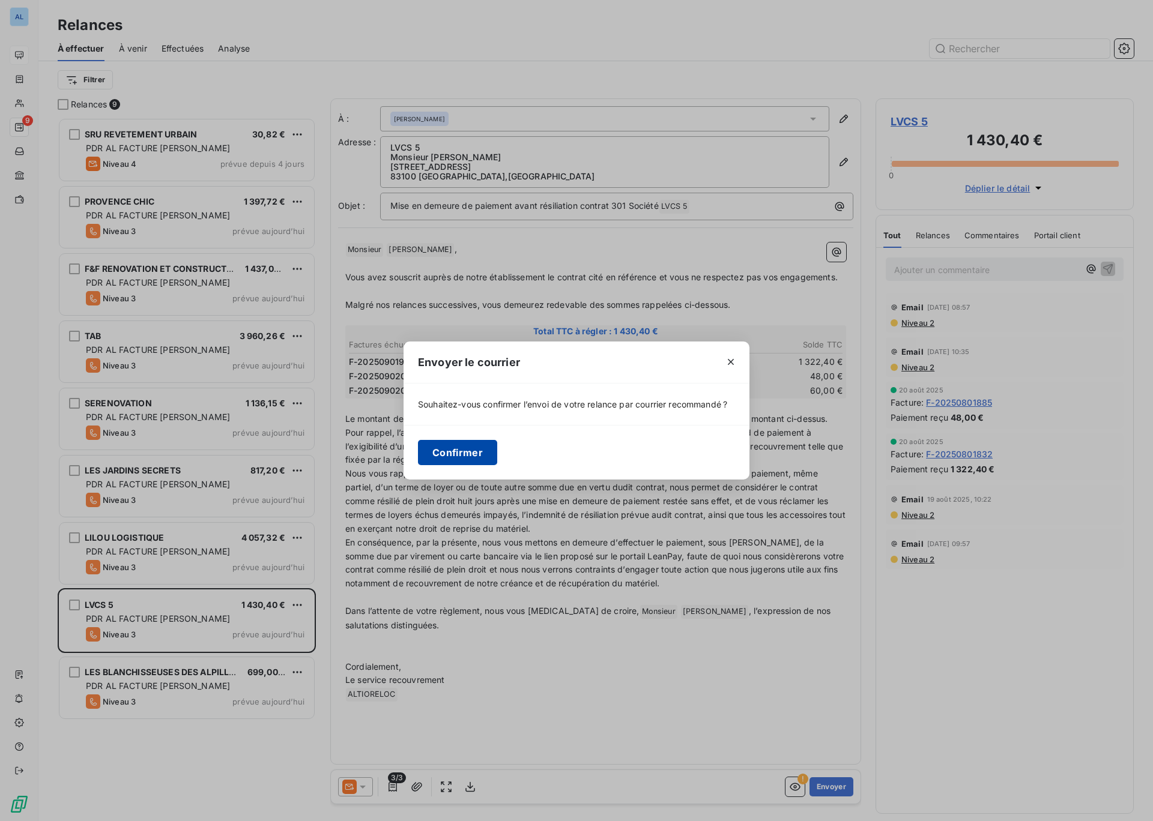
click at [478, 456] on button "Confirmer" at bounding box center [457, 452] width 79 height 25
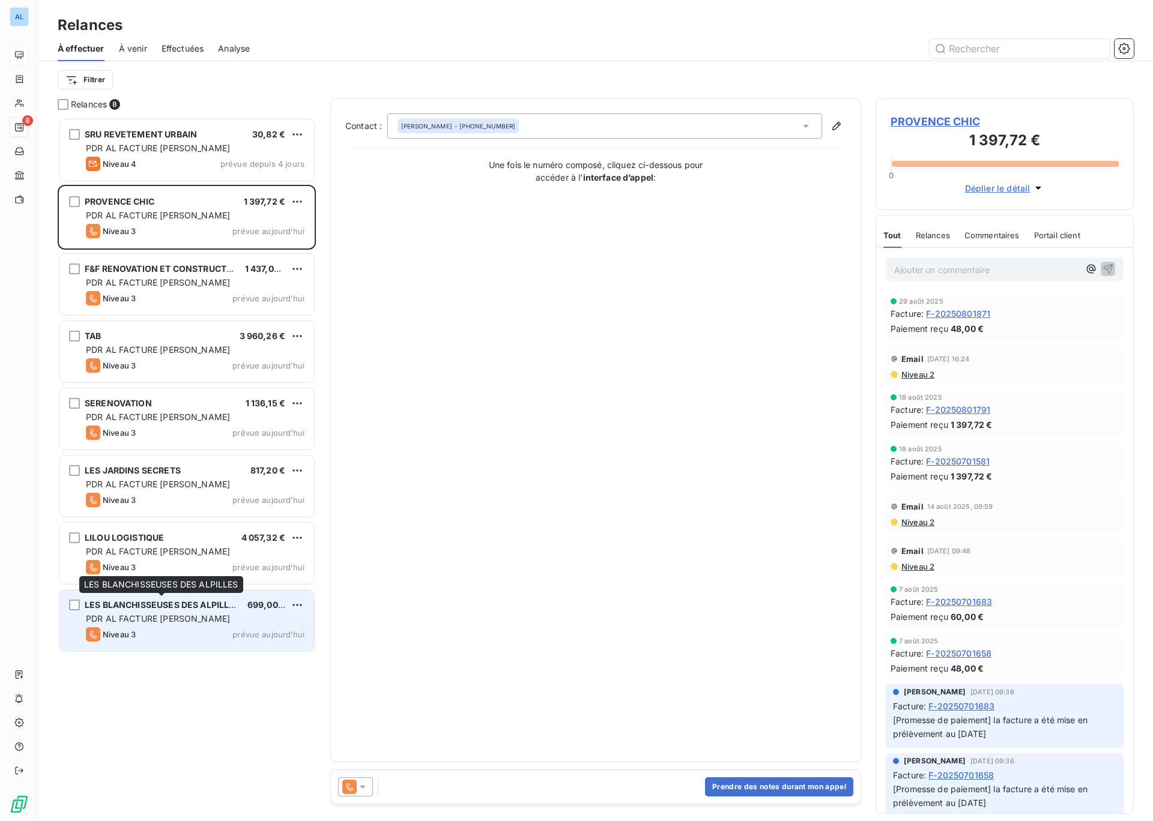
click at [140, 609] on span "LES BLANCHISSEUSES DES ALPILLES" at bounding box center [162, 605] width 155 height 10
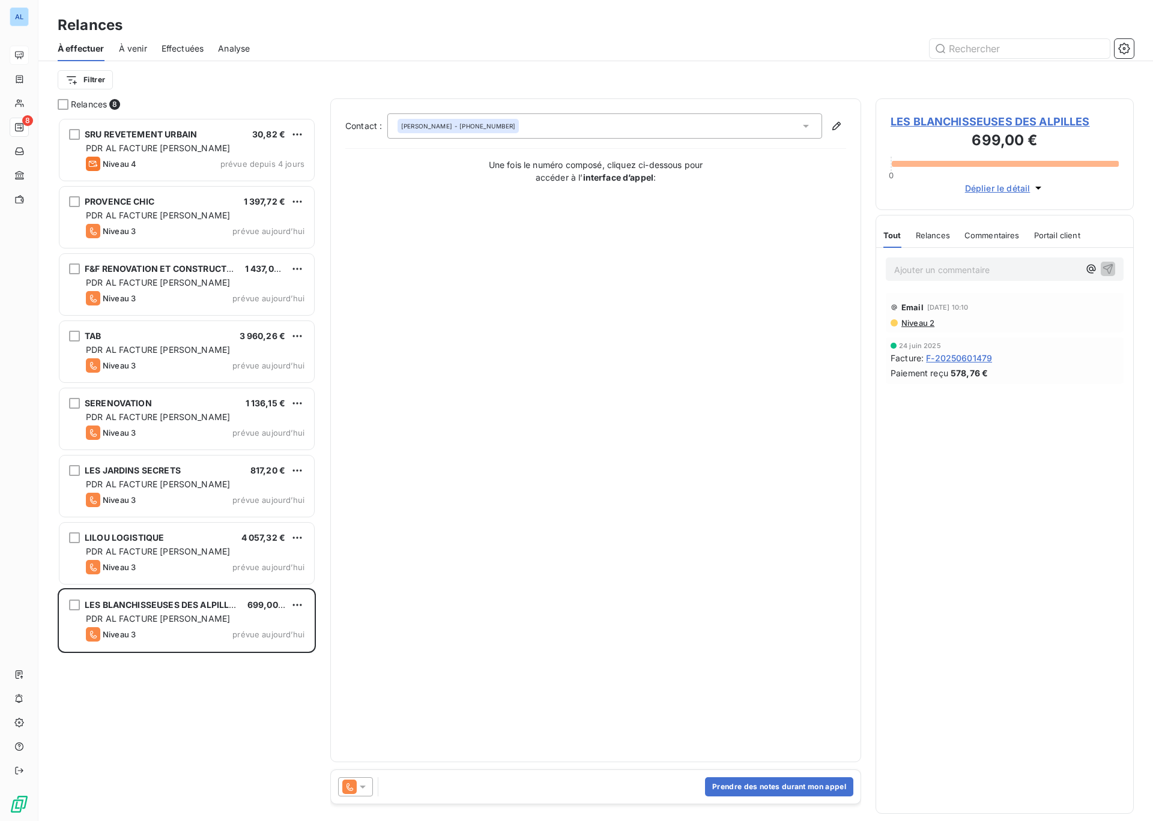
click at [363, 786] on icon at bounding box center [363, 787] width 6 height 3
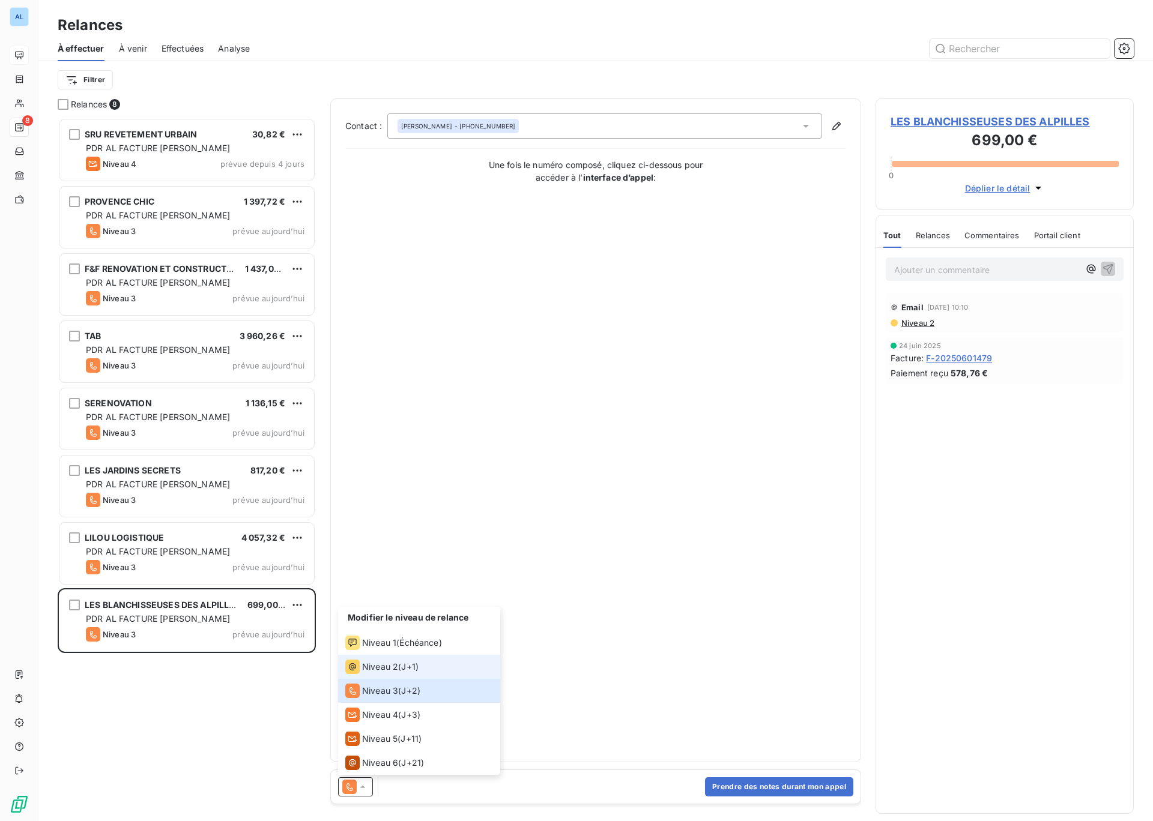
click at [388, 671] on span "Niveau 2" at bounding box center [380, 667] width 36 height 12
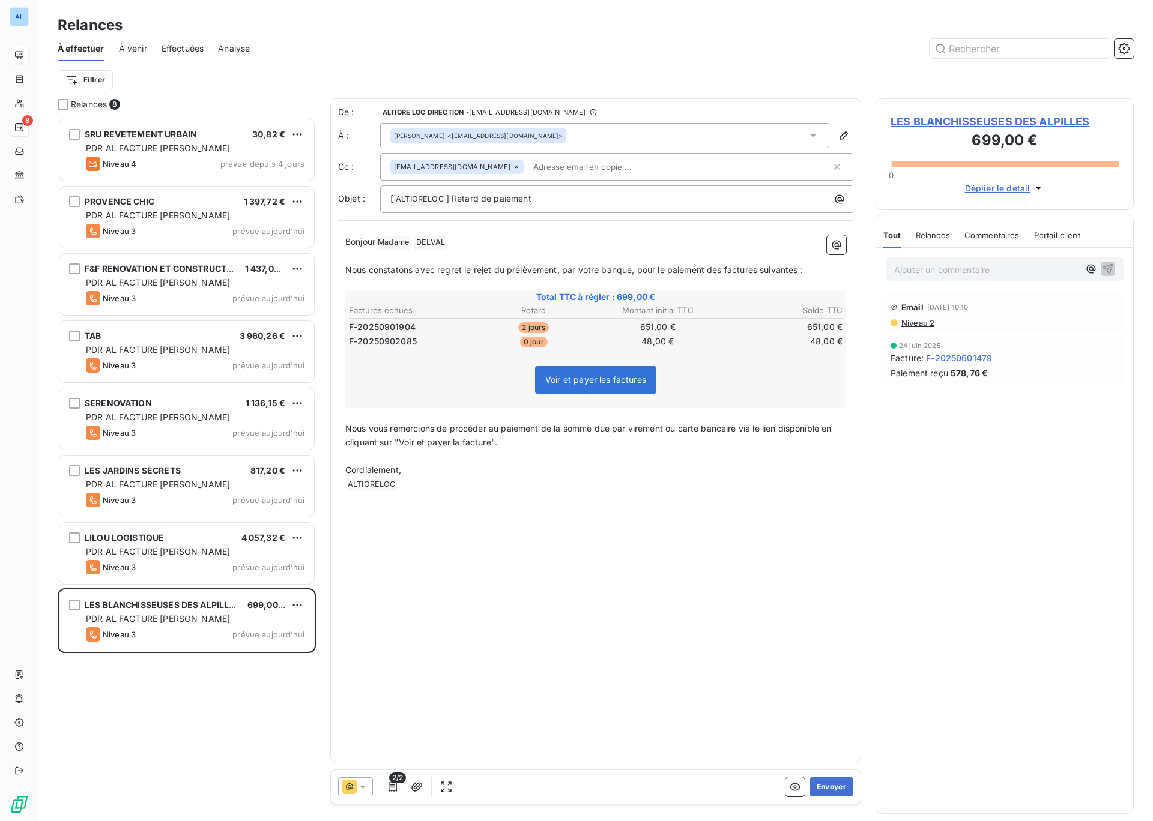
click at [547, 166] on input "text" at bounding box center [597, 167] width 139 height 18
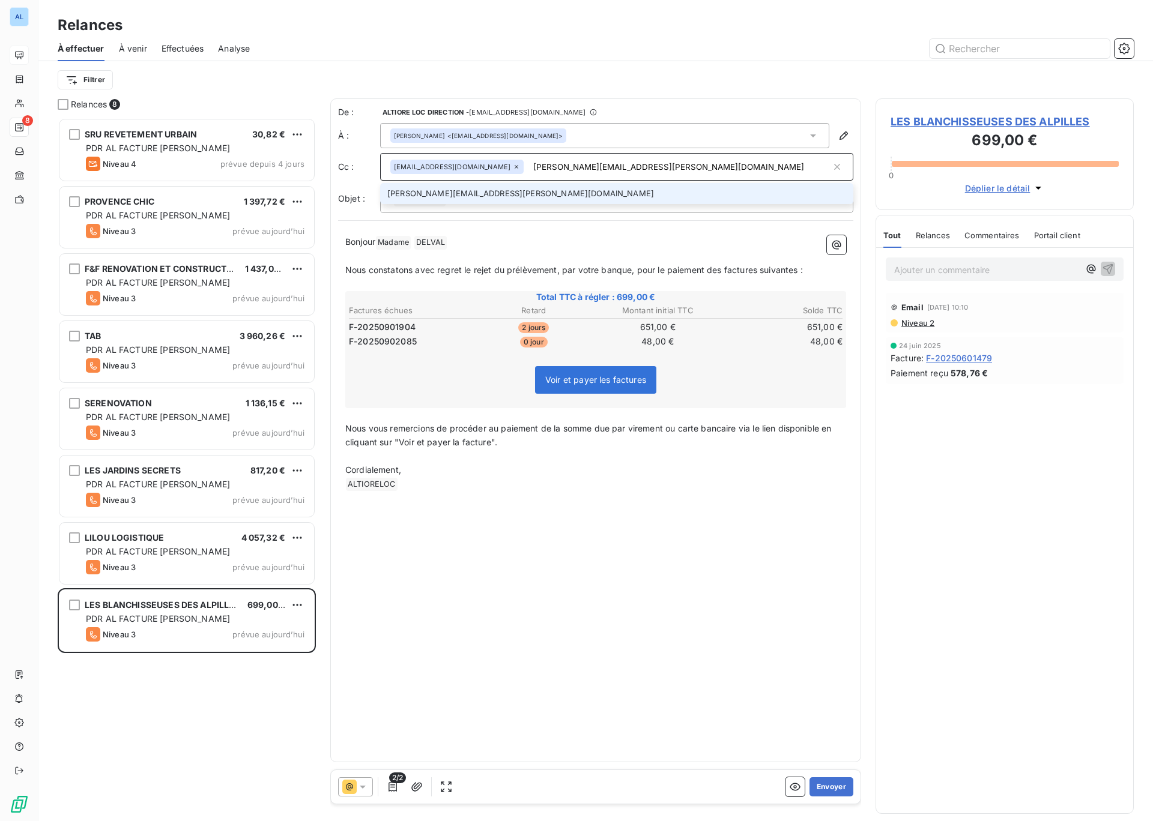
type input "[PERSON_NAME][EMAIL_ADDRESS][PERSON_NAME][DOMAIN_NAME]"
click at [418, 196] on li "[PERSON_NAME][EMAIL_ADDRESS][PERSON_NAME][DOMAIN_NAME]" at bounding box center [616, 193] width 473 height 21
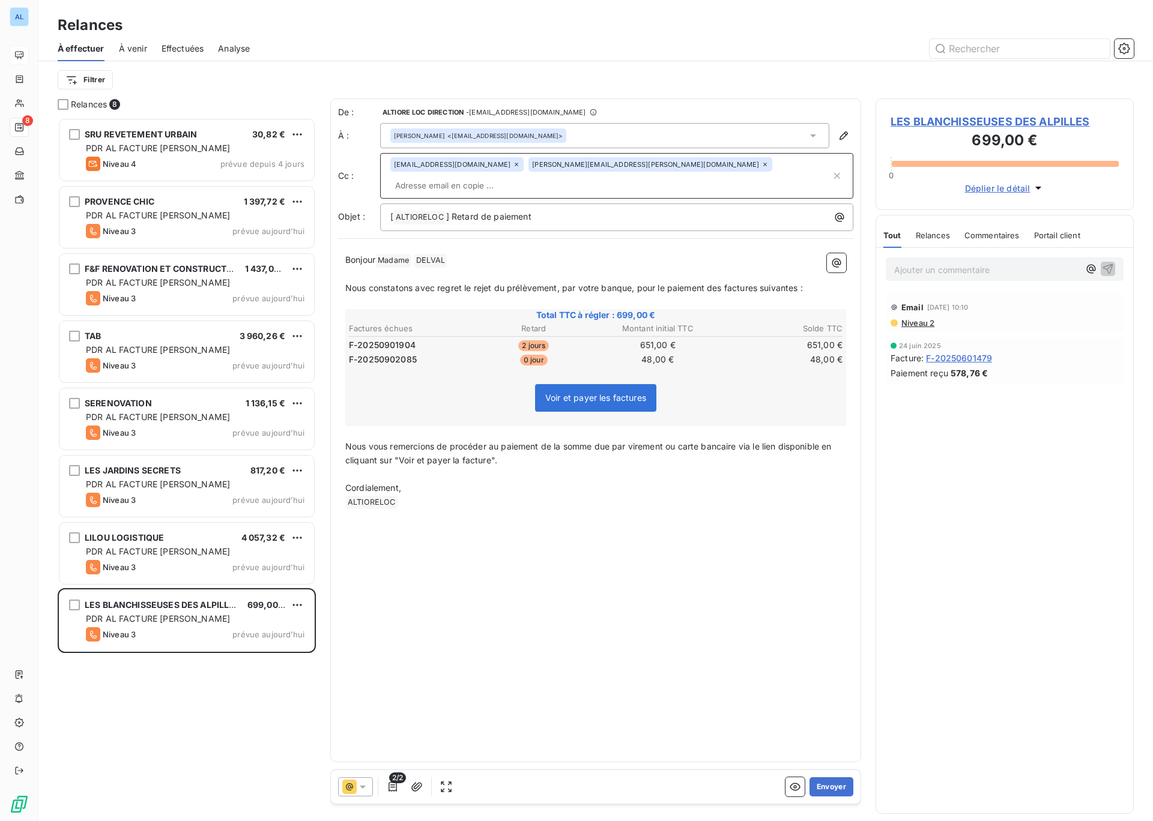
click at [505, 442] on p "Nous vous remercions de procéder au paiement de la somme due par virement ou ca…" at bounding box center [595, 454] width 501 height 28
drag, startPoint x: 576, startPoint y: 471, endPoint x: 615, endPoint y: 471, distance: 39.0
click at [615, 471] on span "Si le règlement des factures n'est pas régularisé d'ici 48h ces factures seront…" at bounding box center [572, 481] width 454 height 24
drag, startPoint x: 536, startPoint y: 471, endPoint x: 562, endPoint y: 473, distance: 25.9
click at [562, 475] on p "Si le règlement des factures n'est pas régularisé d'ici 48h ces factures seront…" at bounding box center [595, 482] width 501 height 28
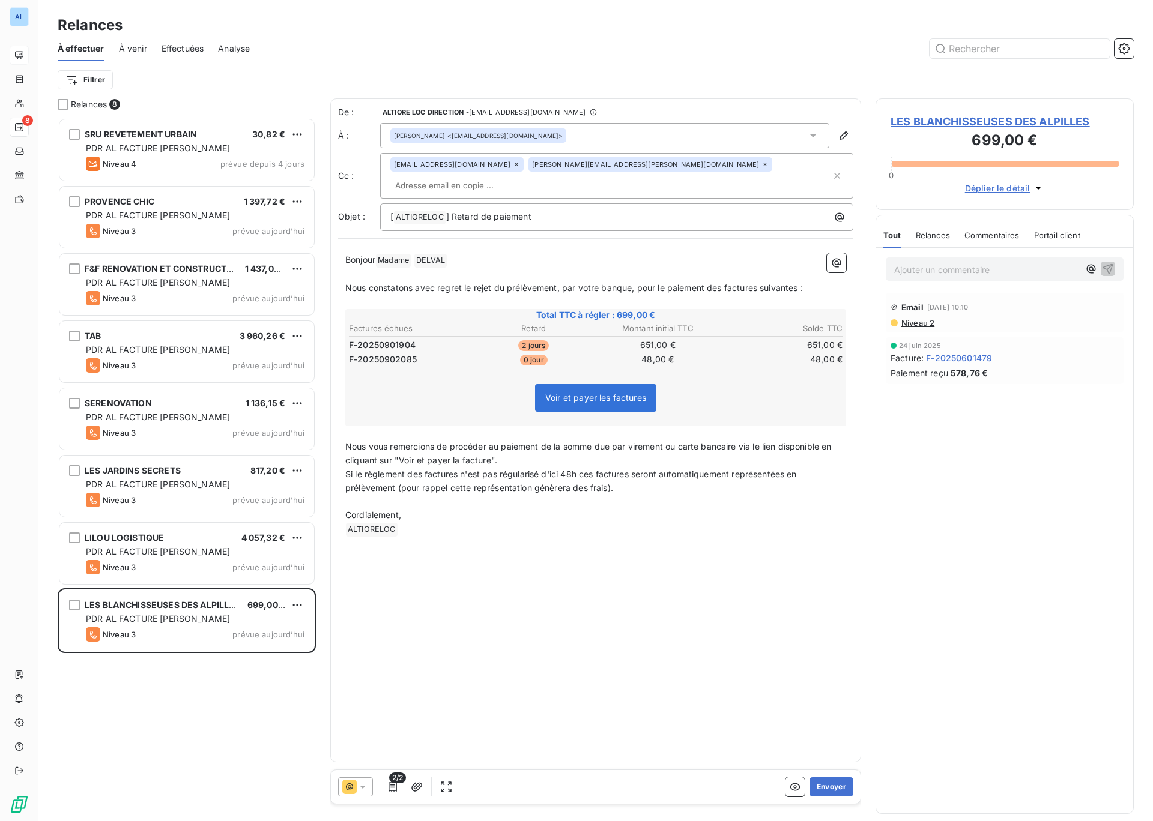
click at [346, 283] on span "Nous constatons avec regret le rejet du prélèvement, par votre banque, pour le …" at bounding box center [573, 288] width 457 height 10
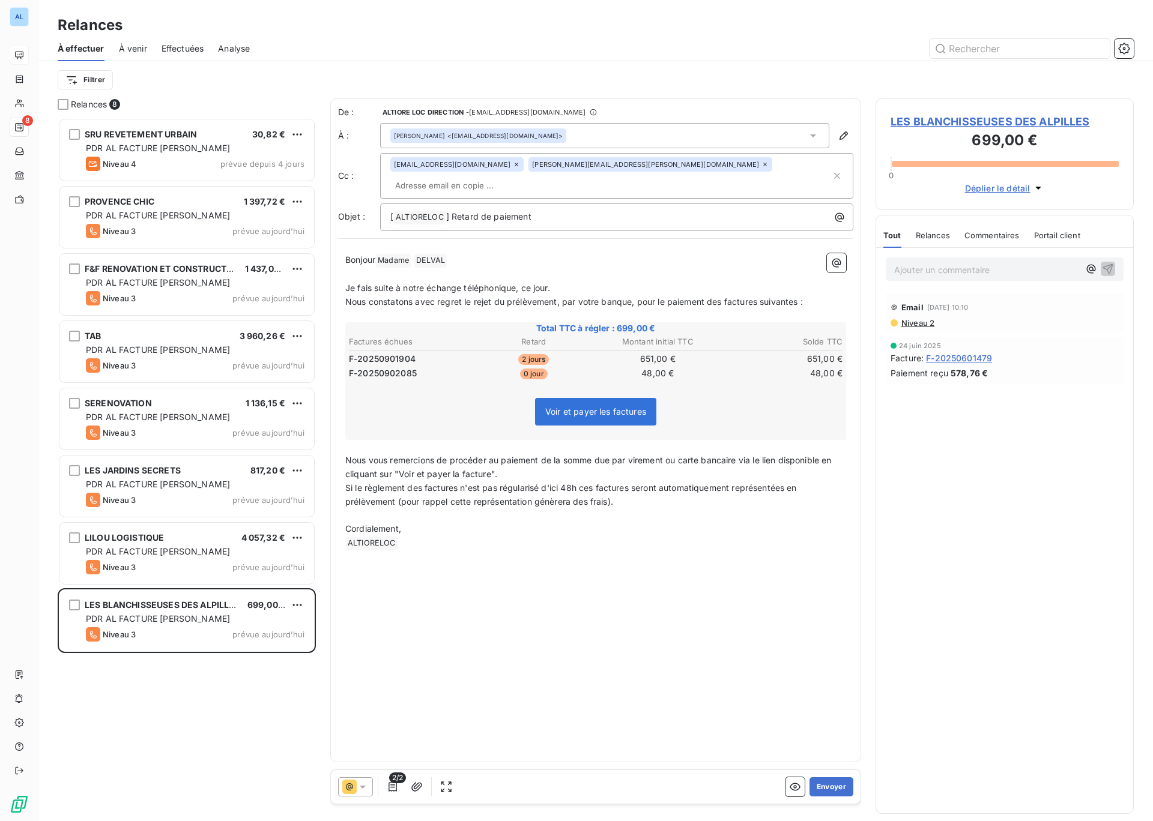
click at [346, 283] on span "Je fais suite à notre échange téléphonique, ce jour." at bounding box center [447, 288] width 205 height 10
click at [709, 297] on span "Nous constatons avec regret le rejet du prélèvement, par votre banque, pour le …" at bounding box center [573, 302] width 457 height 10
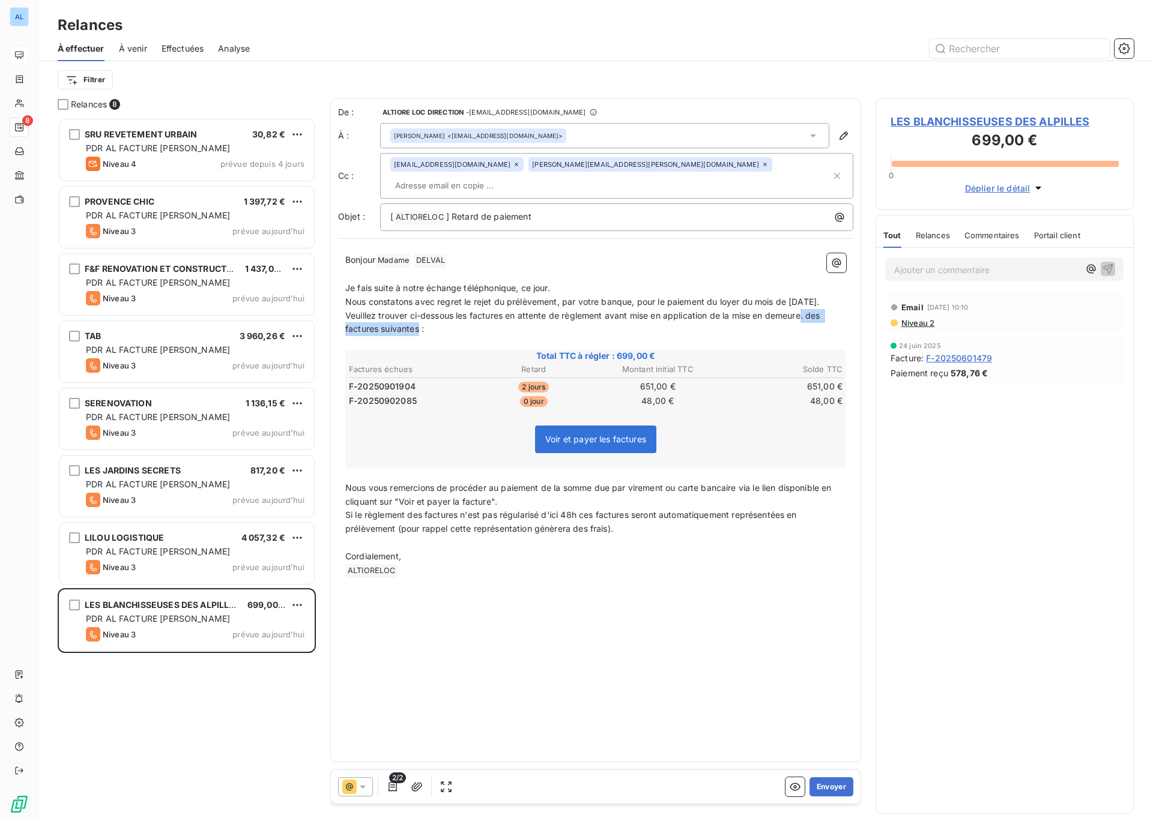
drag, startPoint x: 418, startPoint y: 326, endPoint x: 804, endPoint y: 310, distance: 386.9
click at [804, 310] on span "Veuillez trouver ci-dessous les factures en attente de règlement avant mise en …" at bounding box center [583, 322] width 477 height 24
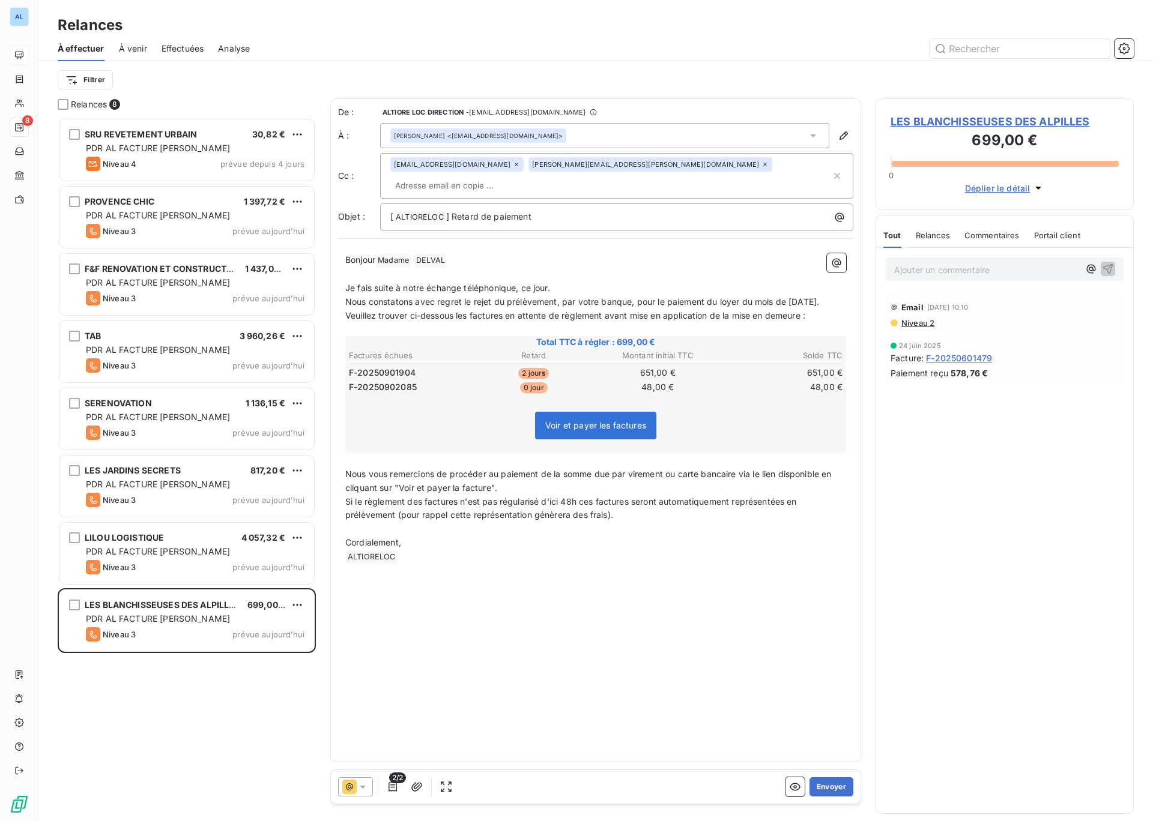
click at [632, 312] on span "Veuillez trouver ci-dessous les factures en attente de règlement avant mise en …" at bounding box center [575, 315] width 460 height 10
drag, startPoint x: 665, startPoint y: 312, endPoint x: 631, endPoint y: 312, distance: 34.2
click at [631, 312] on span "Veuillez trouver ci-dessous les factures en attente de règlement avant mise en …" at bounding box center [575, 315] width 460 height 10
drag, startPoint x: 665, startPoint y: 312, endPoint x: 608, endPoint y: 312, distance: 57.6
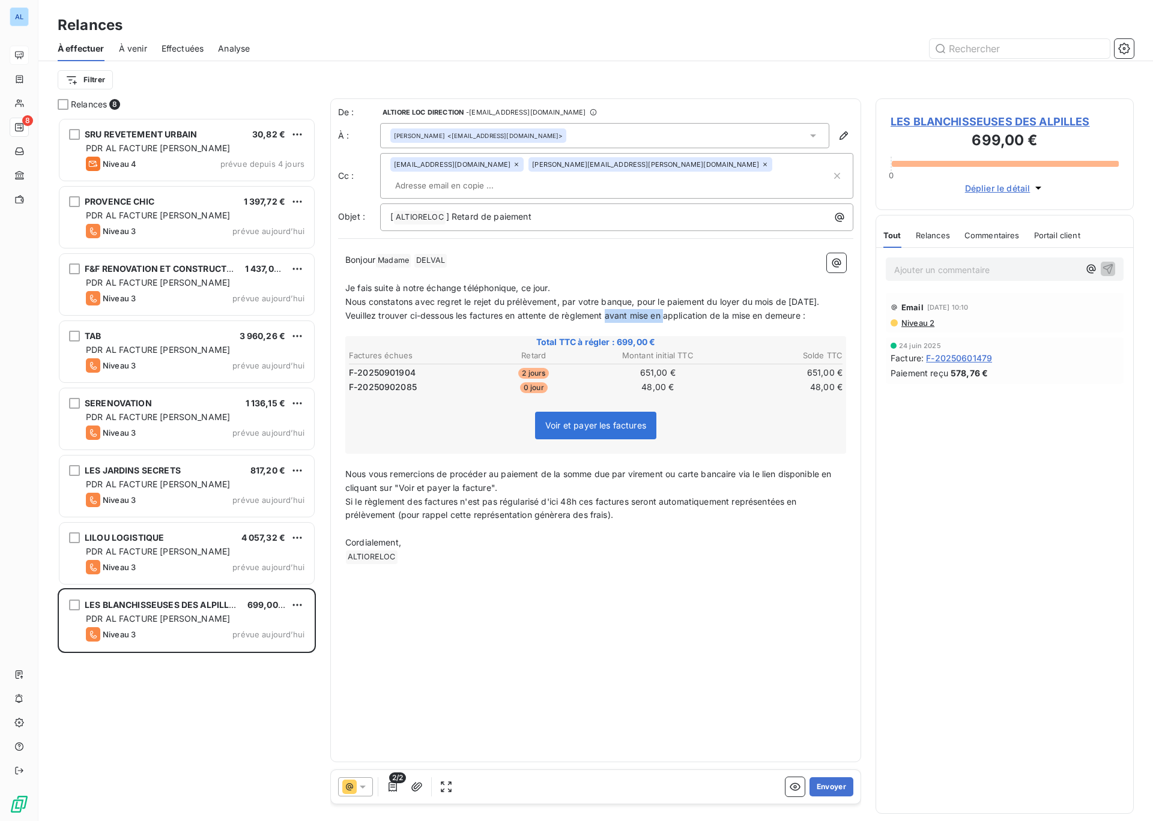
click at [607, 312] on span "Veuillez trouver ci-dessous les factures en attente de règlement avant mise en …" at bounding box center [575, 315] width 460 height 10
click at [578, 282] on p "Je fais suite à notre échange téléphonique, ce jour." at bounding box center [595, 289] width 501 height 14
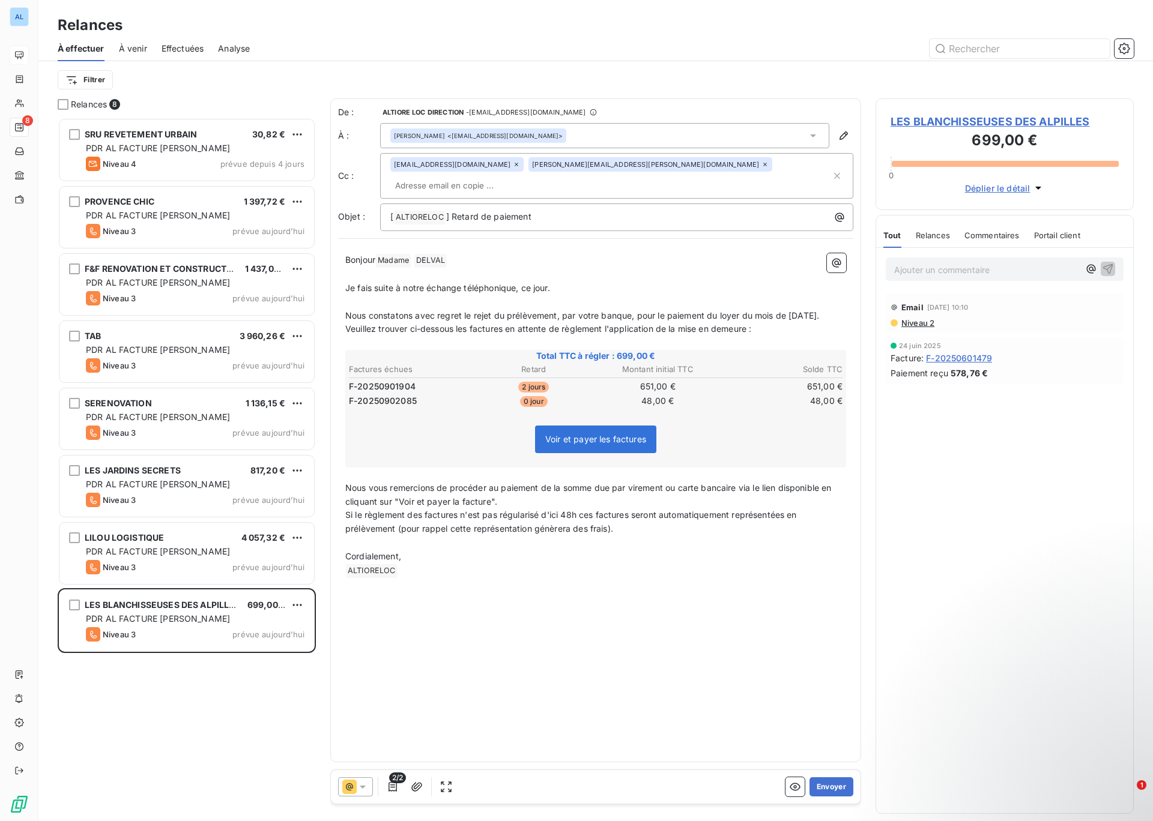
click at [605, 325] on span "Veuillez trouver ci-dessous les factures en attente de règlement l'application …" at bounding box center [548, 329] width 406 height 10
drag, startPoint x: 607, startPoint y: 326, endPoint x: 774, endPoint y: 328, distance: 166.9
click at [774, 328] on span "Veuillez trouver ci-dessous les factures en attente de règlement avant l'applic…" at bounding box center [560, 329] width 431 height 10
click at [379, 310] on p "Nous constatons avec regret le rejet du prélèvement, par votre banque, pour le …" at bounding box center [595, 316] width 501 height 14
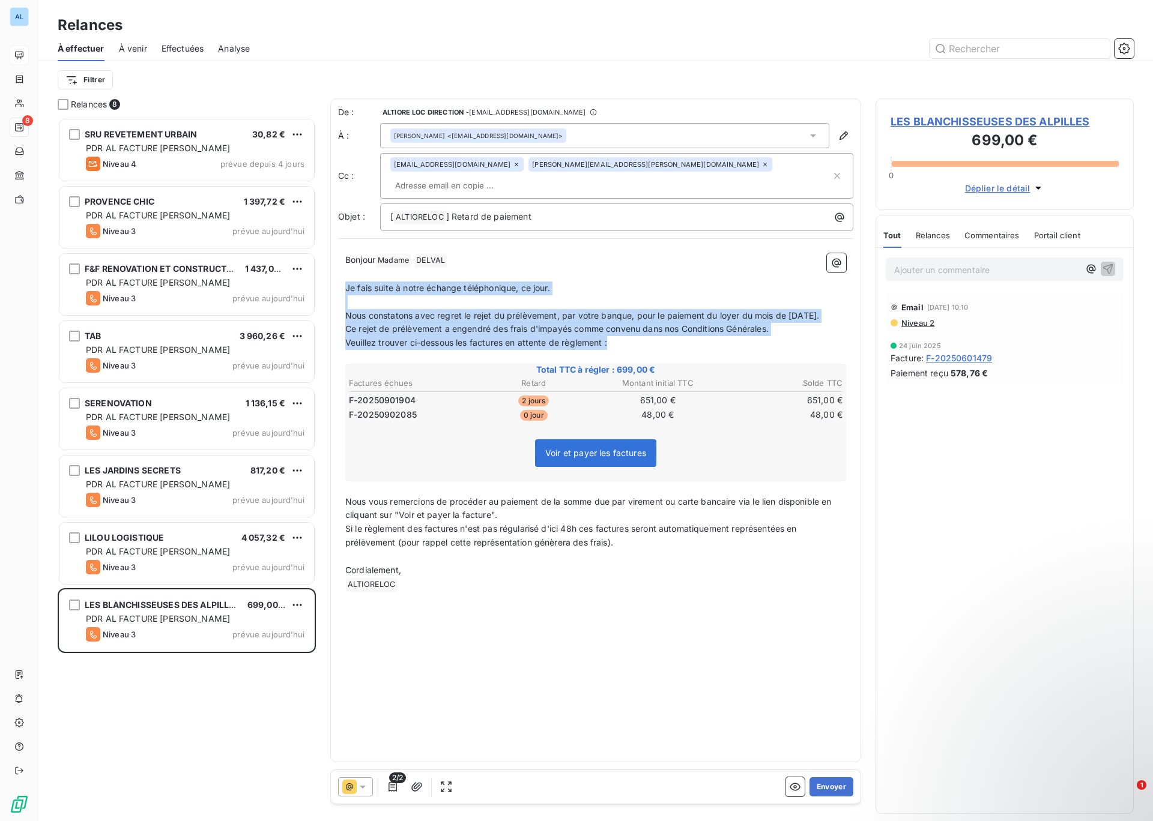
drag, startPoint x: 347, startPoint y: 268, endPoint x: 626, endPoint y: 341, distance: 288.0
click at [626, 341] on div "[PERSON_NAME] Madame ﻿ [PERSON_NAME] ﻿ ﻿ ﻿ Je fais suite à notre échange téléph…" at bounding box center [595, 422] width 501 height 339
copy div "Je fais suite à notre échange téléphonique, ce jour. ﻿ Nous constatons avec reg…"
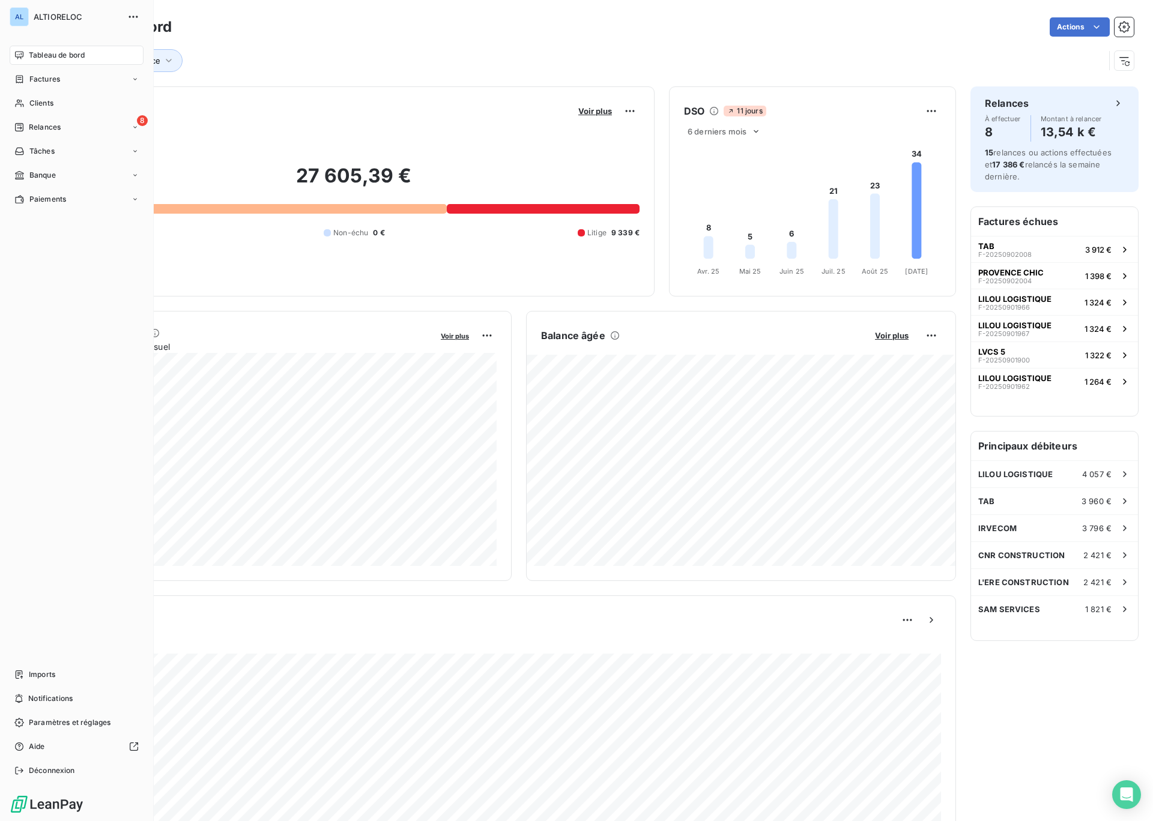
click at [43, 52] on span "Tableau de bord" at bounding box center [57, 55] width 56 height 11
click at [49, 58] on span "Tableau de bord" at bounding box center [57, 55] width 56 height 11
click at [47, 56] on span "Tableau de bord" at bounding box center [57, 55] width 56 height 11
click at [53, 80] on span "Factures" at bounding box center [44, 79] width 31 height 11
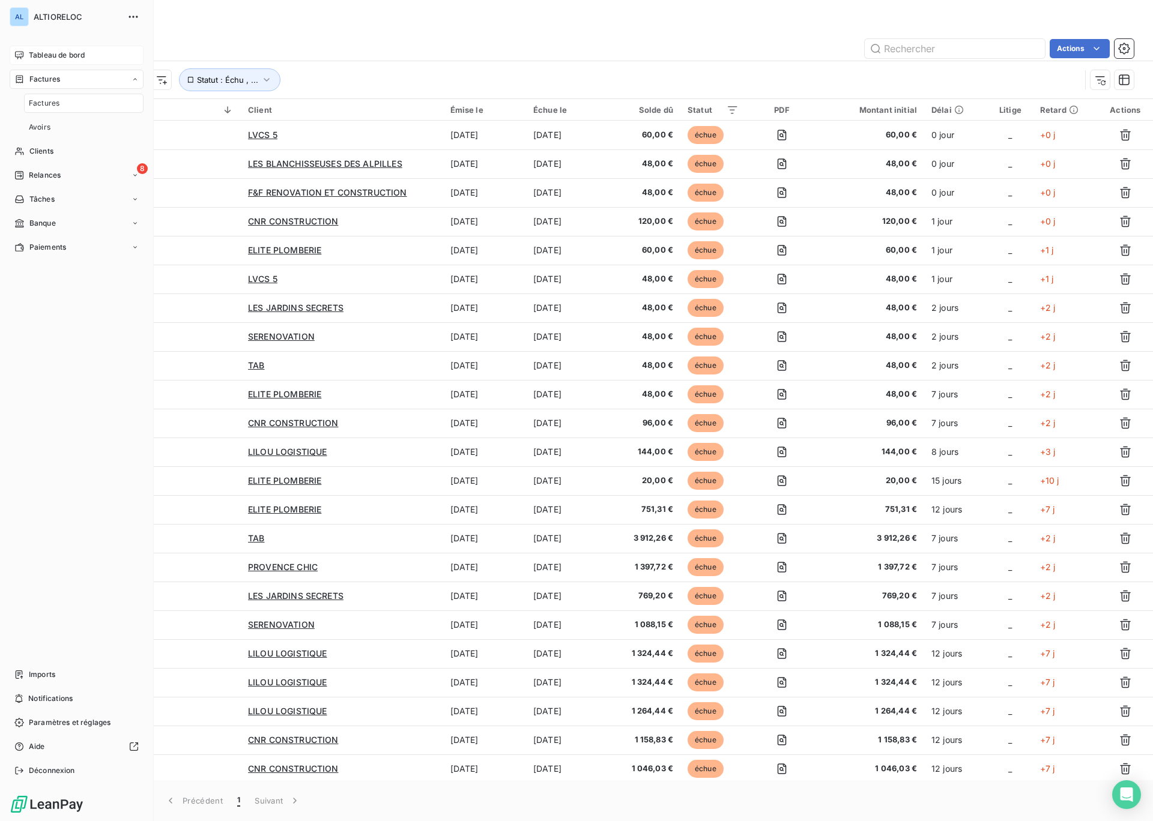
click at [49, 104] on span "Factures" at bounding box center [44, 103] width 31 height 11
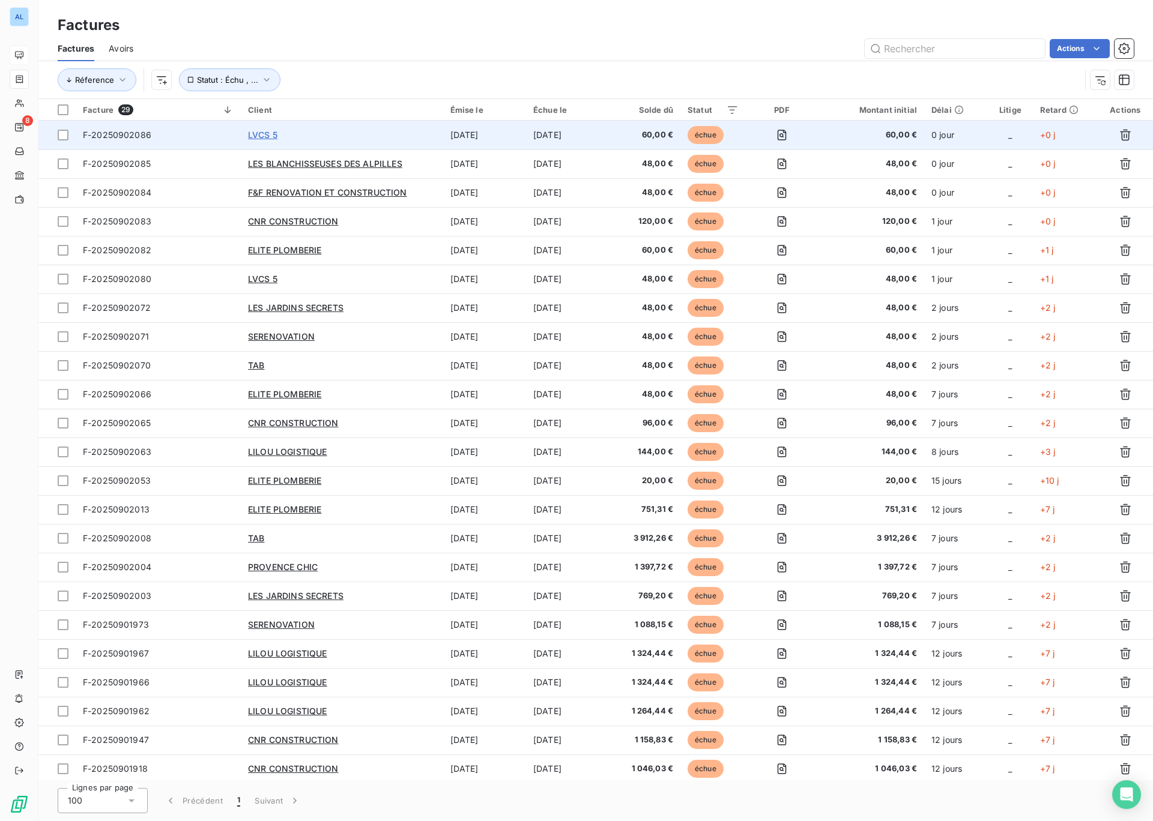
click at [263, 133] on span "LVCS 5" at bounding box center [262, 135] width 29 height 10
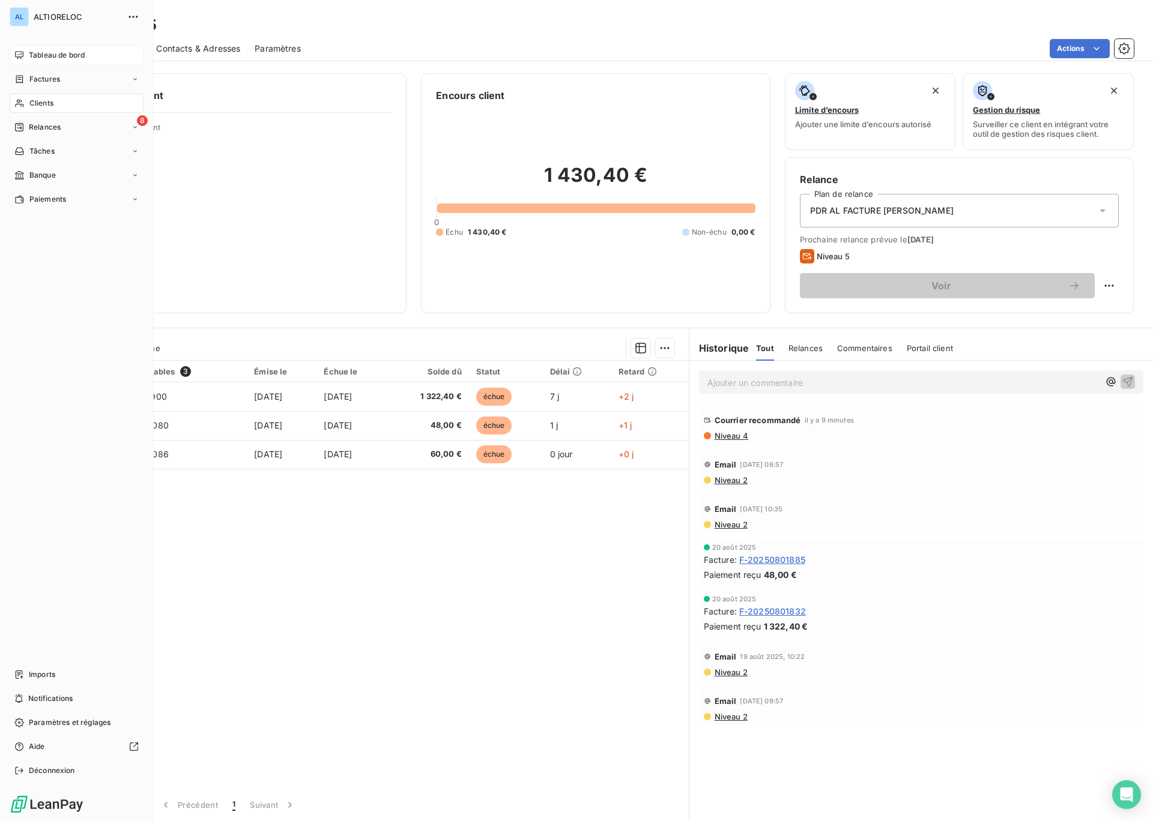
click at [50, 50] on span "Tableau de bord" at bounding box center [57, 55] width 56 height 11
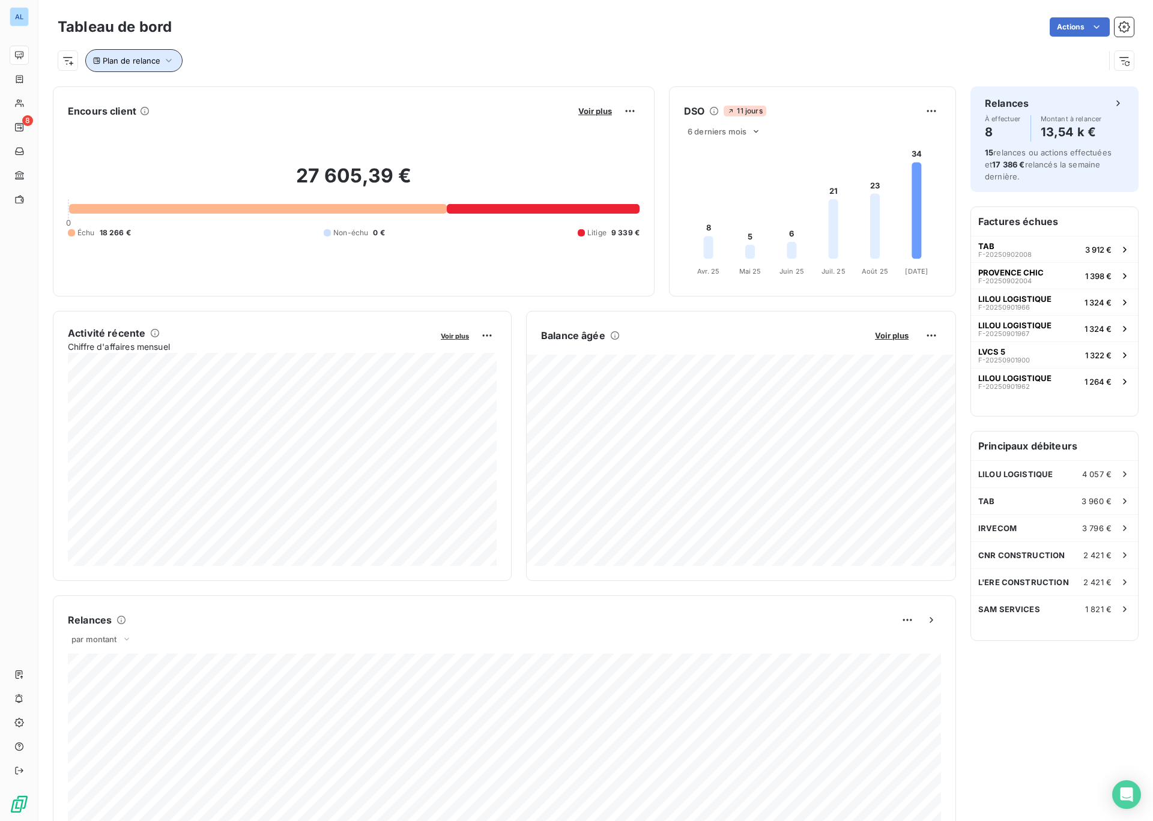
click at [133, 63] on span "Plan de relance" at bounding box center [132, 61] width 58 height 10
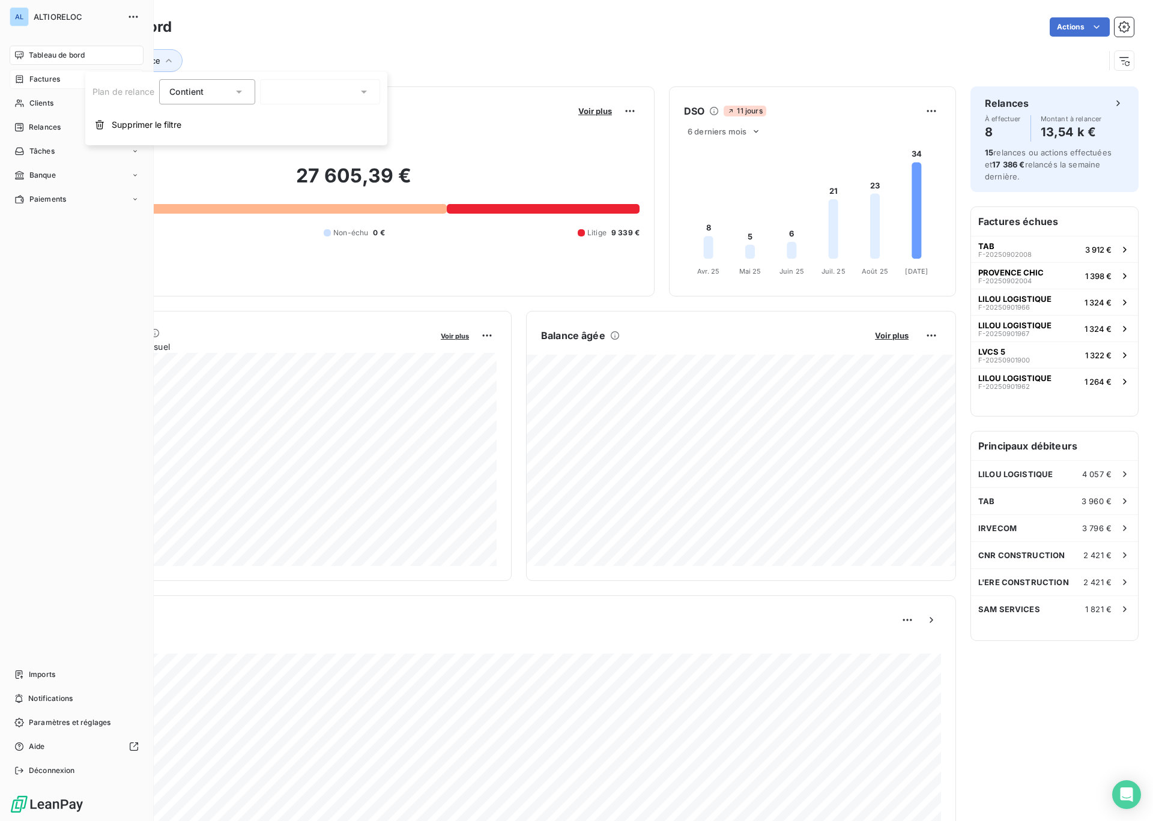
click at [32, 79] on span "Factures" at bounding box center [44, 79] width 31 height 11
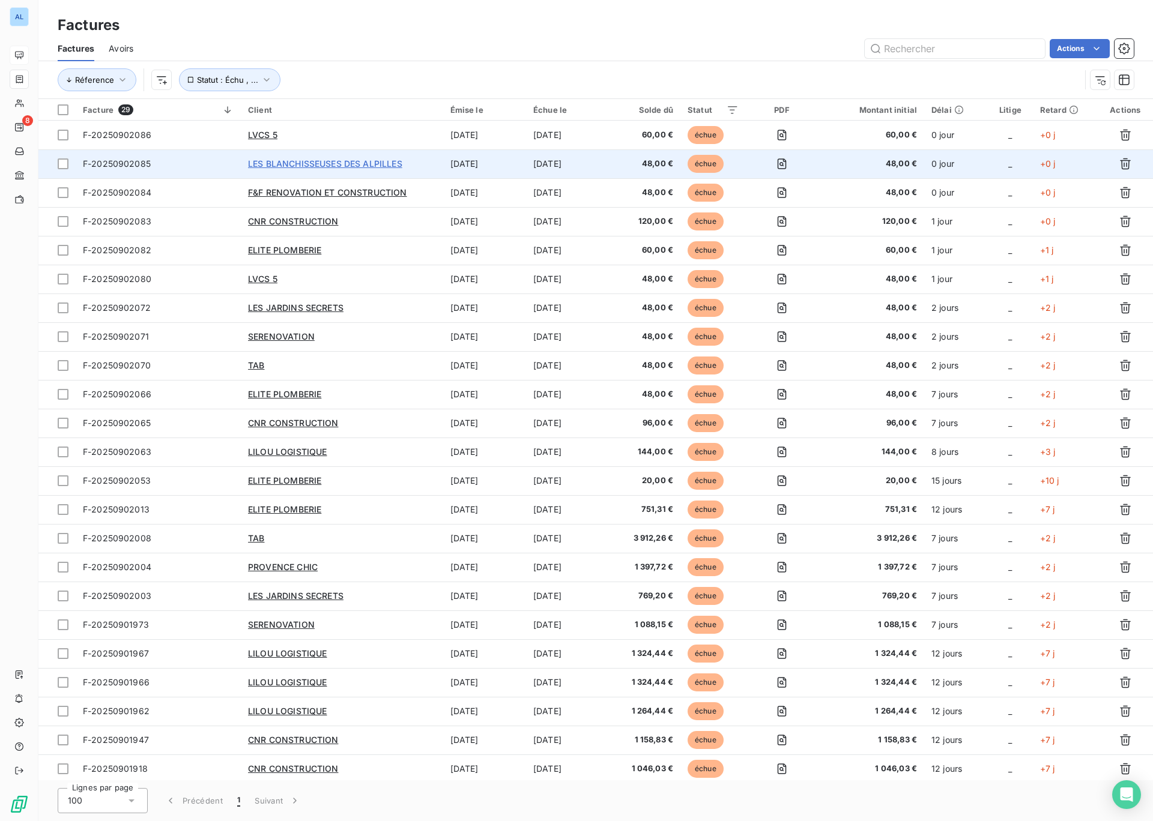
click at [266, 161] on span "LES BLANCHISSEUSES DES ALPILLES" at bounding box center [325, 163] width 154 height 10
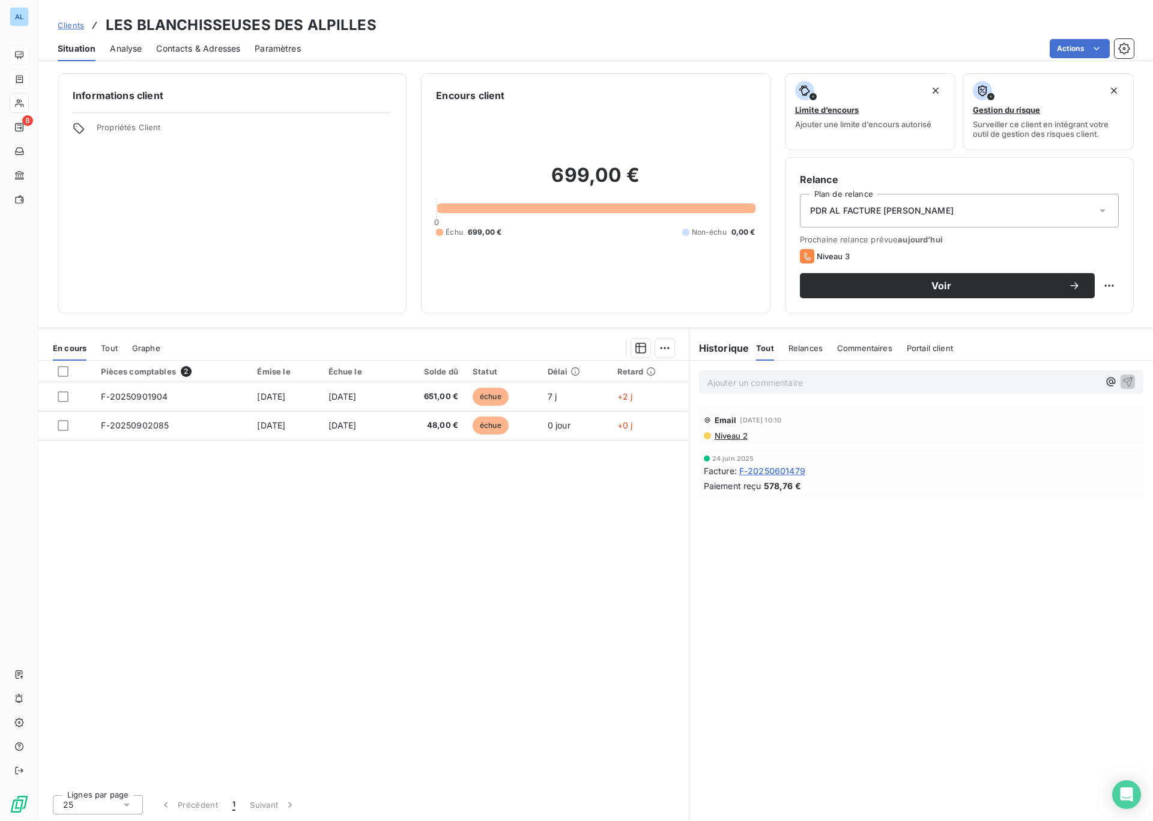
click at [731, 436] on span "Niveau 2" at bounding box center [730, 436] width 34 height 10
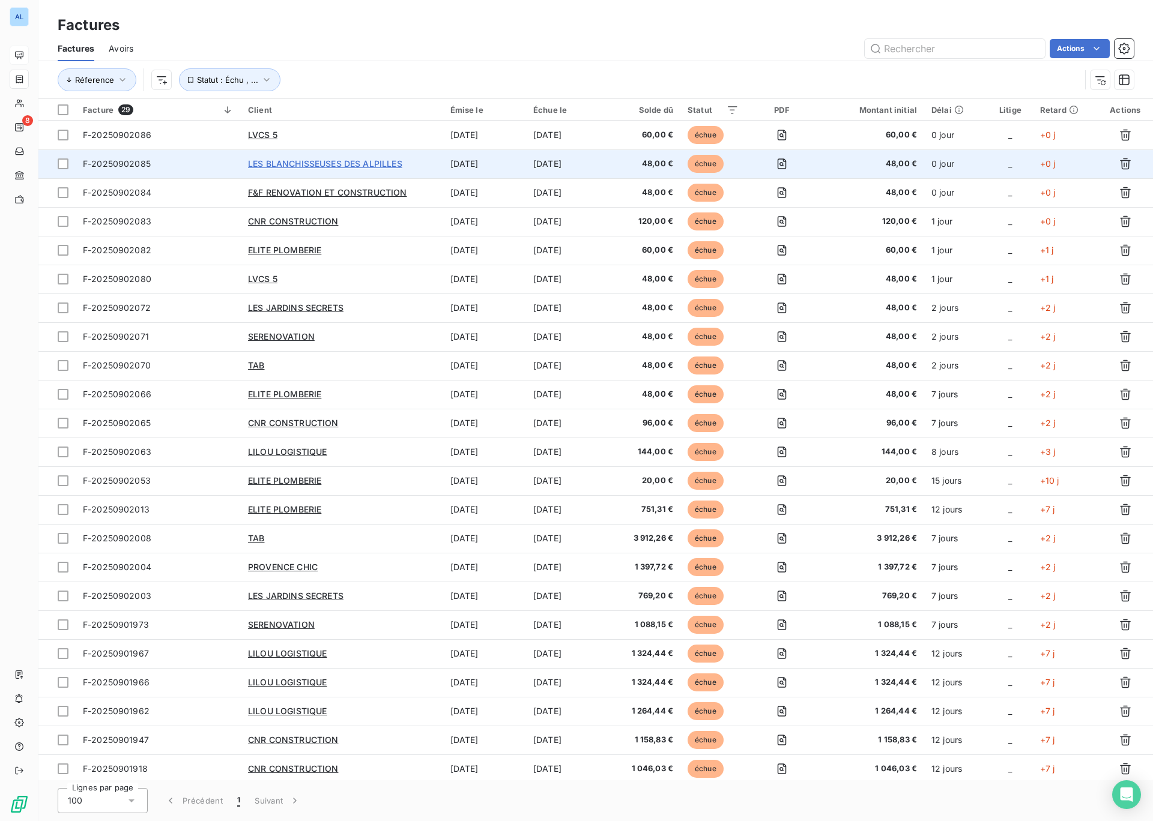
click at [270, 164] on span "LES BLANCHISSEUSES DES ALPILLES" at bounding box center [325, 163] width 154 height 10
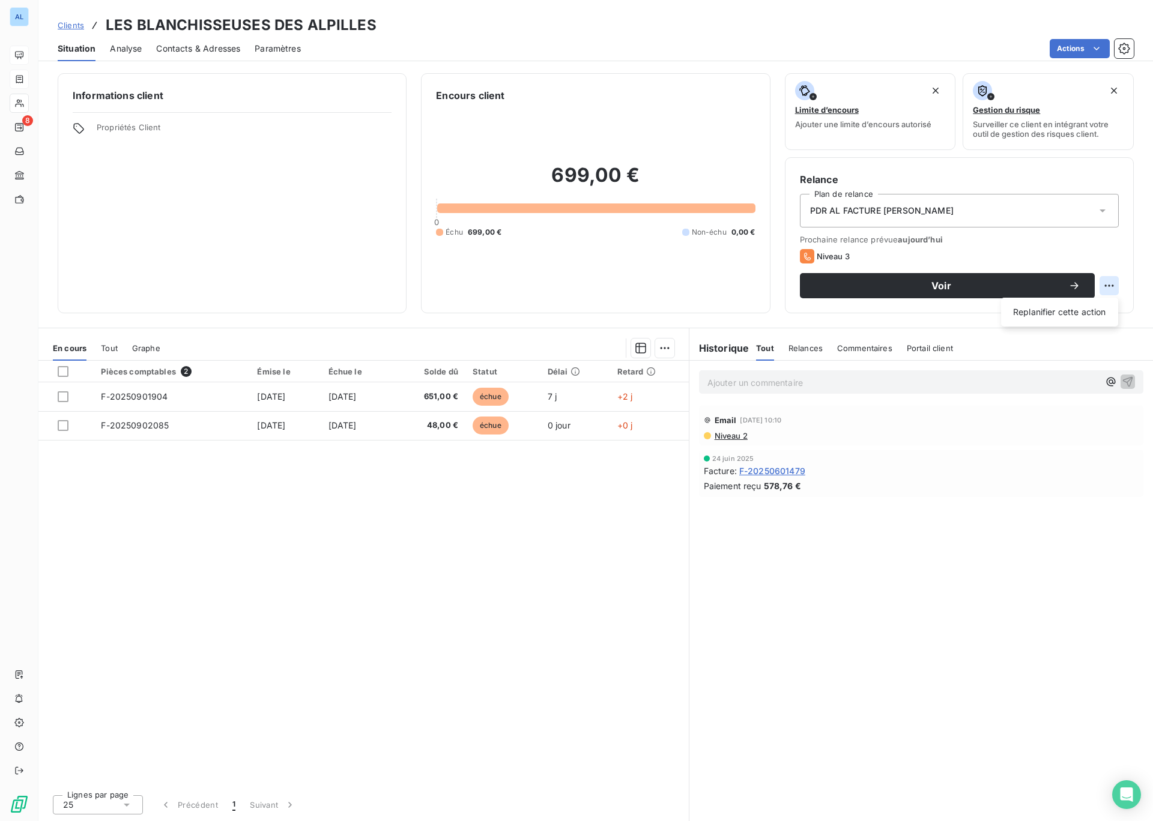
click at [1105, 285] on html "AL 8 Clients LES BLANCHISSEUSES DES ALPILLES Situation Analyse Contacts & Adres…" at bounding box center [576, 410] width 1153 height 821
click at [1057, 316] on div "Replanifier cette action" at bounding box center [1059, 312] width 107 height 19
select select "8"
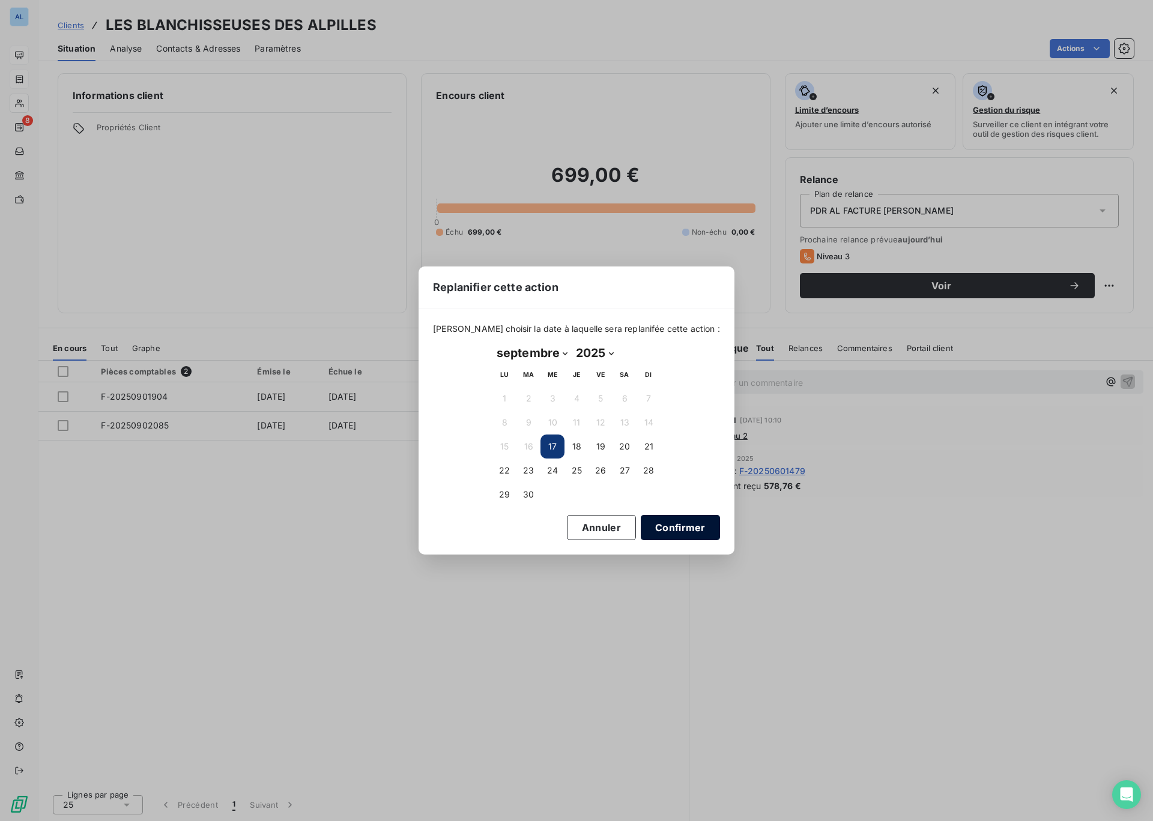
click at [649, 527] on button "Confirmer" at bounding box center [680, 527] width 79 height 25
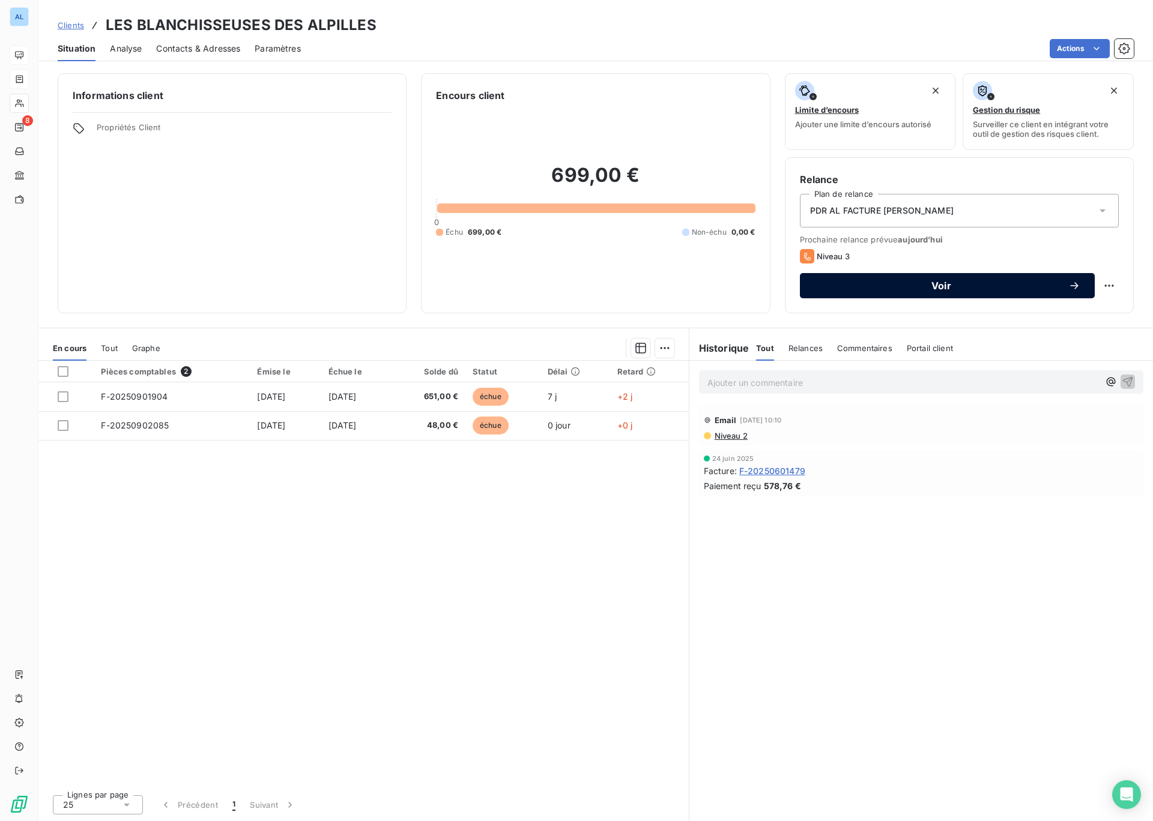
click at [949, 281] on span "Voir" at bounding box center [941, 286] width 254 height 10
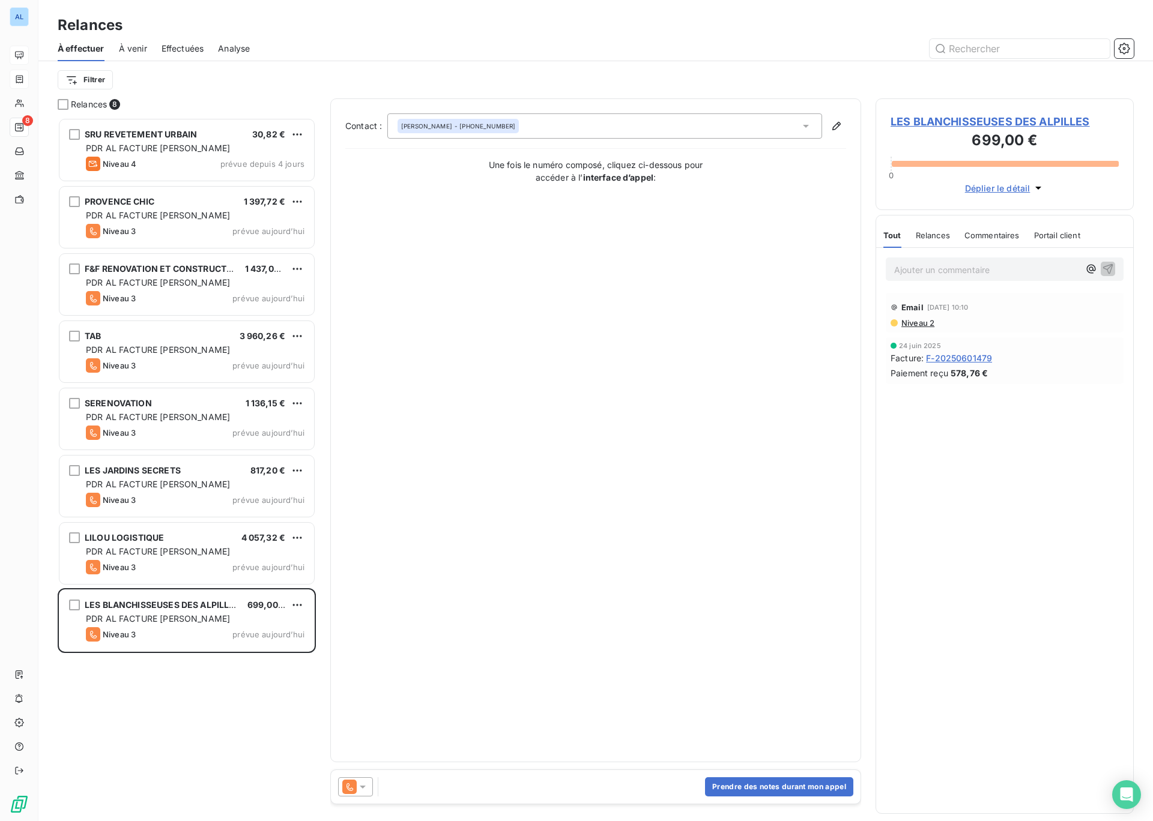
scroll to position [704, 258]
click at [363, 788] on icon at bounding box center [363, 787] width 12 height 12
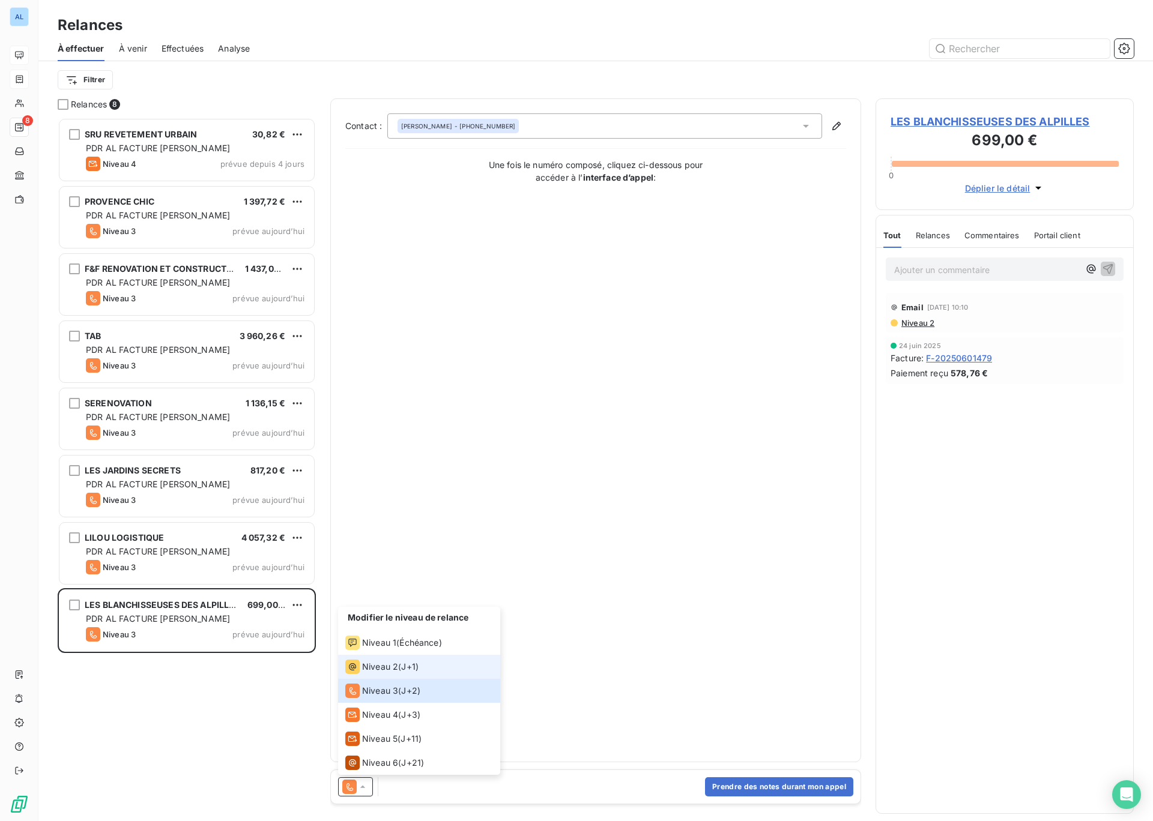
click at [402, 669] on div "Niveau 2 ( J+1 )" at bounding box center [381, 667] width 73 height 14
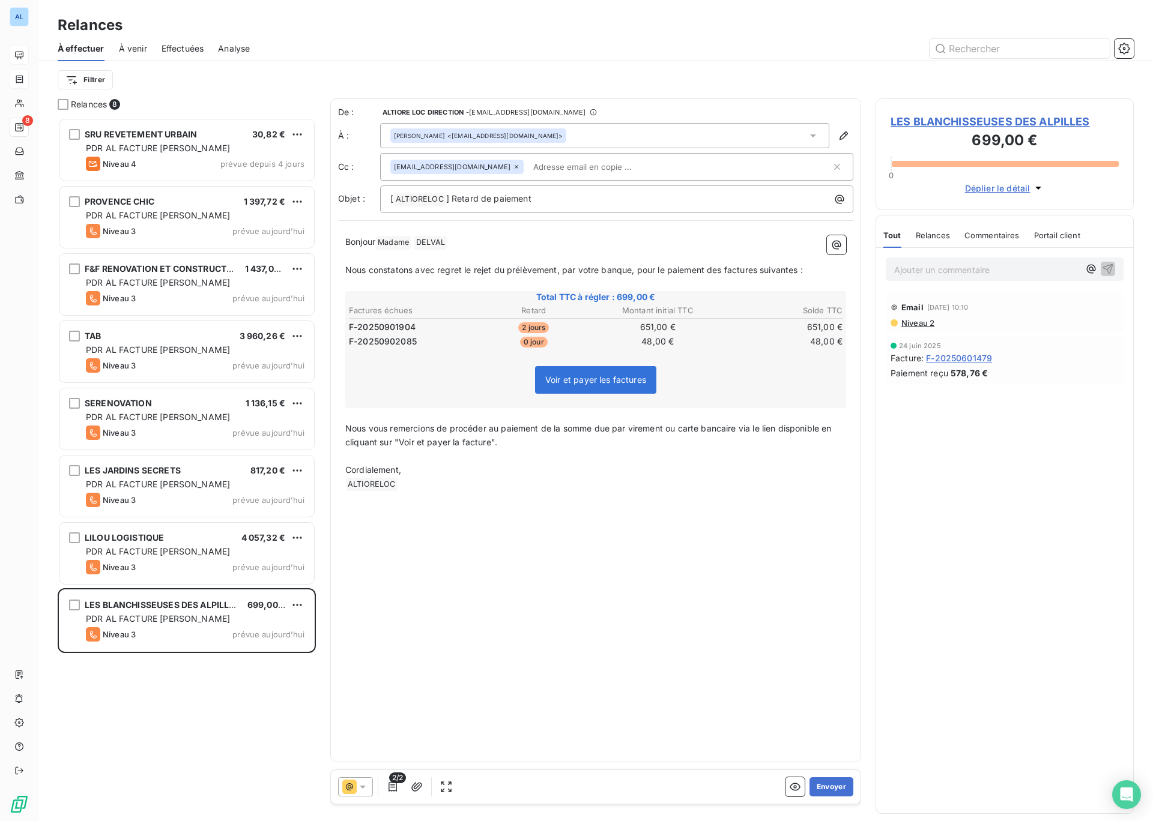
click at [551, 167] on input "text" at bounding box center [597, 167] width 139 height 18
type input "S"
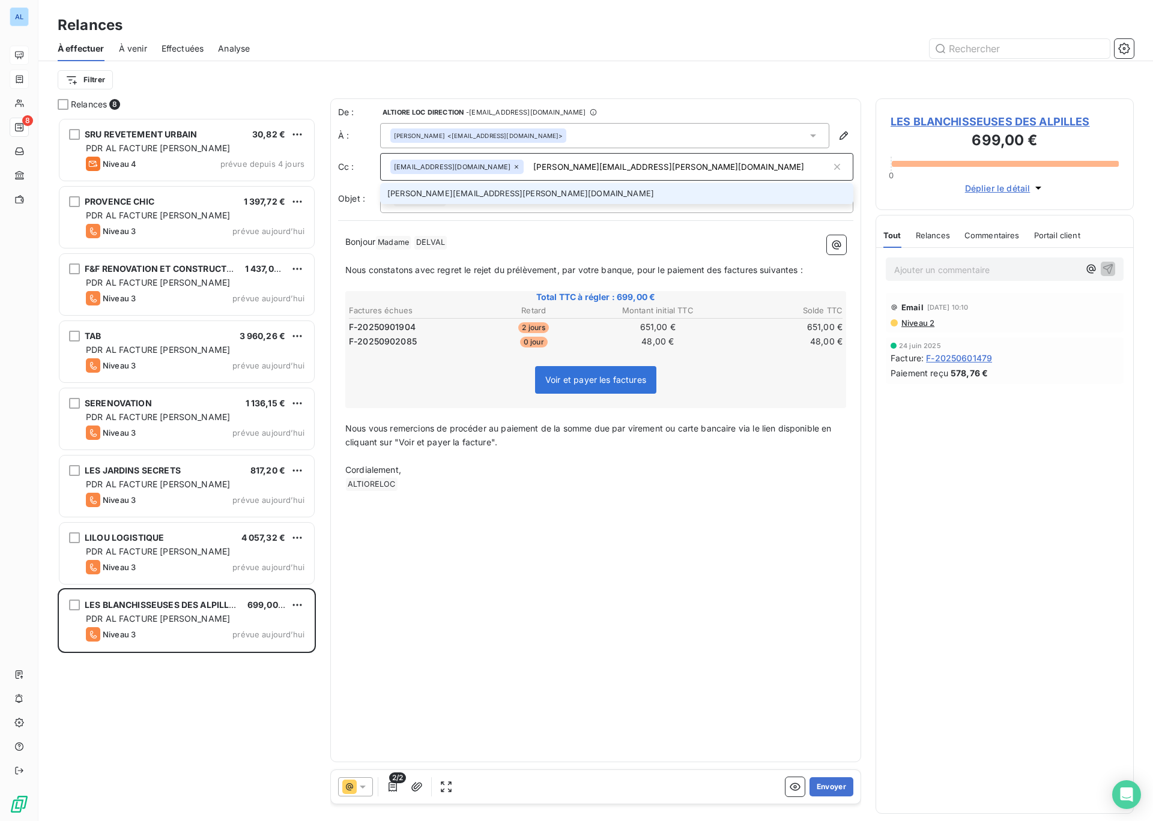
type input "[PERSON_NAME][EMAIL_ADDRESS][PERSON_NAME][DOMAIN_NAME]"
click at [443, 192] on li "[PERSON_NAME][EMAIL_ADDRESS][PERSON_NAME][DOMAIN_NAME]" at bounding box center [616, 193] width 473 height 21
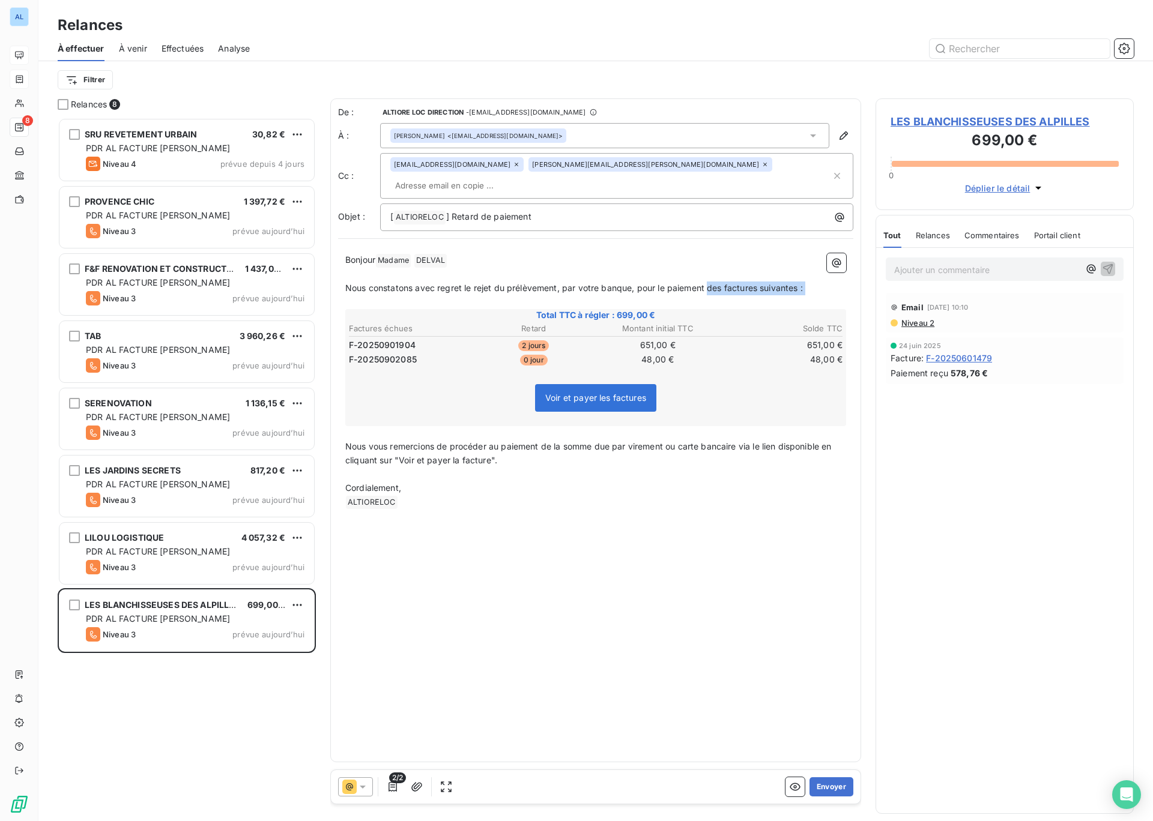
drag, startPoint x: 709, startPoint y: 271, endPoint x: 810, endPoint y: 276, distance: 101.6
click at [812, 277] on div "Bonjour Madame ﻿ DELVAL ﻿ ﻿ ﻿ Nous constatons avec regret le rejet du prélèveme…" at bounding box center [595, 381] width 501 height 256
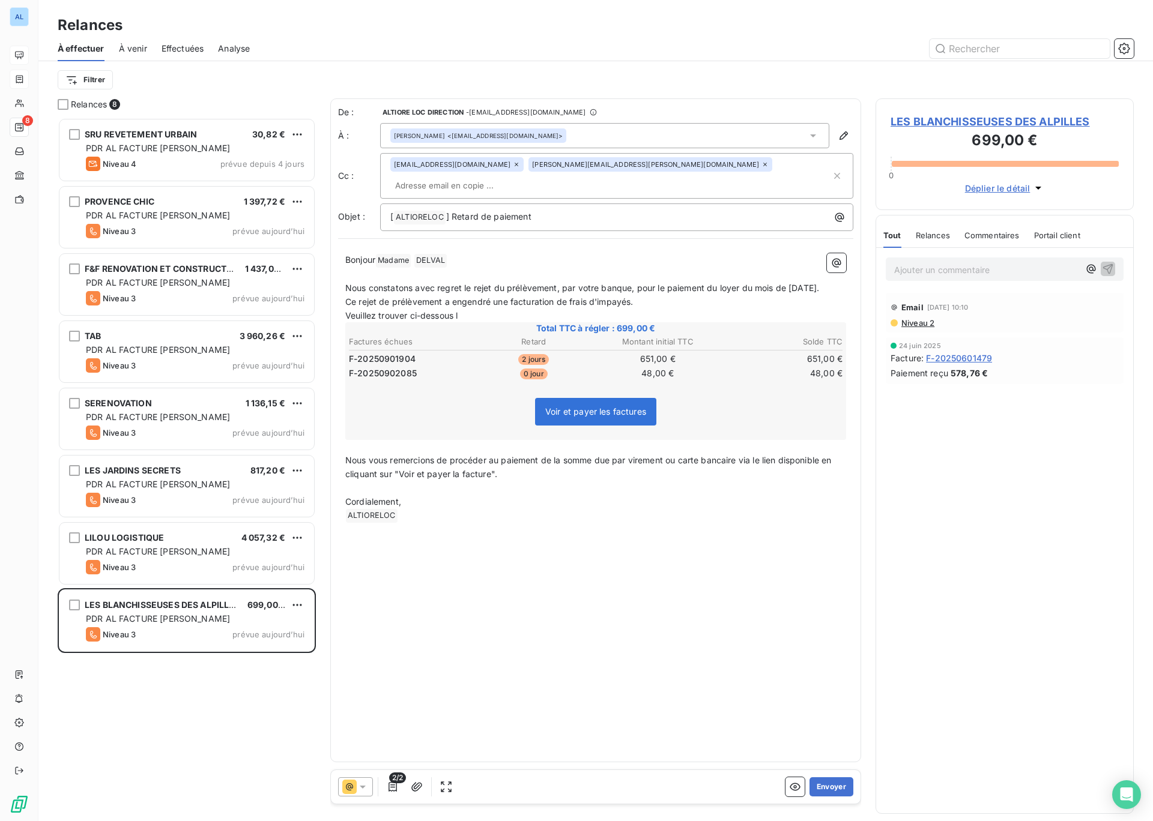
click at [345, 283] on span "Nous constatons avec regret le rejet du prélèvement, par votre banque, pour le …" at bounding box center [582, 288] width 474 height 10
click at [474, 312] on p "Veuillez trouver ci-dessous l" at bounding box center [595, 316] width 501 height 14
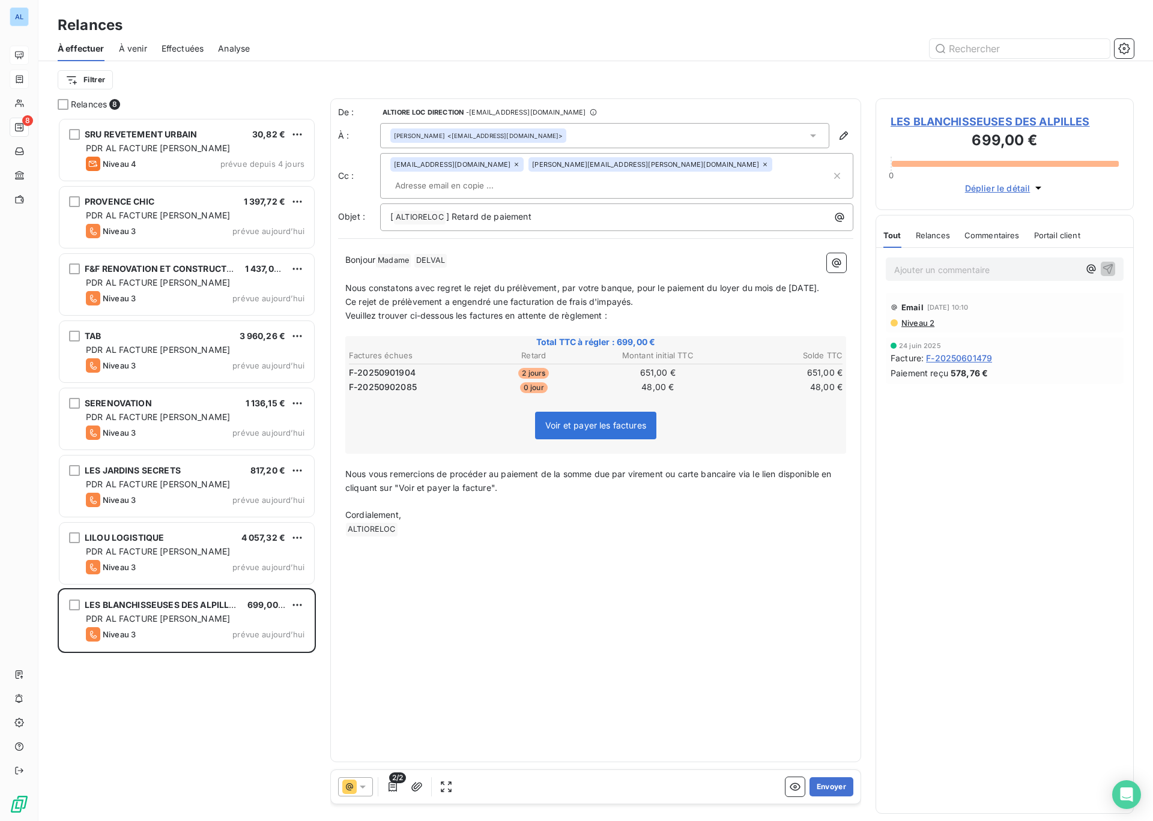
click at [507, 487] on p "Nous vous remercions de procéder au paiement de la somme due par virement ou ca…" at bounding box center [595, 482] width 501 height 28
click at [632, 300] on span "Ce rejet de prélèvement a engendré une facturation de frais d'impayés." at bounding box center [489, 302] width 288 height 10
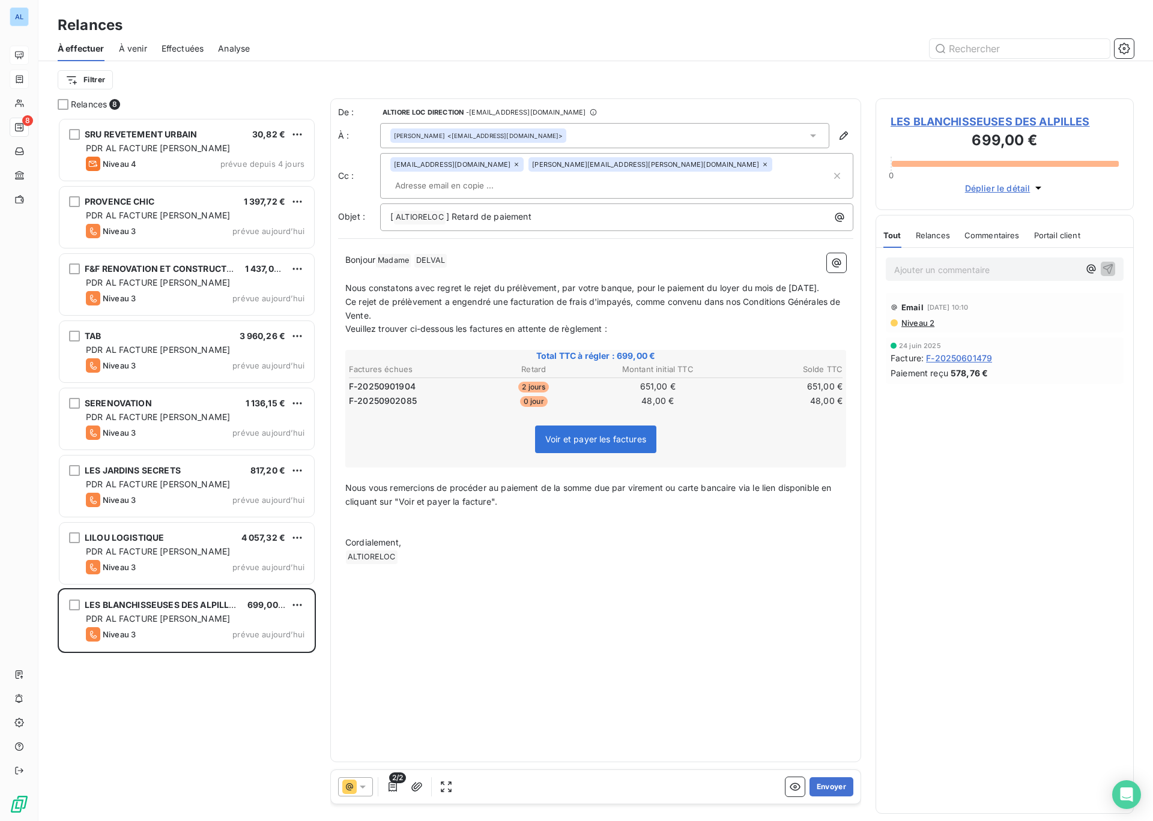
click at [347, 510] on p "﻿" at bounding box center [595, 516] width 501 height 14
click at [346, 512] on span "Vous serez automatiquement prélevés pour le montant de ces factures." at bounding box center [488, 515] width 287 height 10
click at [818, 513] on p "Si le règlement n'est pas effectué sous 48h vous serez automatiquement prélevés…" at bounding box center [595, 516] width 501 height 14
click at [677, 510] on span "Si le règlement n'est pas effectué sous 48h vous serez automatiquement prélevés…" at bounding box center [576, 515] width 463 height 10
click at [559, 210] on p "[ ALTIORELOC ﻿ ] Retard de paiement" at bounding box center [619, 217] width 459 height 14
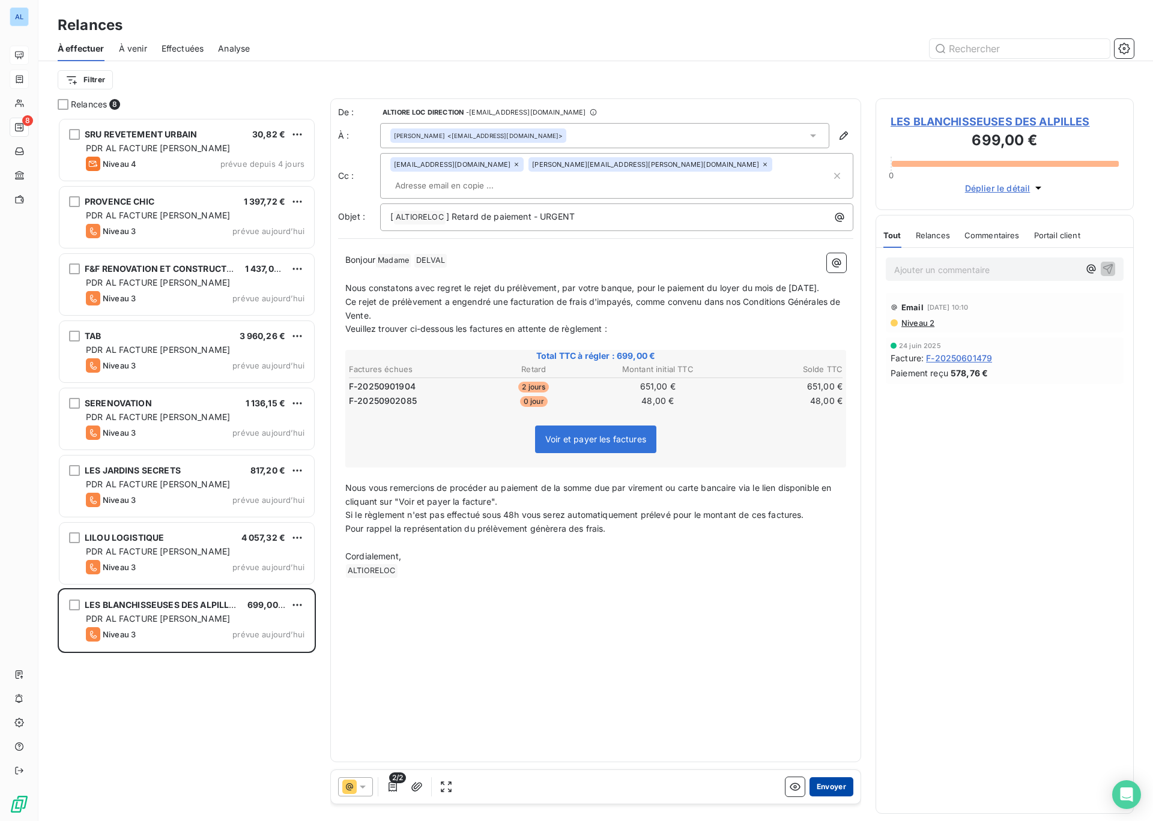
click at [830, 785] on button "Envoyer" at bounding box center [831, 786] width 44 height 19
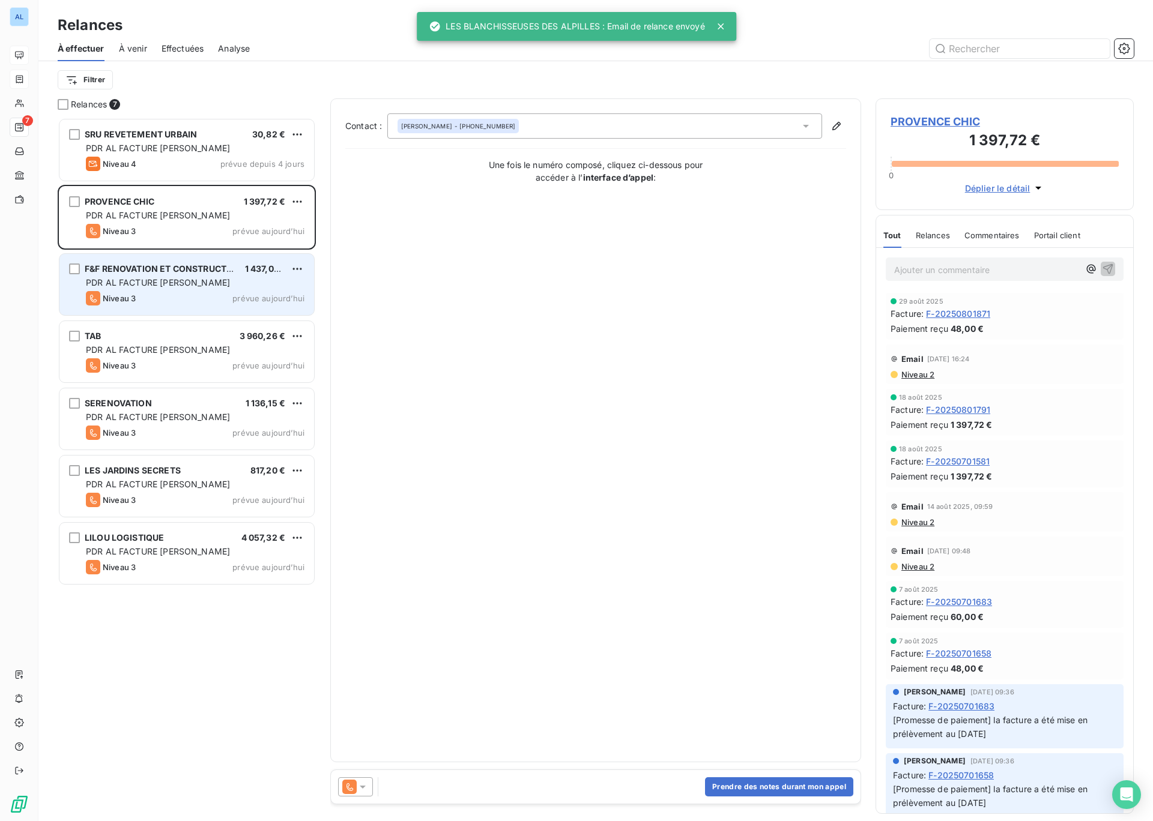
click at [131, 294] on span "Niveau 3" at bounding box center [119, 299] width 33 height 10
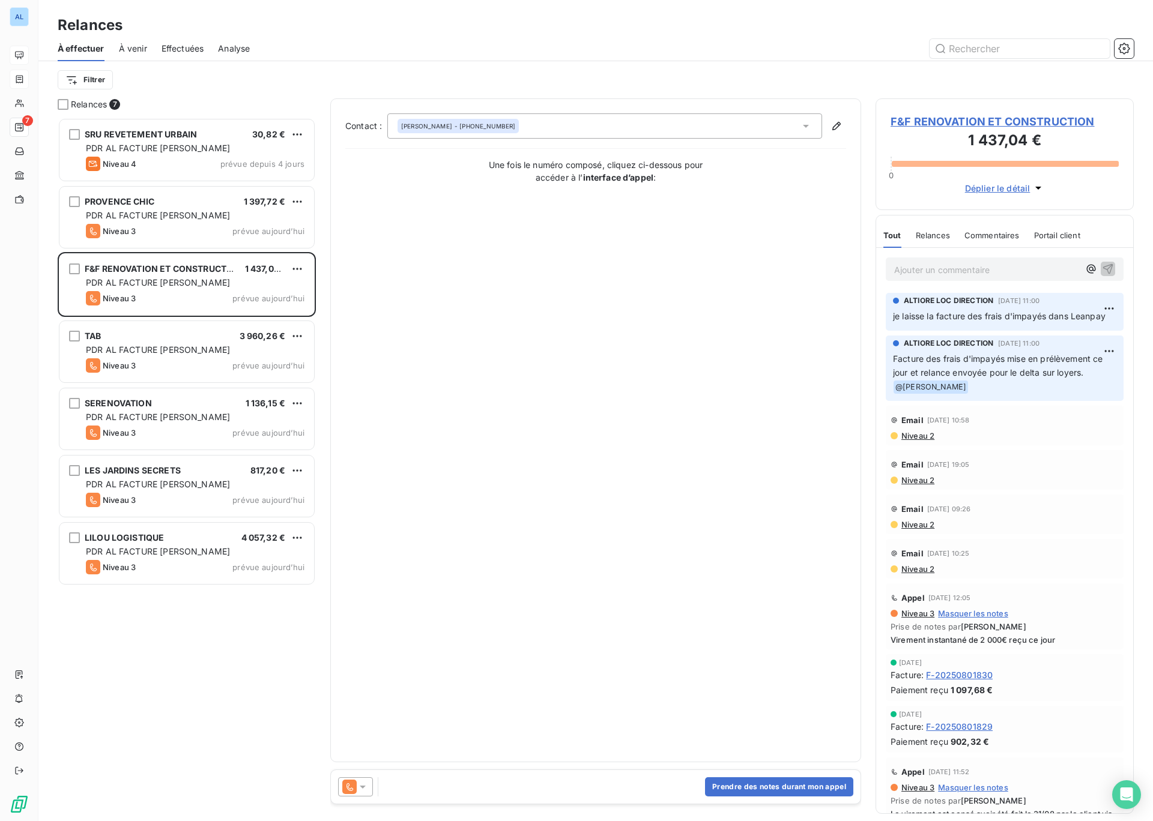
click at [363, 788] on icon at bounding box center [363, 787] width 6 height 3
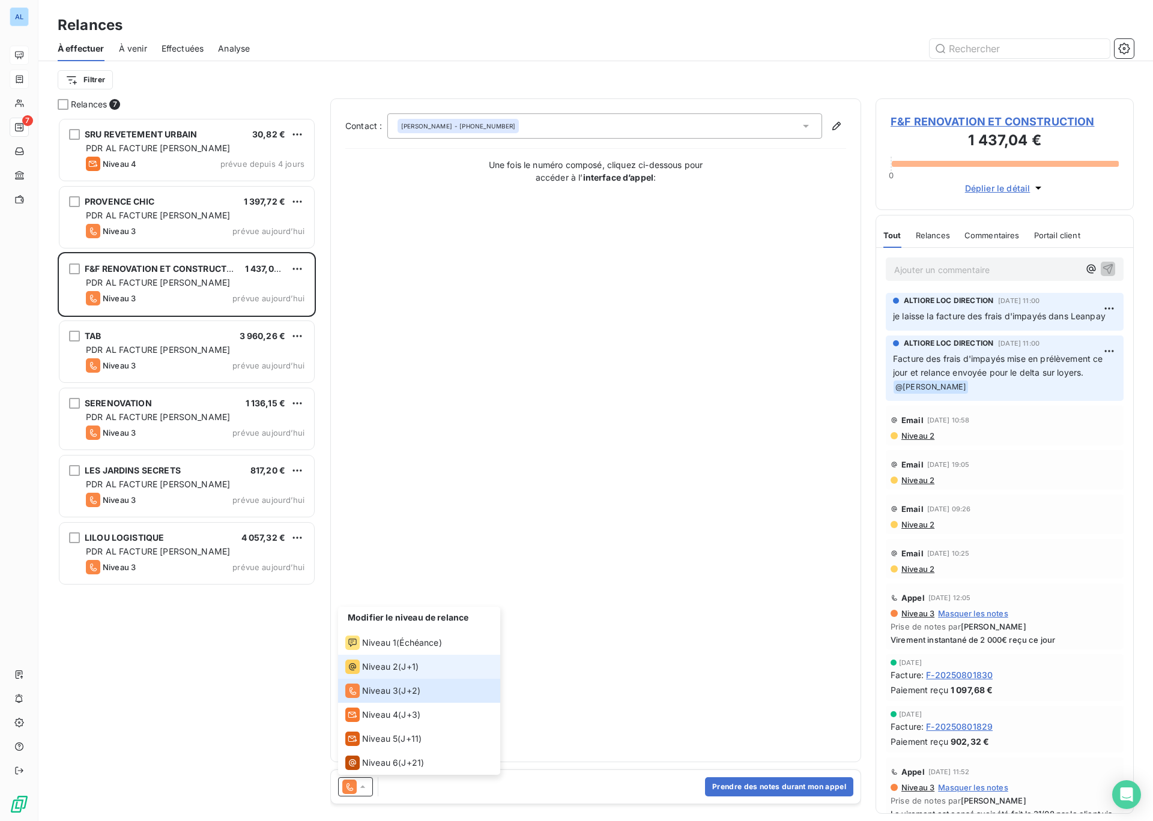
click at [371, 666] on span "Niveau 2" at bounding box center [380, 667] width 36 height 12
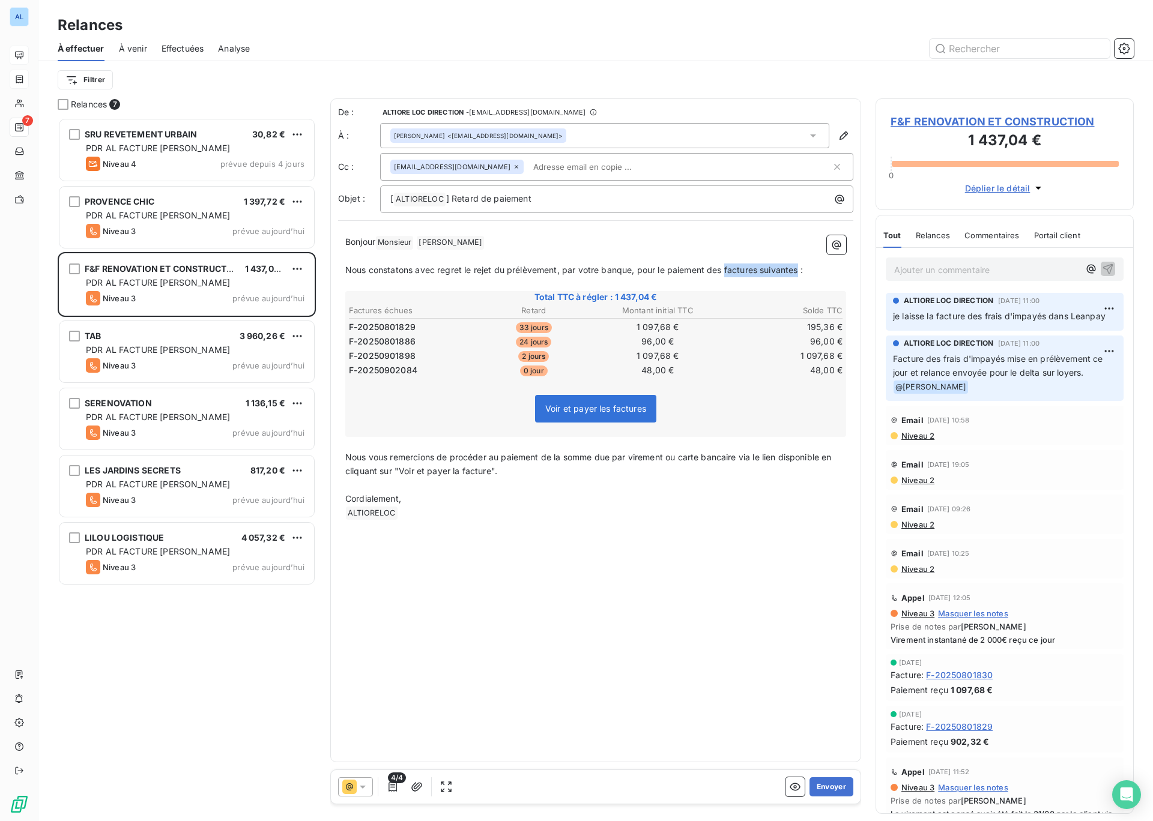
drag, startPoint x: 725, startPoint y: 270, endPoint x: 798, endPoint y: 273, distance: 73.3
click at [798, 273] on span "Nous constatons avec regret le rejet du prélèvement, par votre banque, pour le …" at bounding box center [573, 270] width 457 height 10
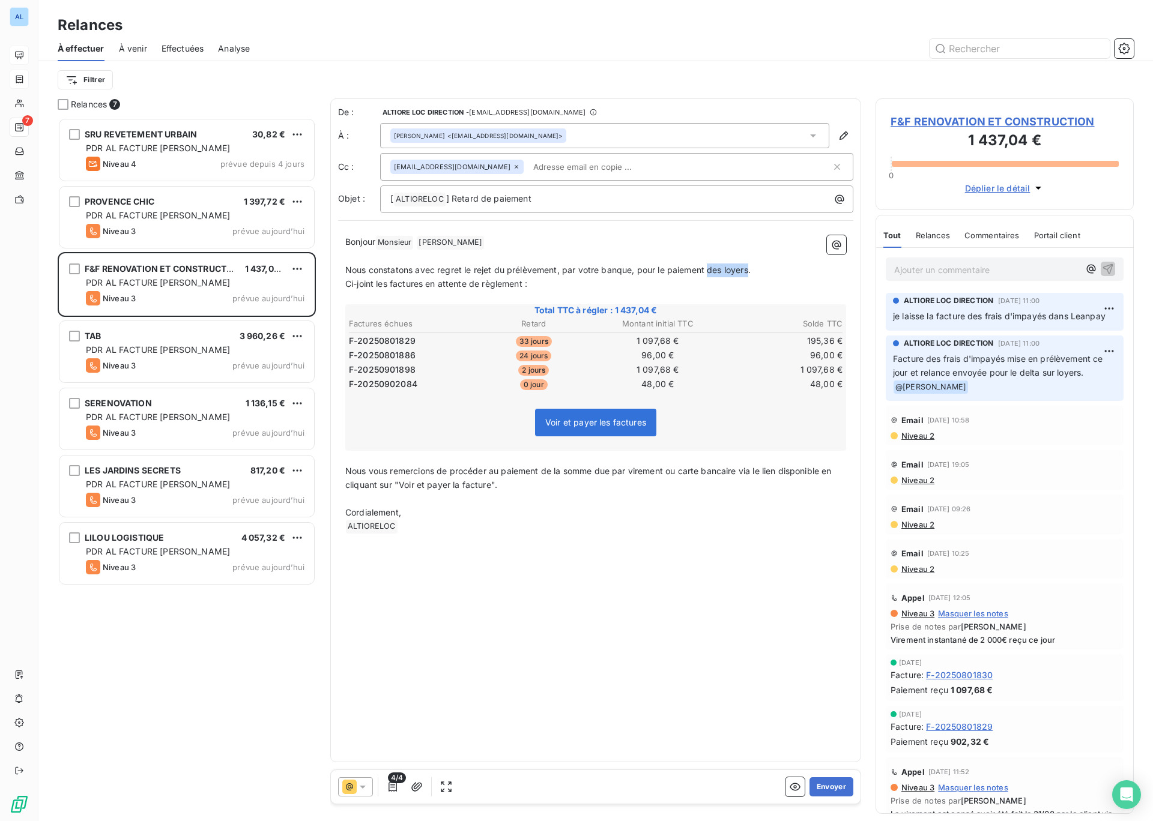
drag, startPoint x: 708, startPoint y: 271, endPoint x: 749, endPoint y: 274, distance: 40.9
click at [749, 274] on span "Nous constatons avec regret le rejet du prélèvement, par votre banque, pour le …" at bounding box center [547, 270] width 405 height 10
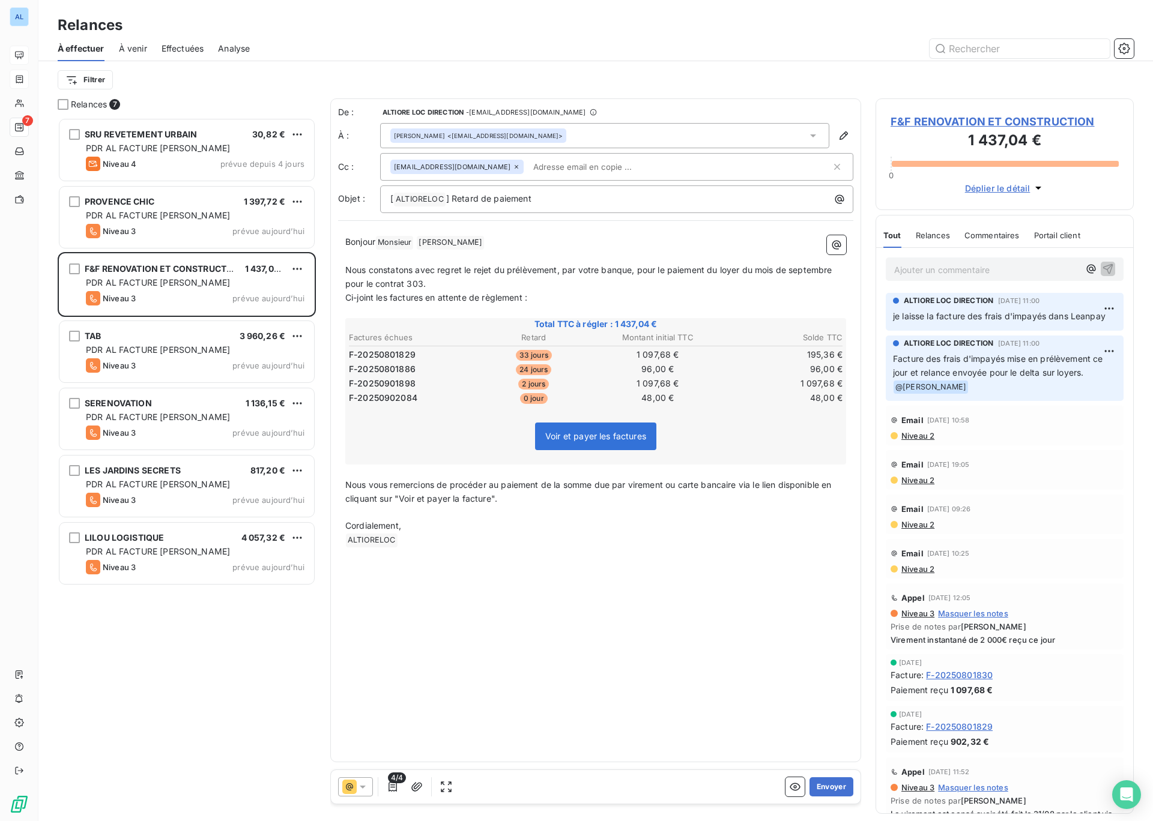
click at [836, 271] on p "Nous constatons avec regret le rejet du prélèvement, par votre banque, pour le …" at bounding box center [595, 278] width 501 height 28
click at [522, 501] on p "Nous vous remercions de procéder au paiement de la somme due par virement ou ca…" at bounding box center [595, 492] width 501 height 28
click at [562, 167] on input "text" at bounding box center [597, 167] width 139 height 18
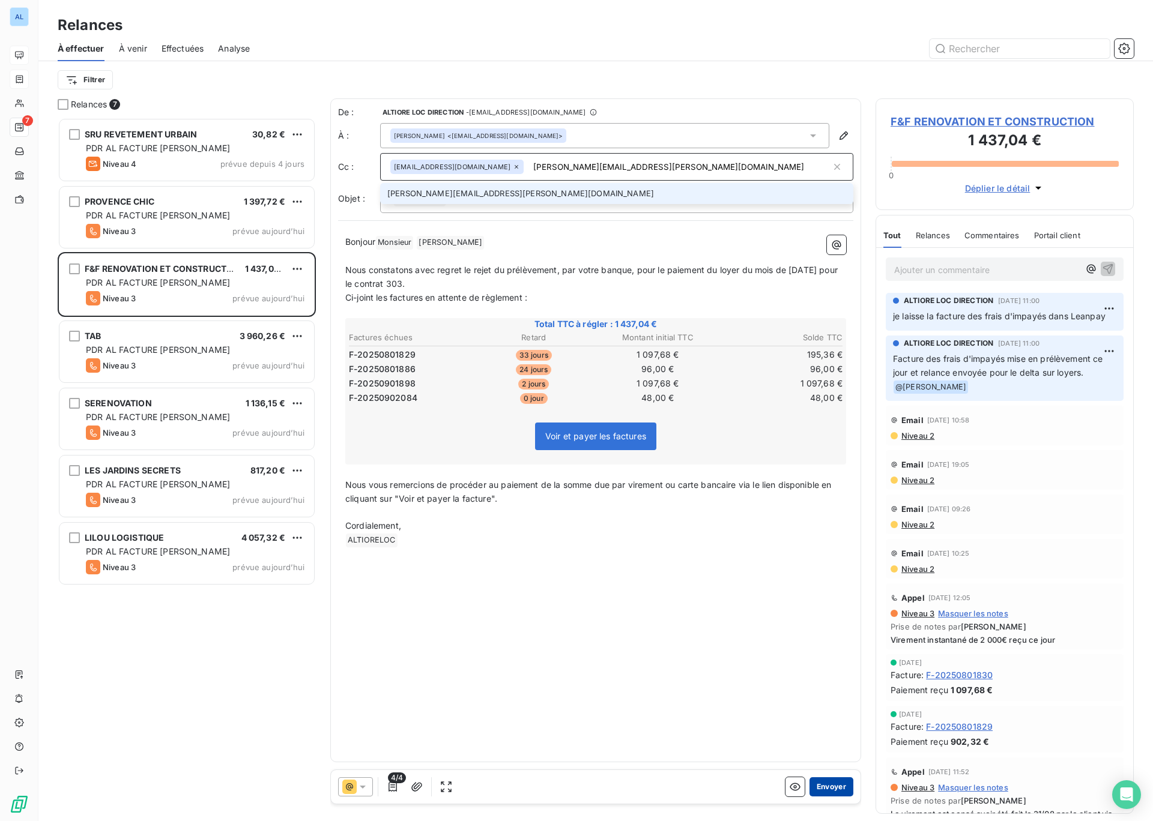
type input "[PERSON_NAME][EMAIL_ADDRESS][PERSON_NAME][DOMAIN_NAME]"
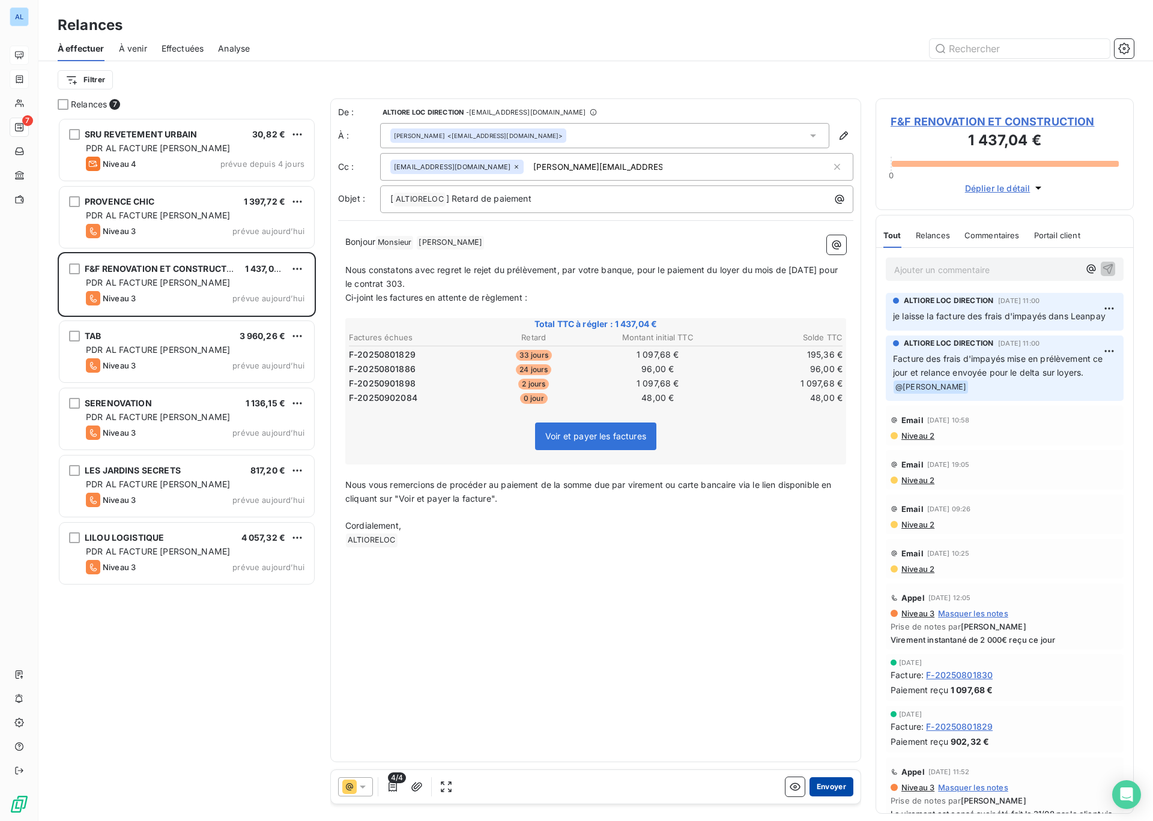
click at [828, 789] on button "Envoyer" at bounding box center [831, 786] width 44 height 19
